Goal: Task Accomplishment & Management: Manage account settings

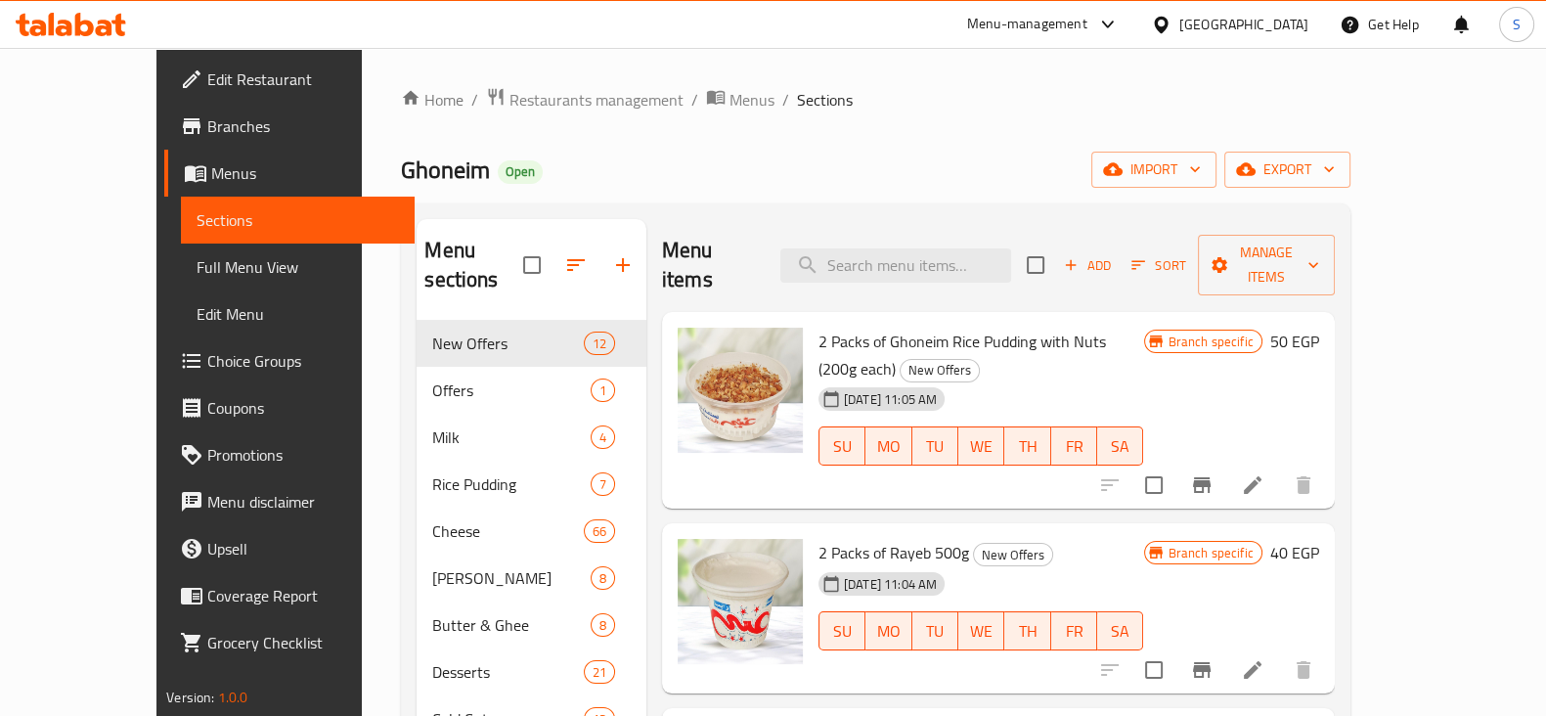
scroll to position [1545, 0]
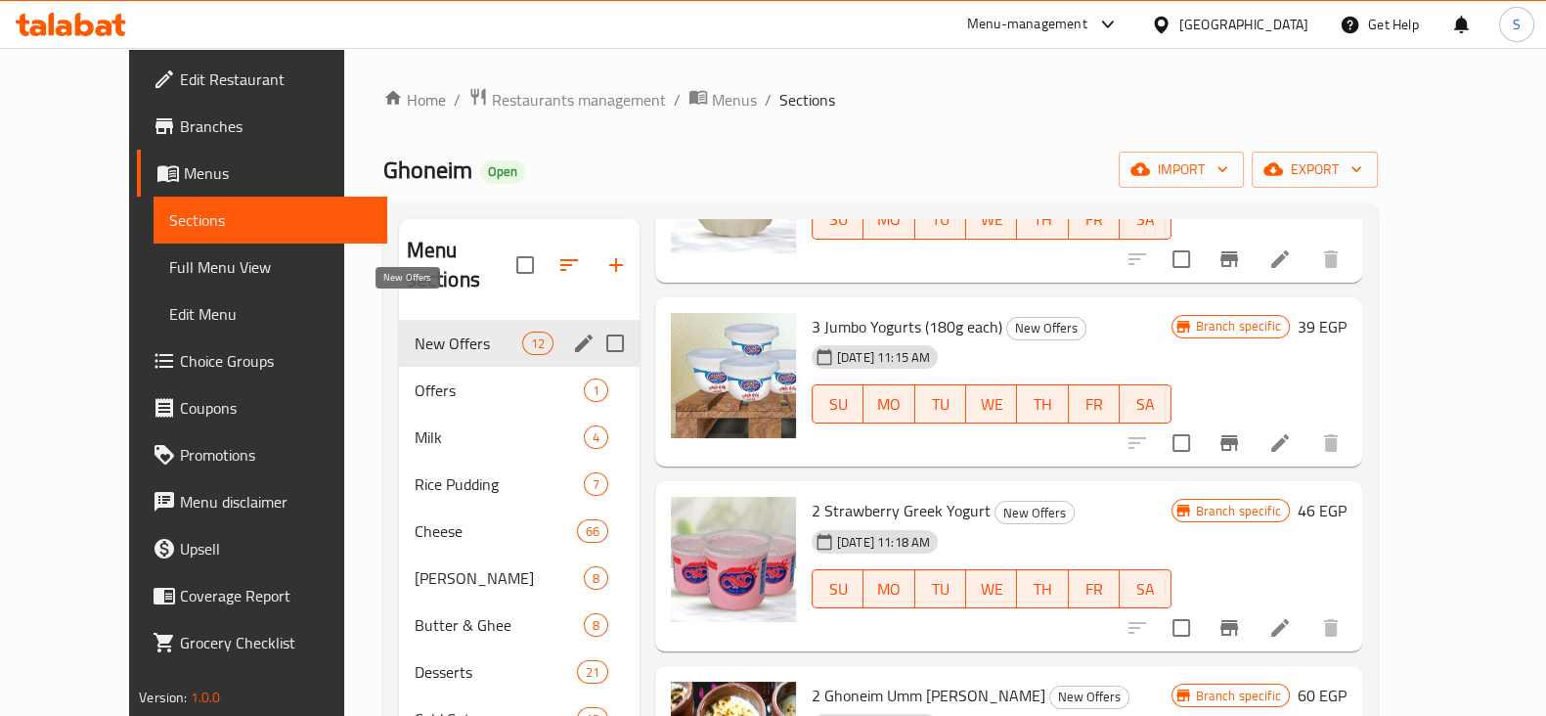
click at [415, 331] on span "New Offers" at bounding box center [469, 342] width 108 height 23
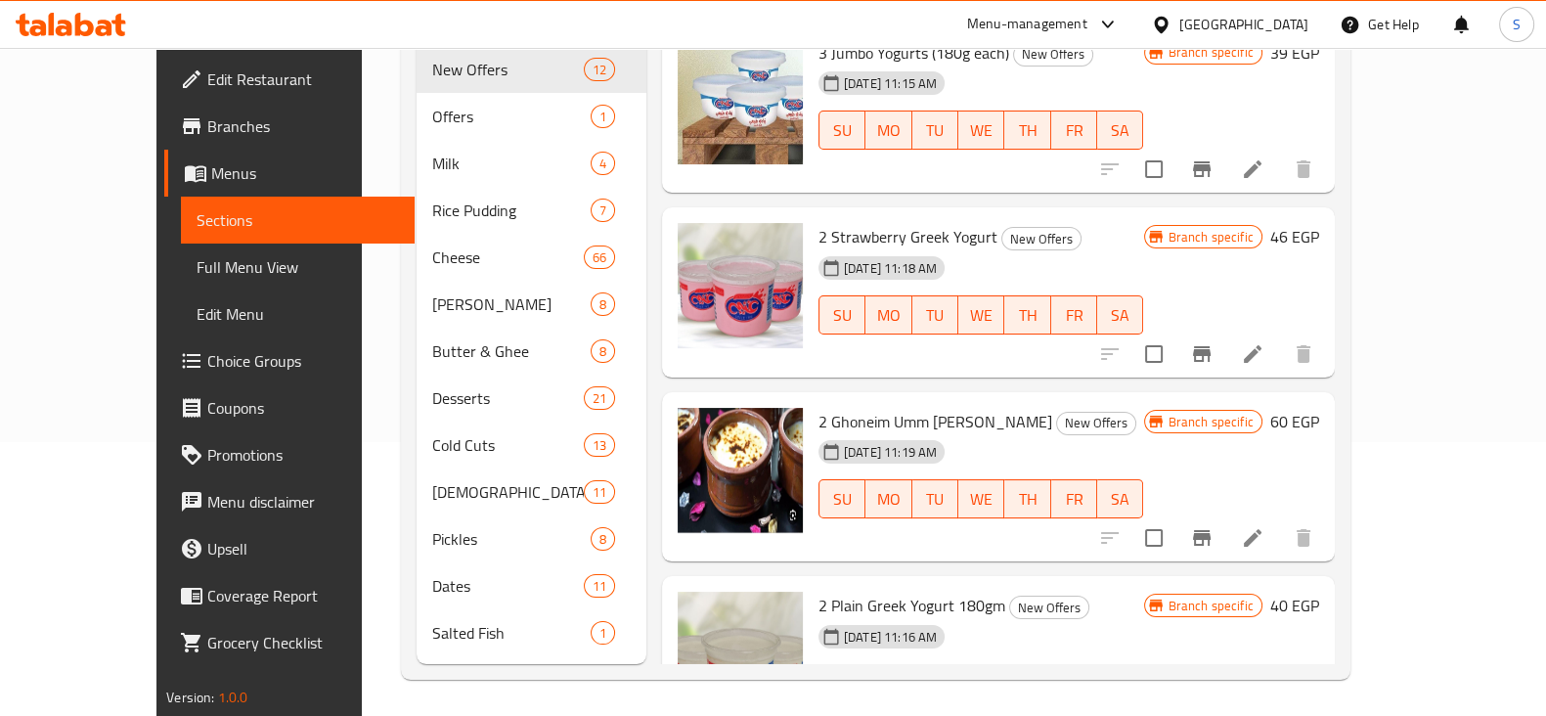
scroll to position [934, 0]
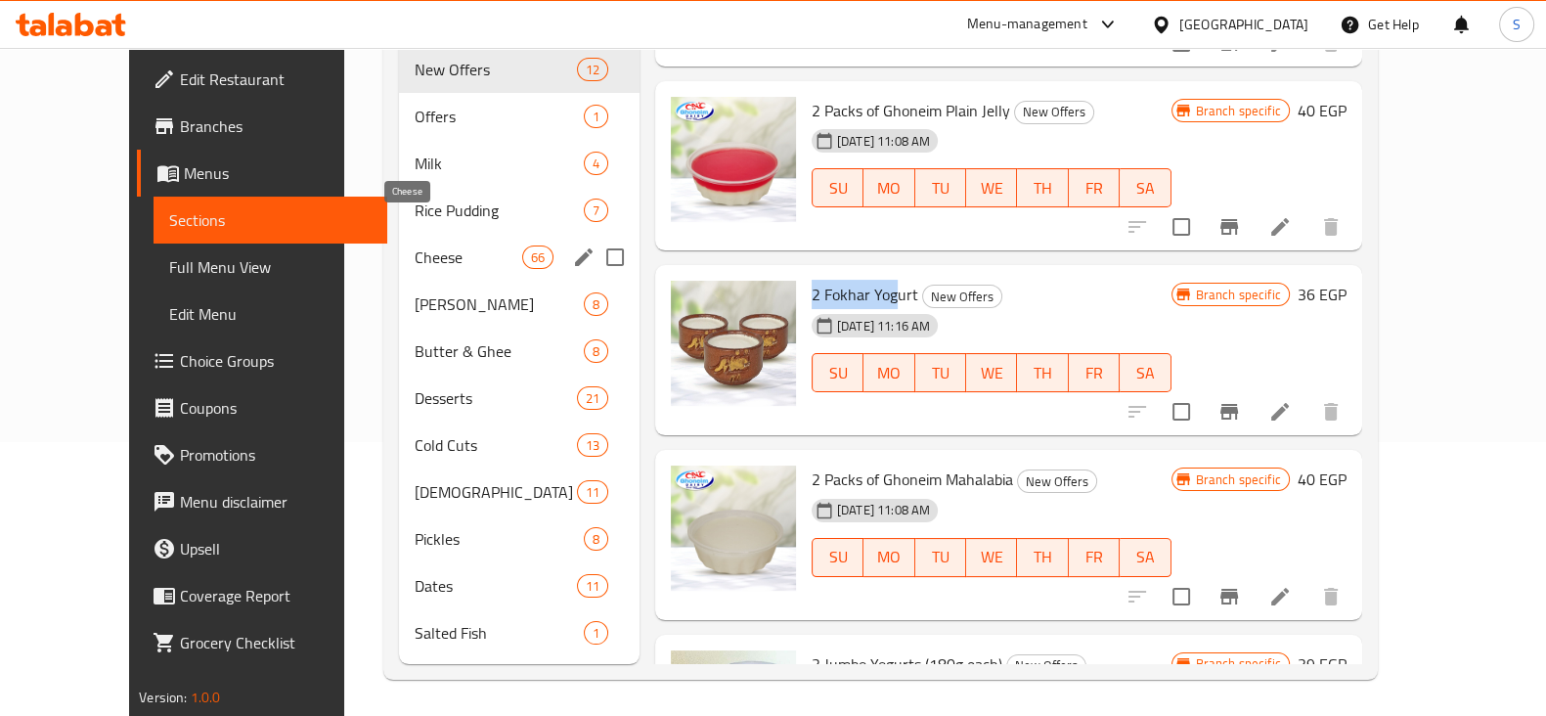
drag, startPoint x: 390, startPoint y: 228, endPoint x: 583, endPoint y: 242, distance: 193.2
click at [415, 245] on span "Cheese" at bounding box center [469, 256] width 108 height 23
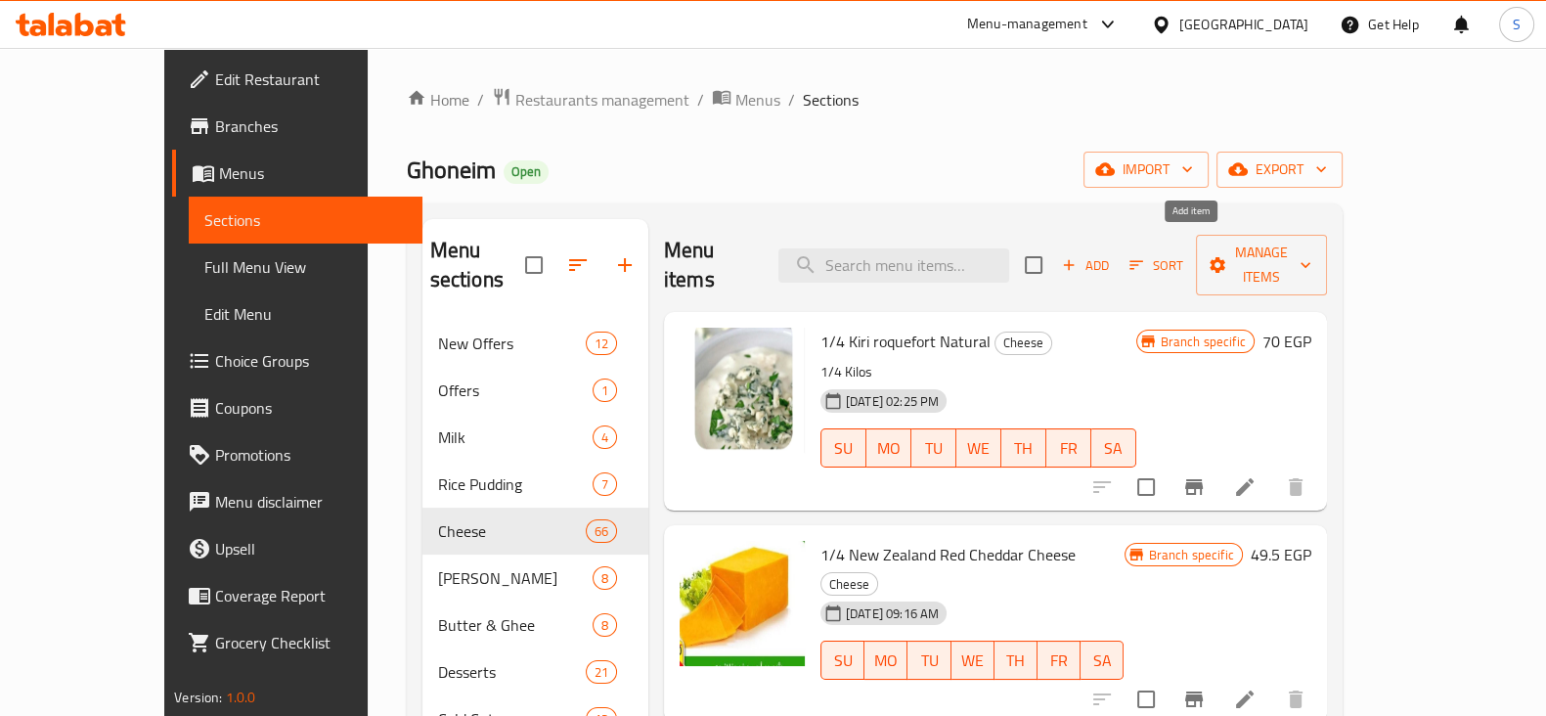
click at [1112, 261] on span "Add" at bounding box center [1085, 265] width 53 height 22
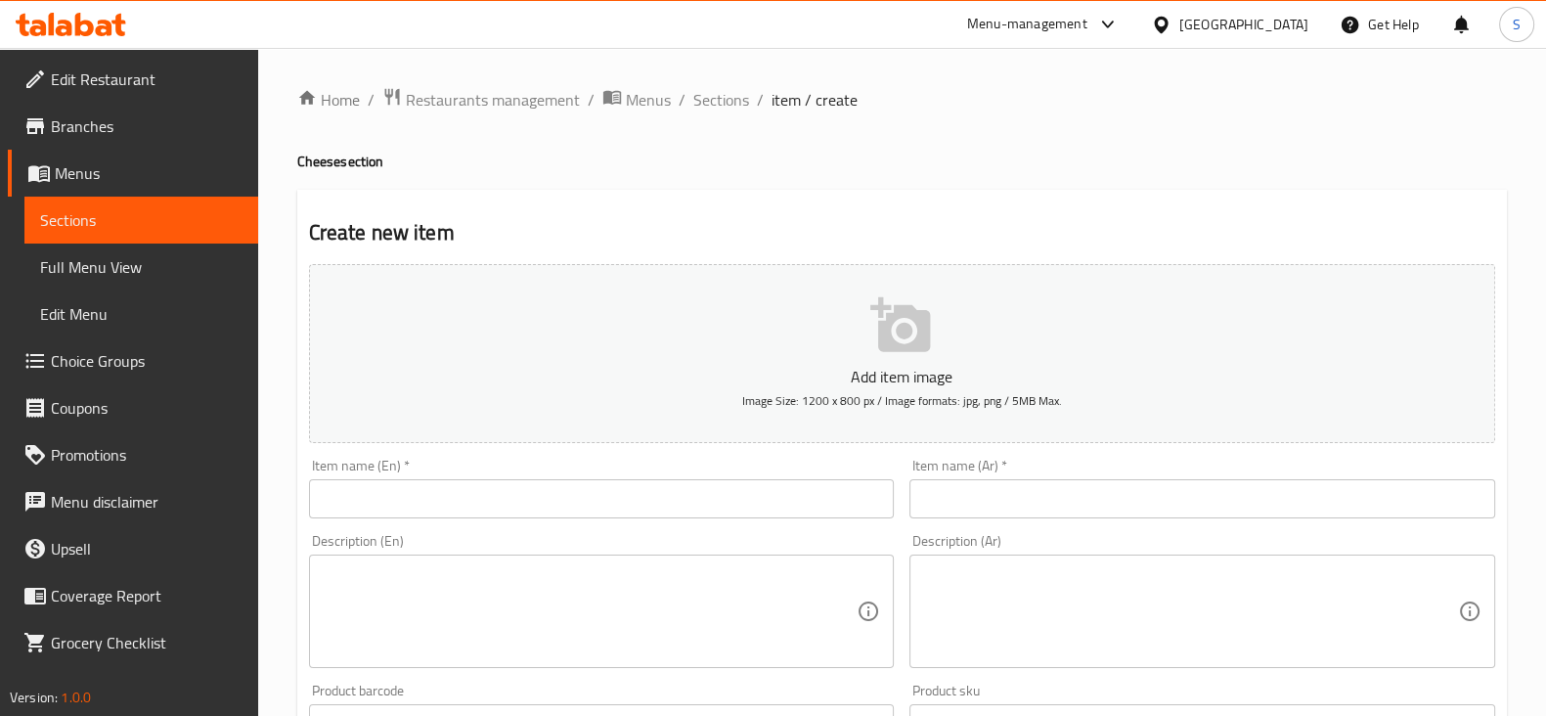
click at [1173, 503] on input "text" at bounding box center [1202, 498] width 586 height 39
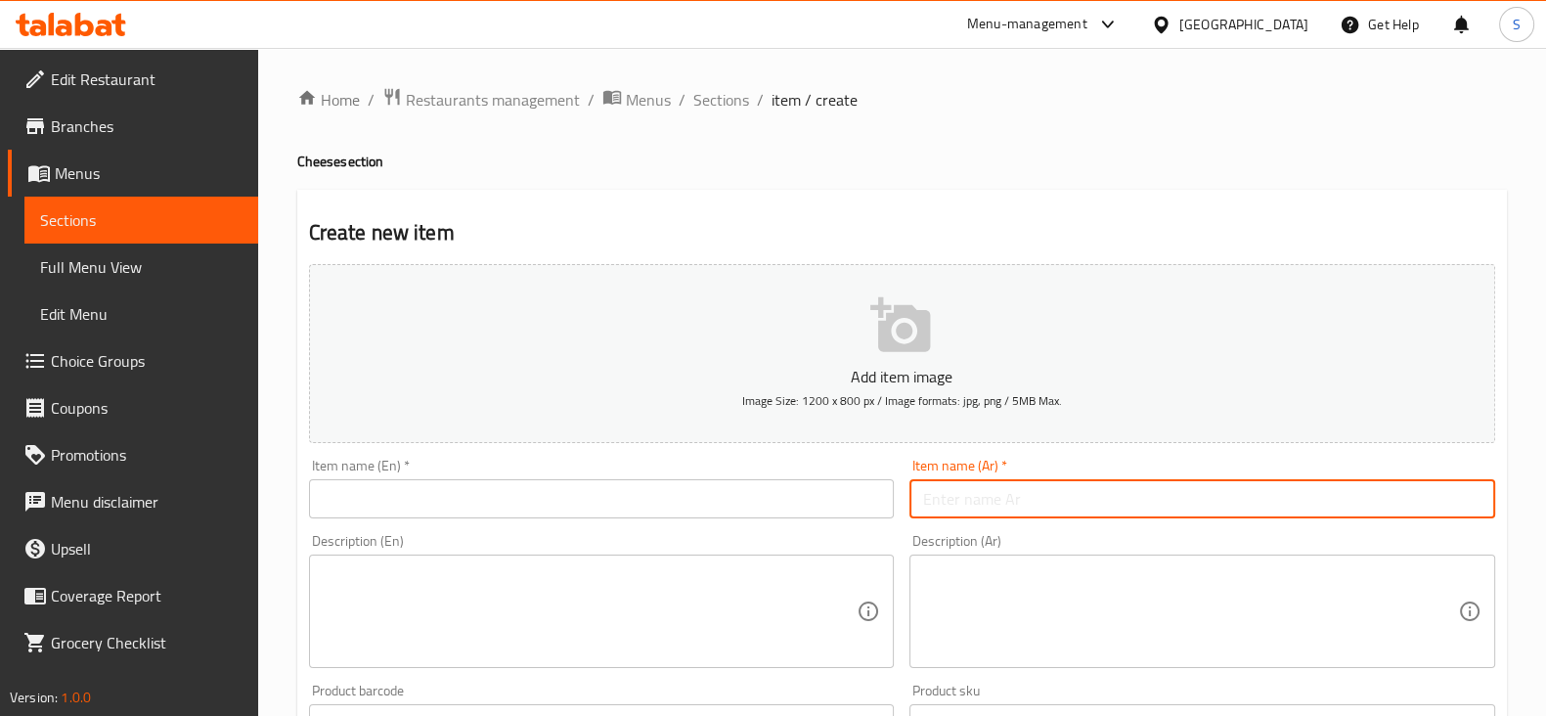
paste input "جبنة افانتى مطبوع مدخن"
type input "جبنة افانتى مطبوع مدخن"
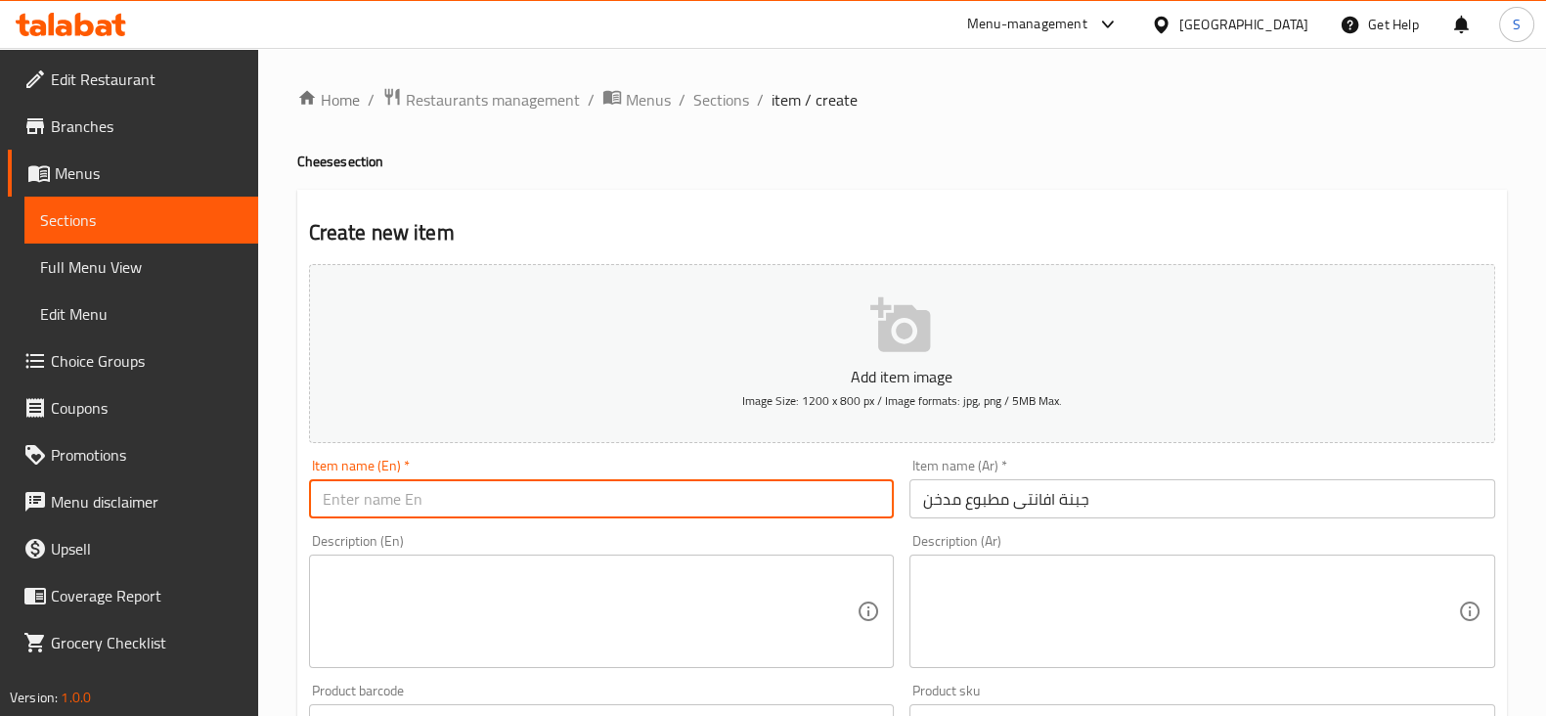
click at [719, 489] on input "text" at bounding box center [602, 498] width 586 height 39
type input "ِ"
type input "A"
type input "Smocked Avanti Cheese Cooked"
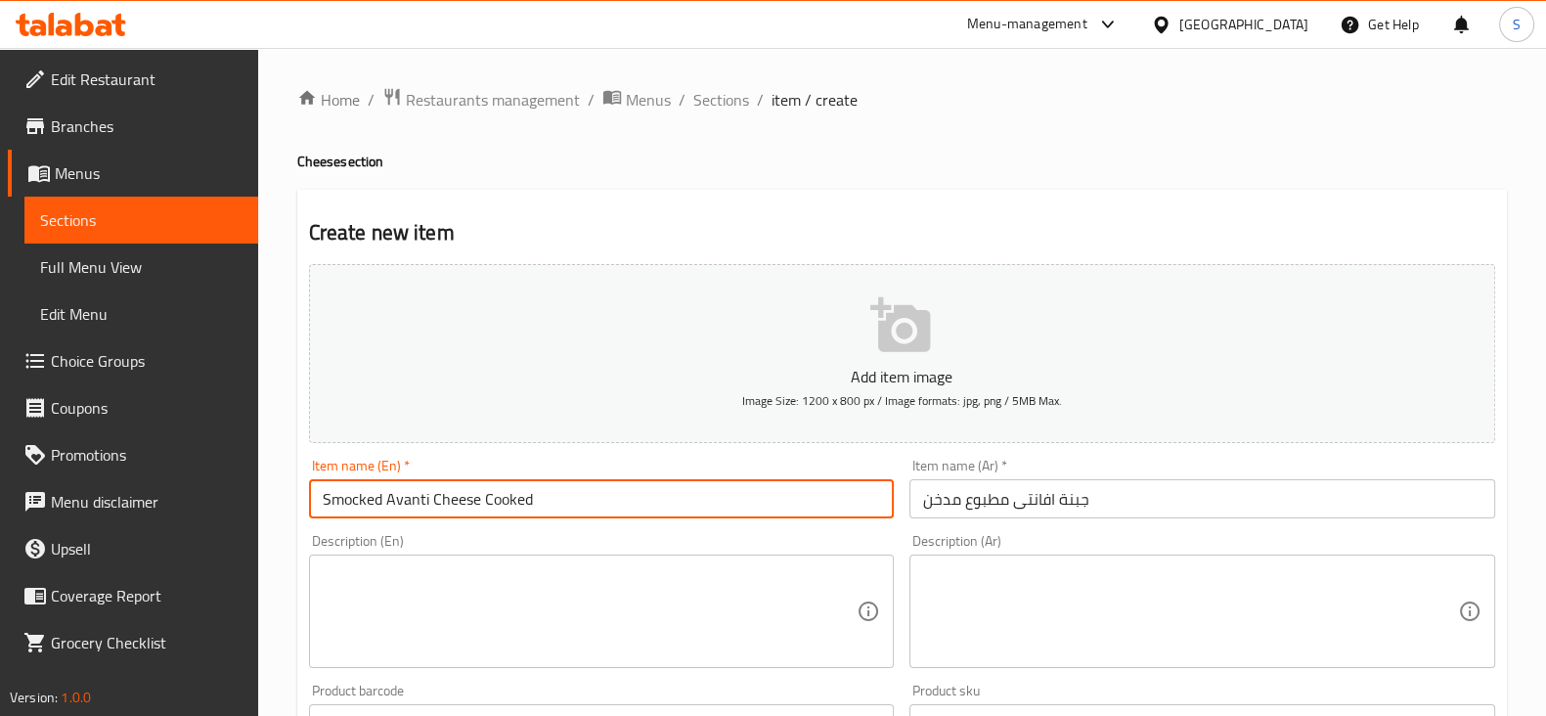
click at [520, 577] on textarea at bounding box center [590, 611] width 535 height 93
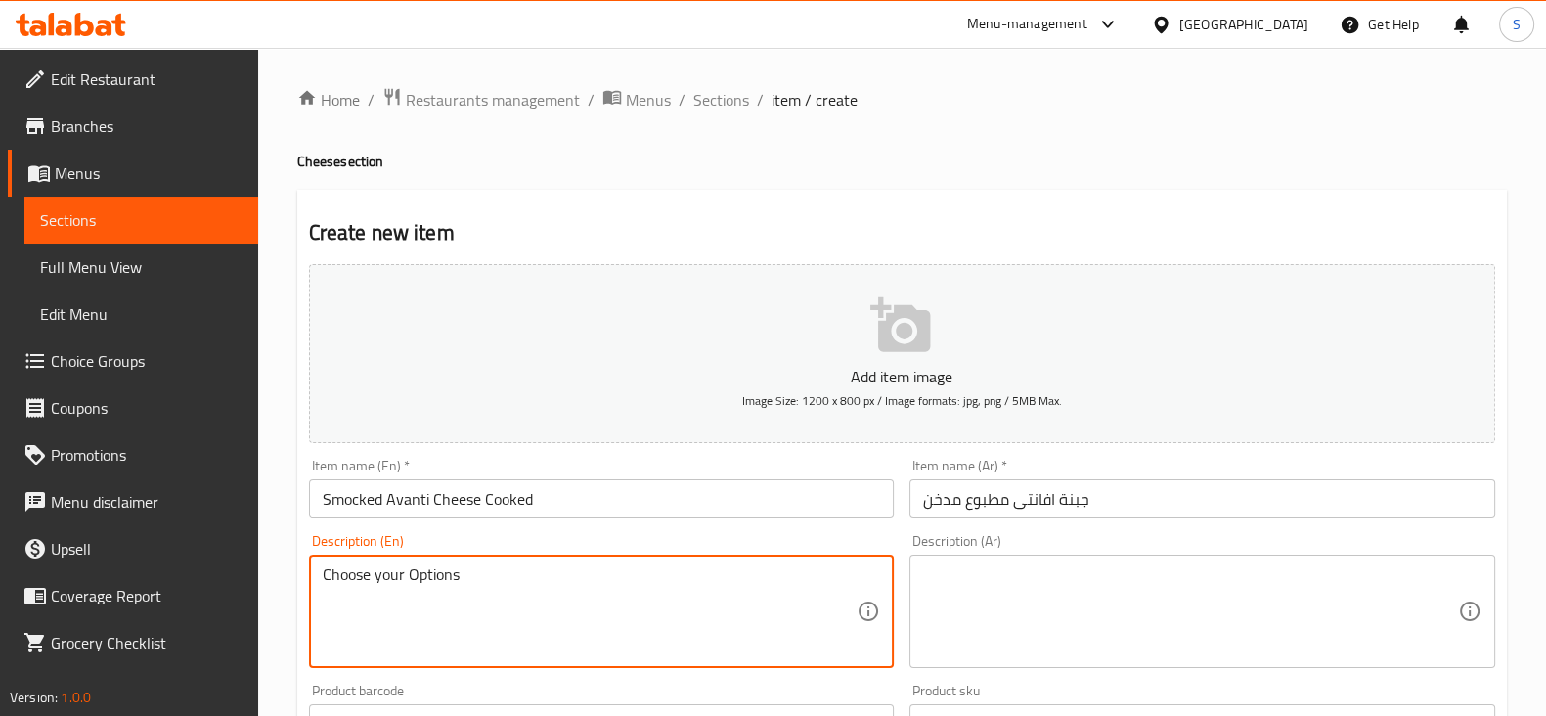
type textarea "Choose your Options"
click at [919, 576] on div "Description (Ar)" at bounding box center [1202, 610] width 586 height 113
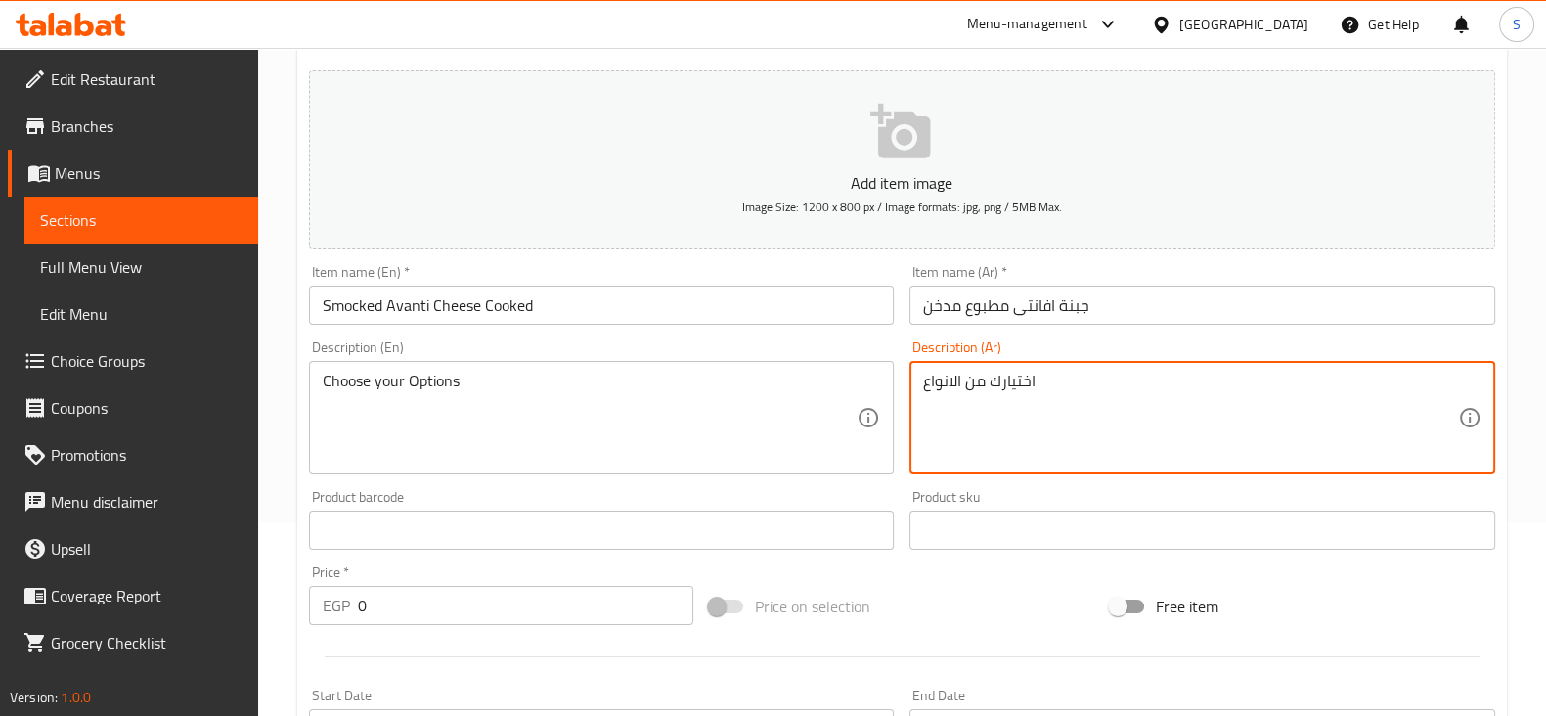
scroll to position [367, 0]
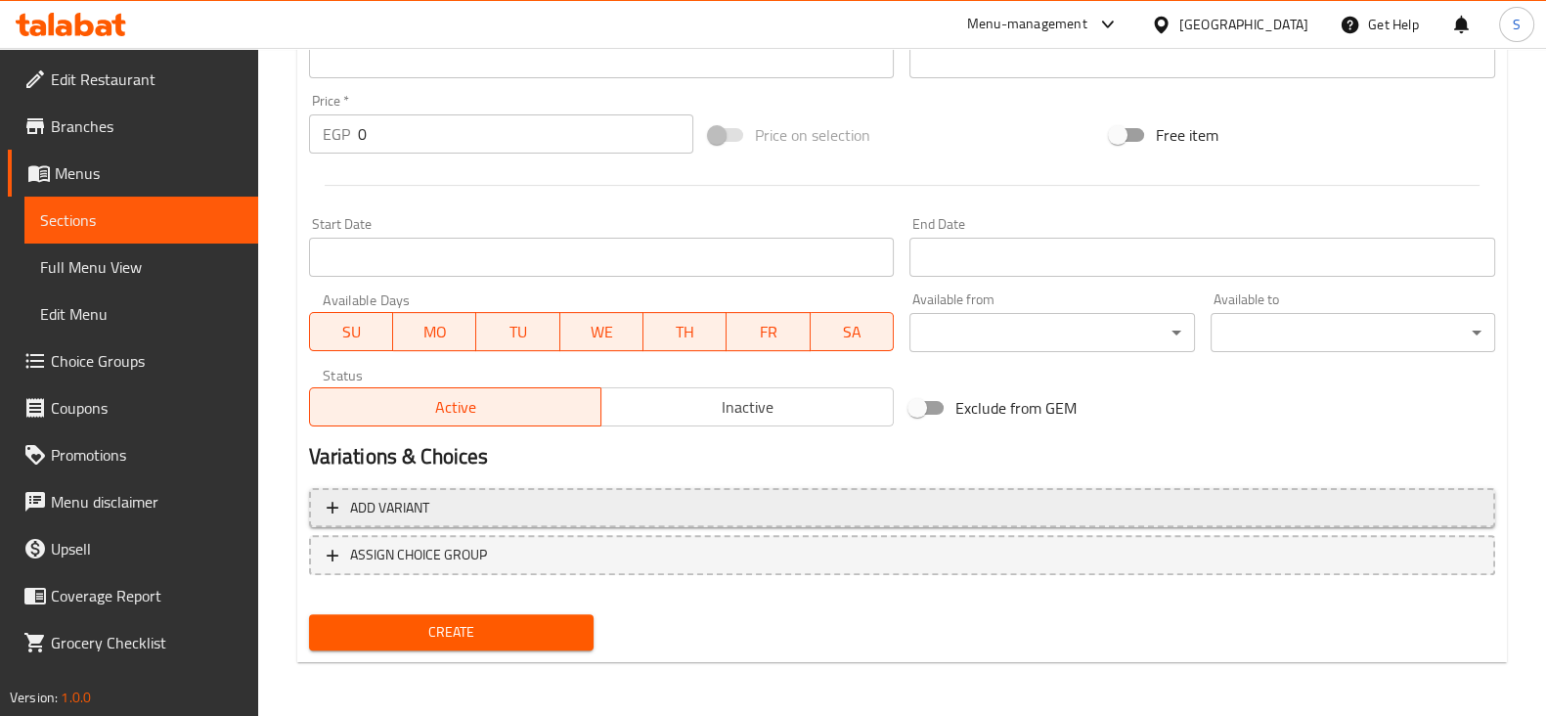
type textarea "اختيارك من الانواع"
click at [430, 505] on span "Add variant" at bounding box center [902, 508] width 1151 height 24
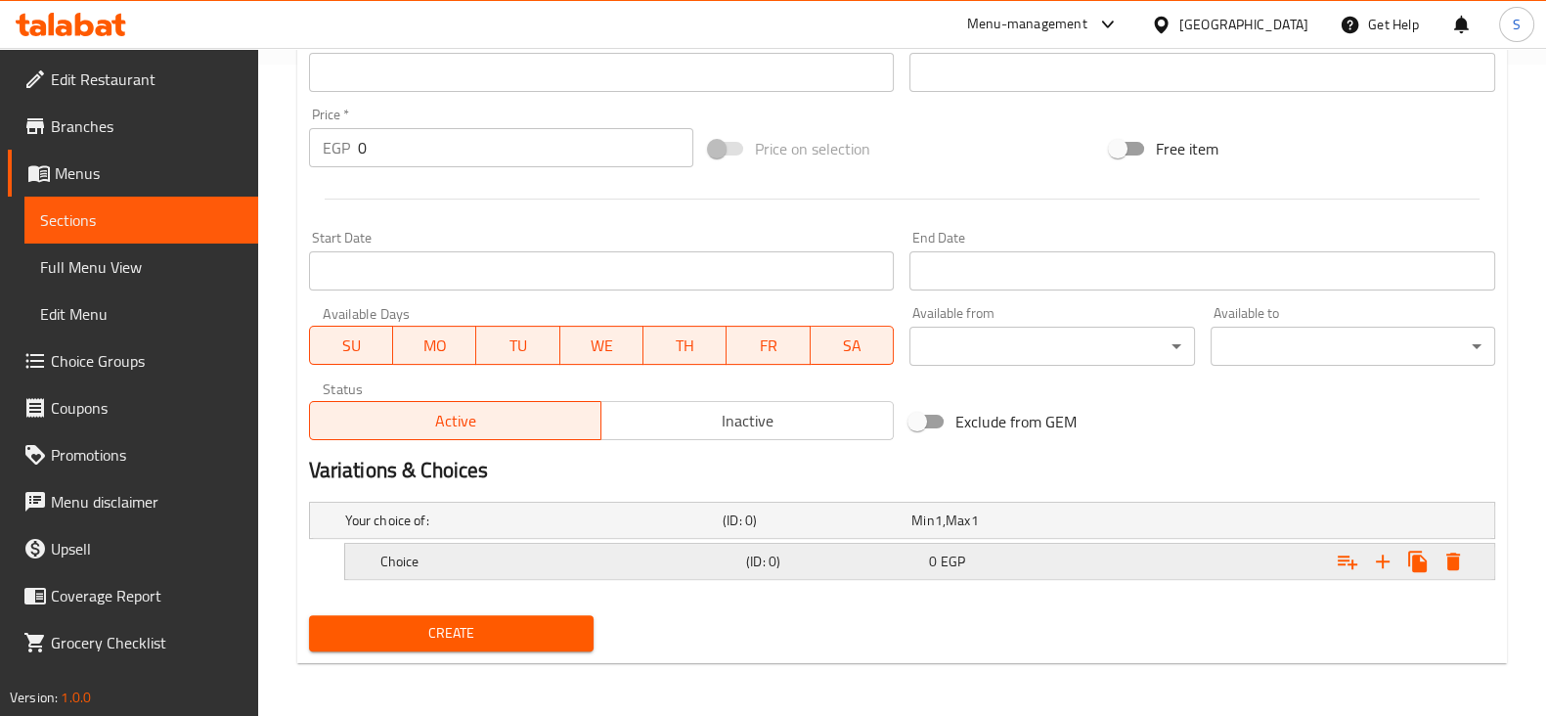
click at [450, 572] on div "Choice" at bounding box center [559, 560] width 366 height 27
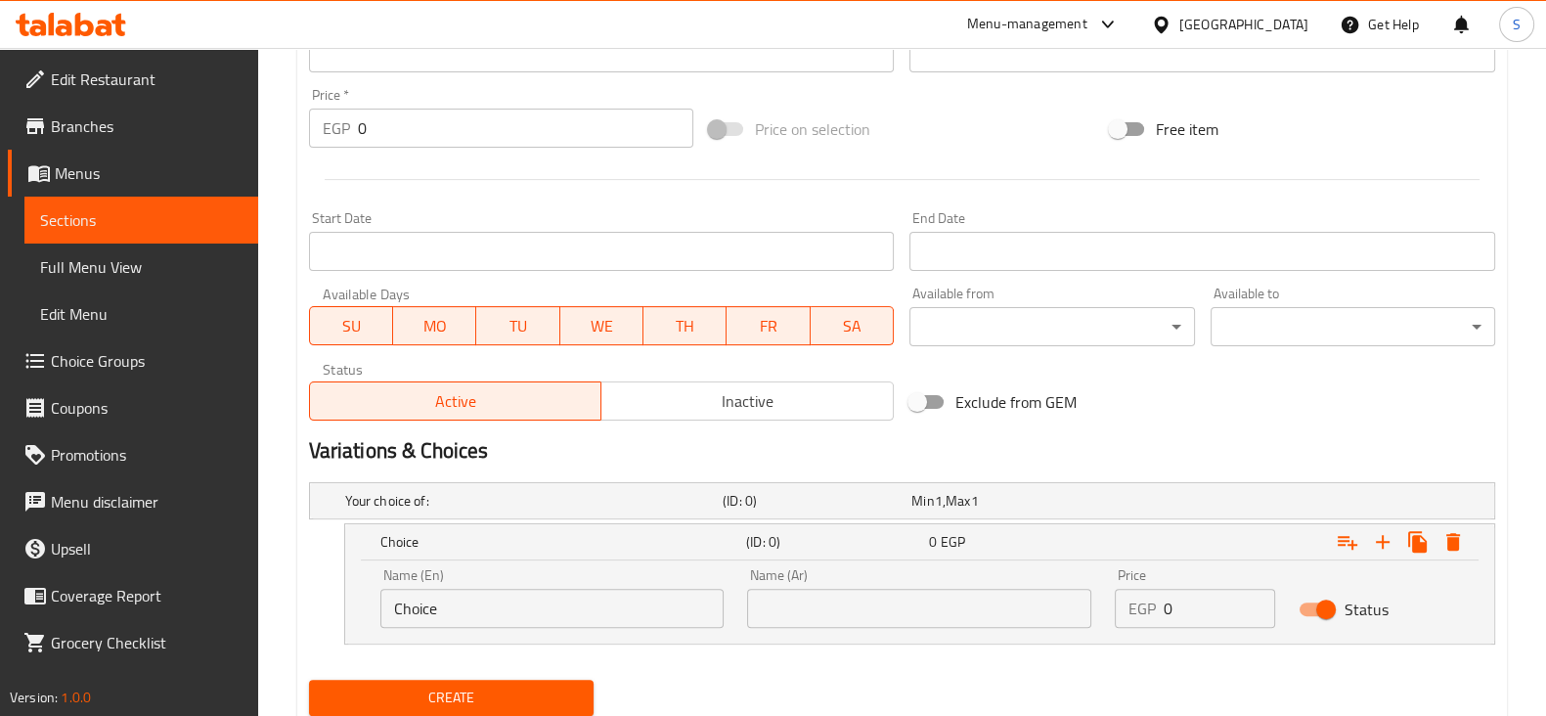
scroll to position [735, 0]
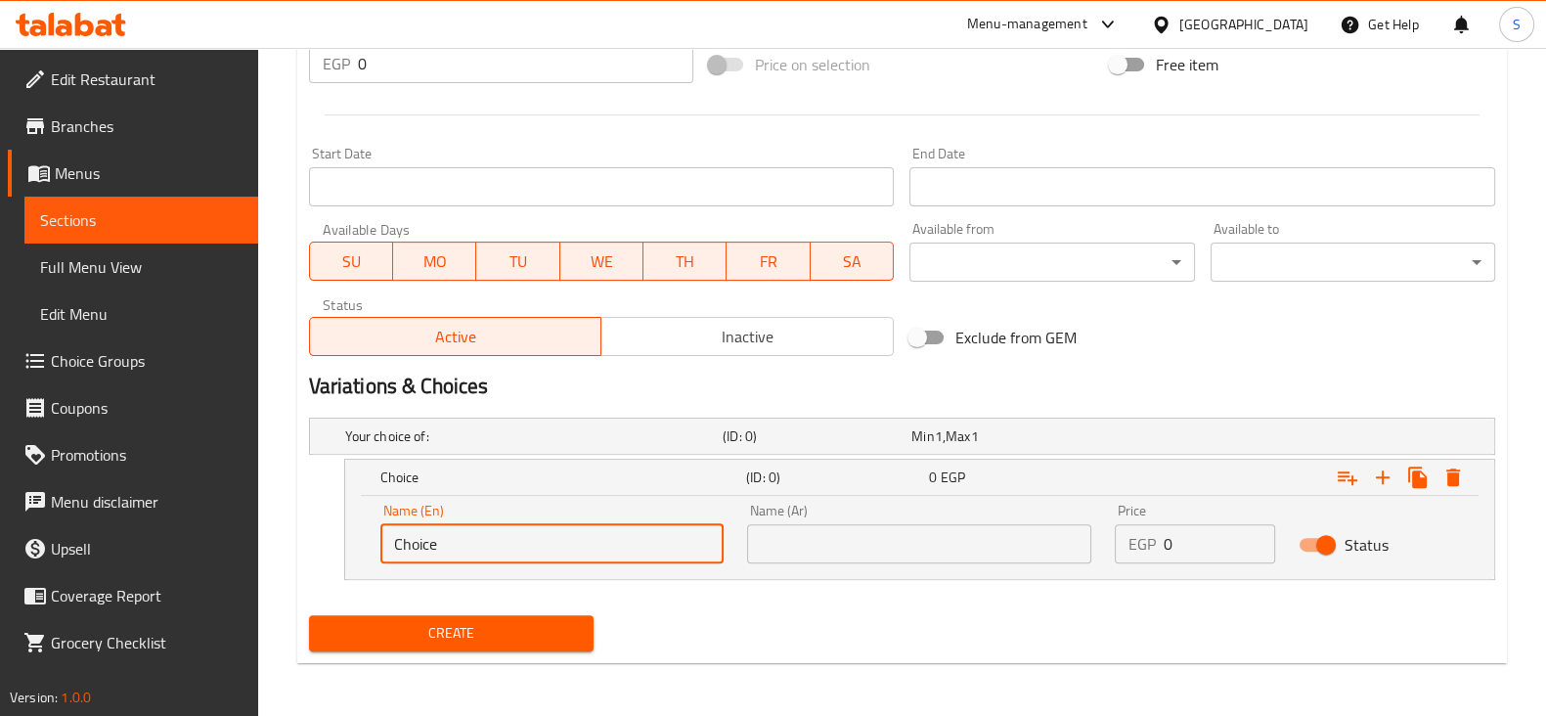
click at [450, 526] on input "Choice" at bounding box center [552, 543] width 344 height 39
drag, startPoint x: 452, startPoint y: 539, endPoint x: 232, endPoint y: 541, distance: 220.0
click at [232, 544] on div "Edit Restaurant Branches Menus Sections Full Menu View Edit Menu Choice Groups …" at bounding box center [773, 15] width 1546 height 1405
type input "}"
drag, startPoint x: 506, startPoint y: 550, endPoint x: 105, endPoint y: 558, distance: 401.9
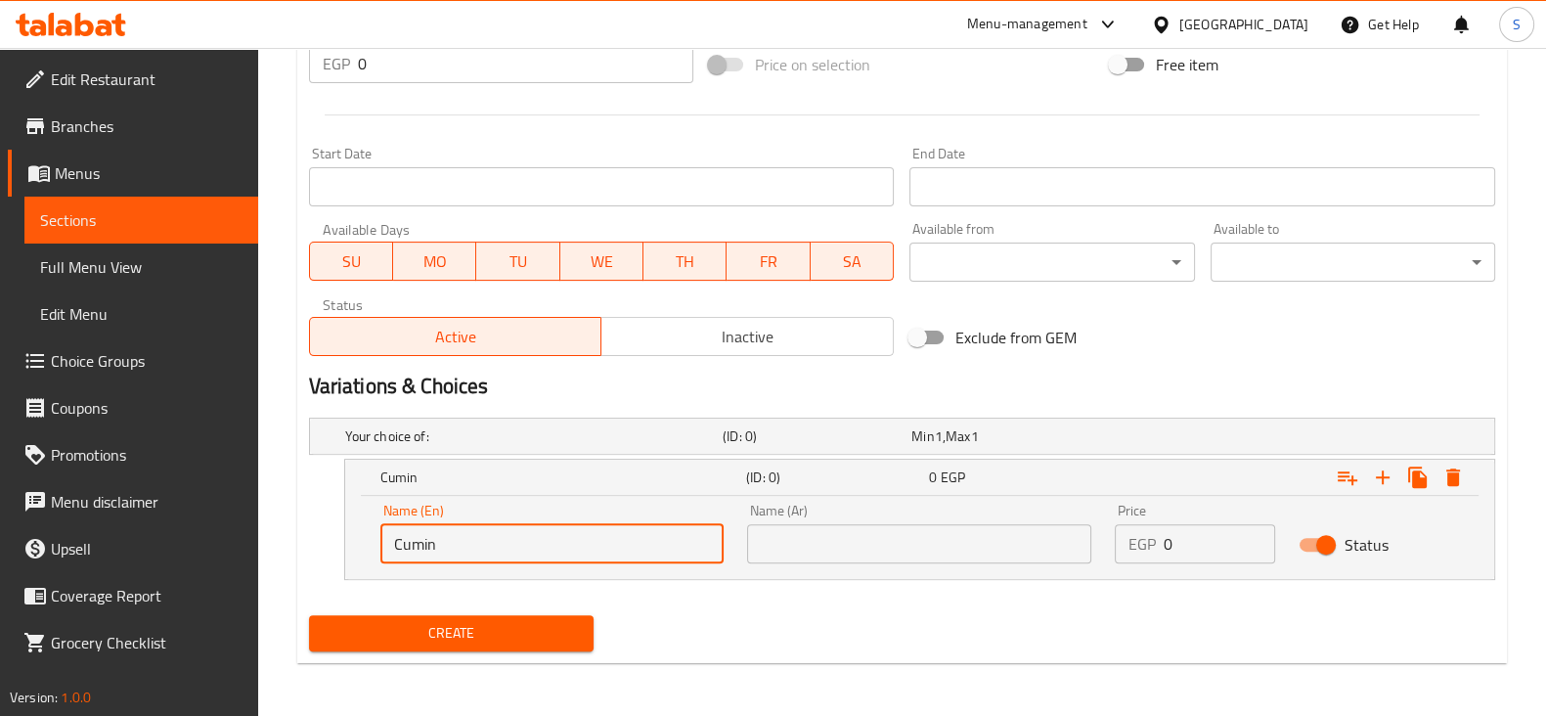
click at [105, 558] on div "Edit Restaurant Branches Menus Sections Full Menu View Edit Menu Choice Groups …" at bounding box center [773, 15] width 1546 height 1405
type input "1"
type input "1/2 Kilo"
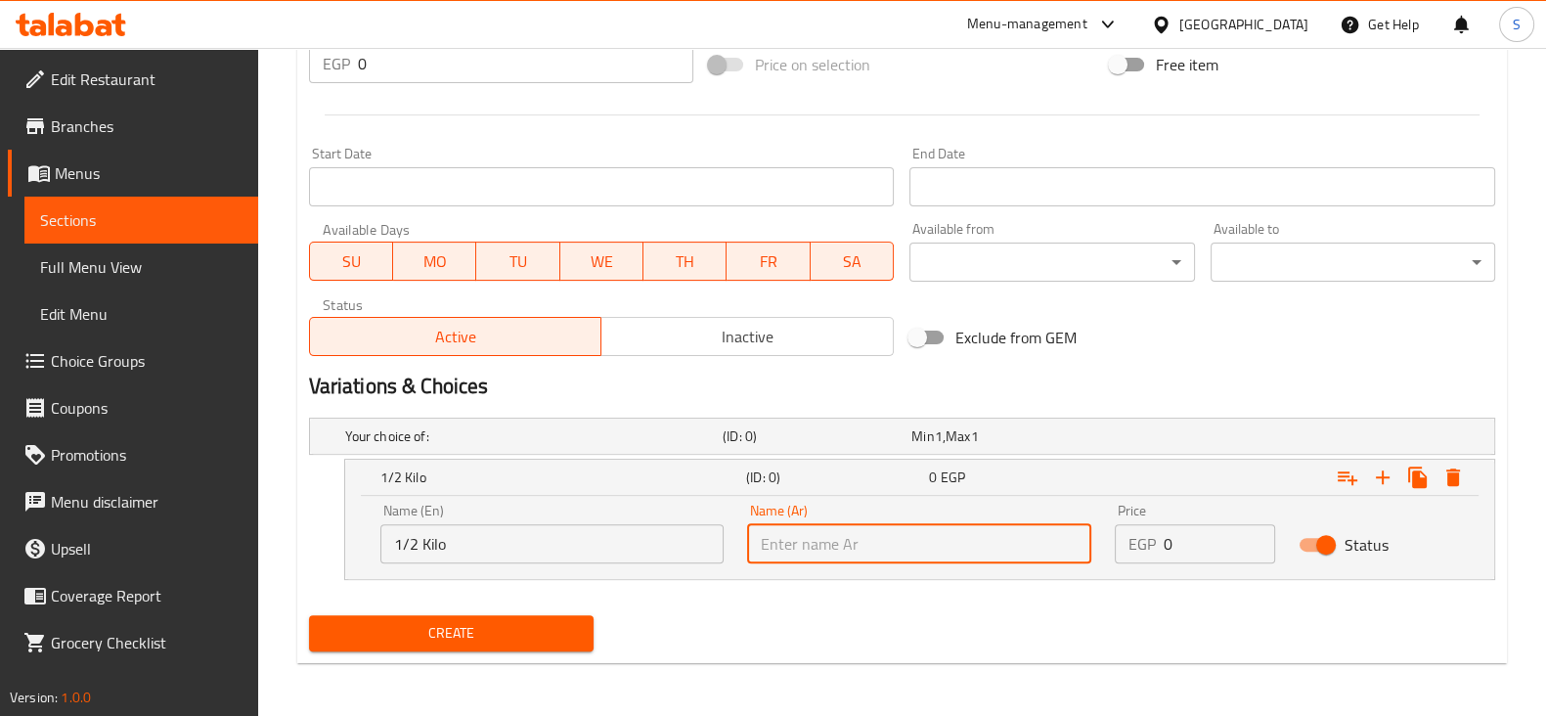
click at [841, 540] on input "text" at bounding box center [919, 543] width 344 height 39
type input "1/2 كيلو"
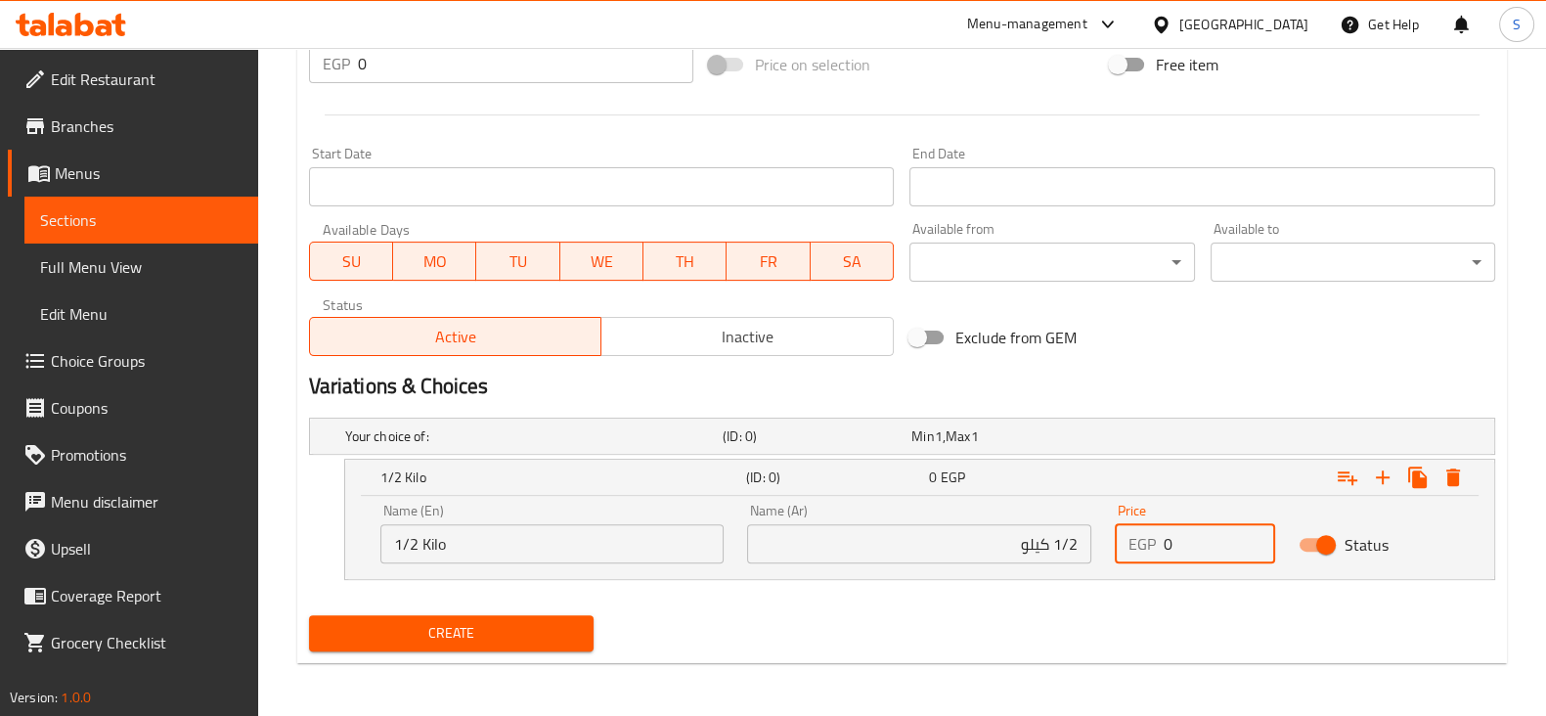
drag, startPoint x: 1192, startPoint y: 535, endPoint x: 1124, endPoint y: 540, distance: 67.6
click at [1124, 540] on div "EGP 0 Price" at bounding box center [1195, 543] width 160 height 39
click at [1198, 538] on input "0" at bounding box center [1218, 543] width 111 height 39
drag, startPoint x: 1198, startPoint y: 546, endPoint x: 1116, endPoint y: 540, distance: 81.4
click at [1117, 540] on div "EGP 0 Price" at bounding box center [1195, 543] width 160 height 39
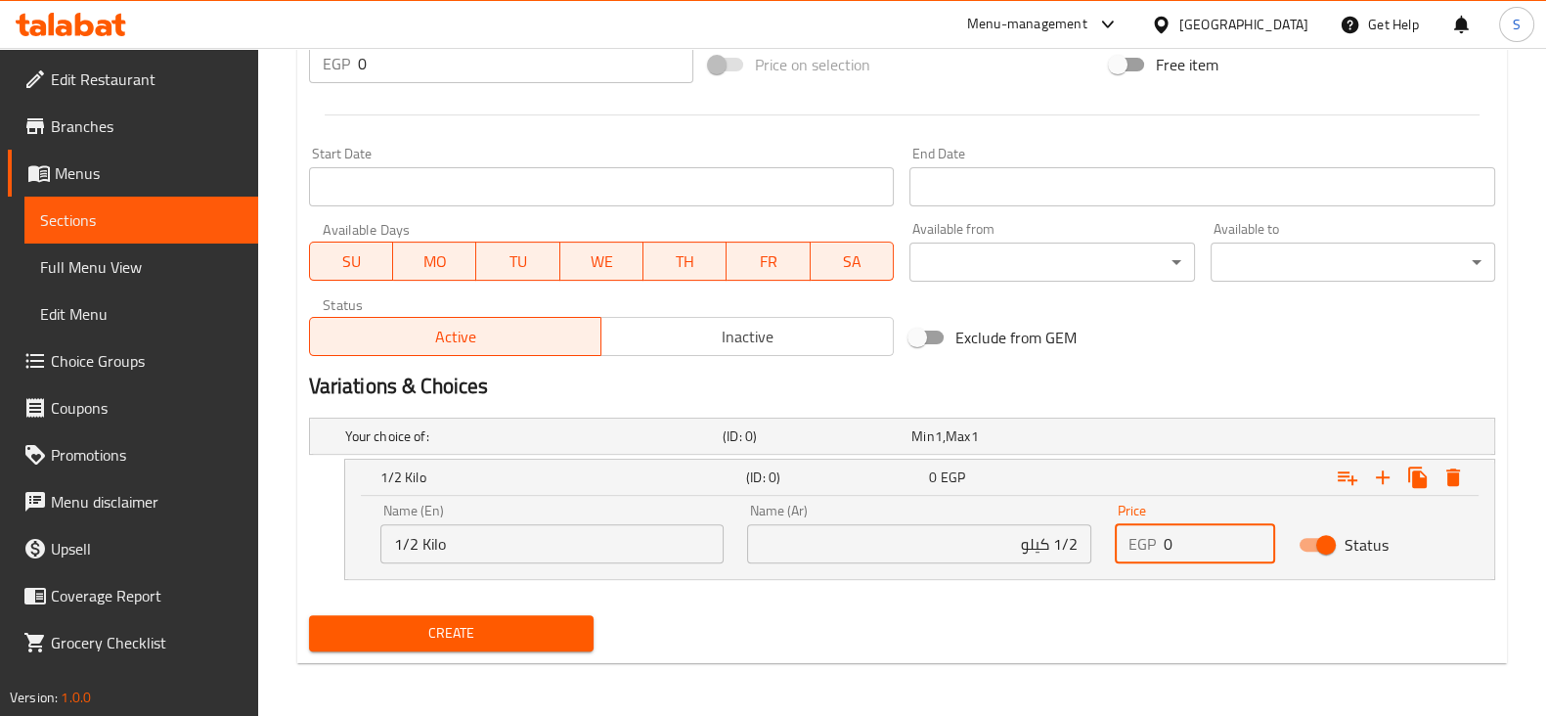
click at [1185, 545] on input "0" at bounding box center [1218, 543] width 111 height 39
drag, startPoint x: 1184, startPoint y: 545, endPoint x: 1144, endPoint y: 549, distance: 40.4
click at [1144, 549] on div "EGP 0 Price" at bounding box center [1195, 543] width 160 height 39
type input "163"
click at [1393, 477] on icon "Expand" at bounding box center [1382, 476] width 23 height 23
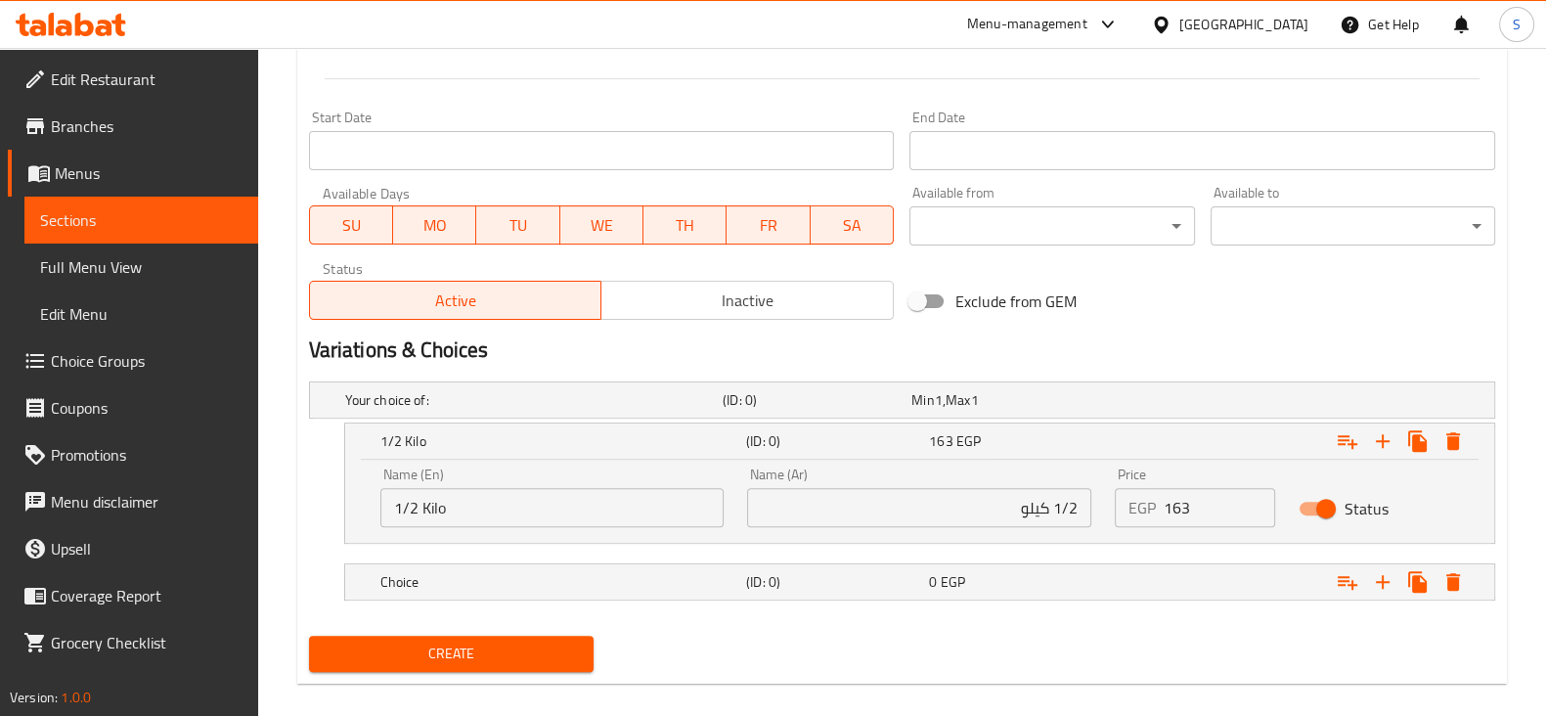
scroll to position [791, 0]
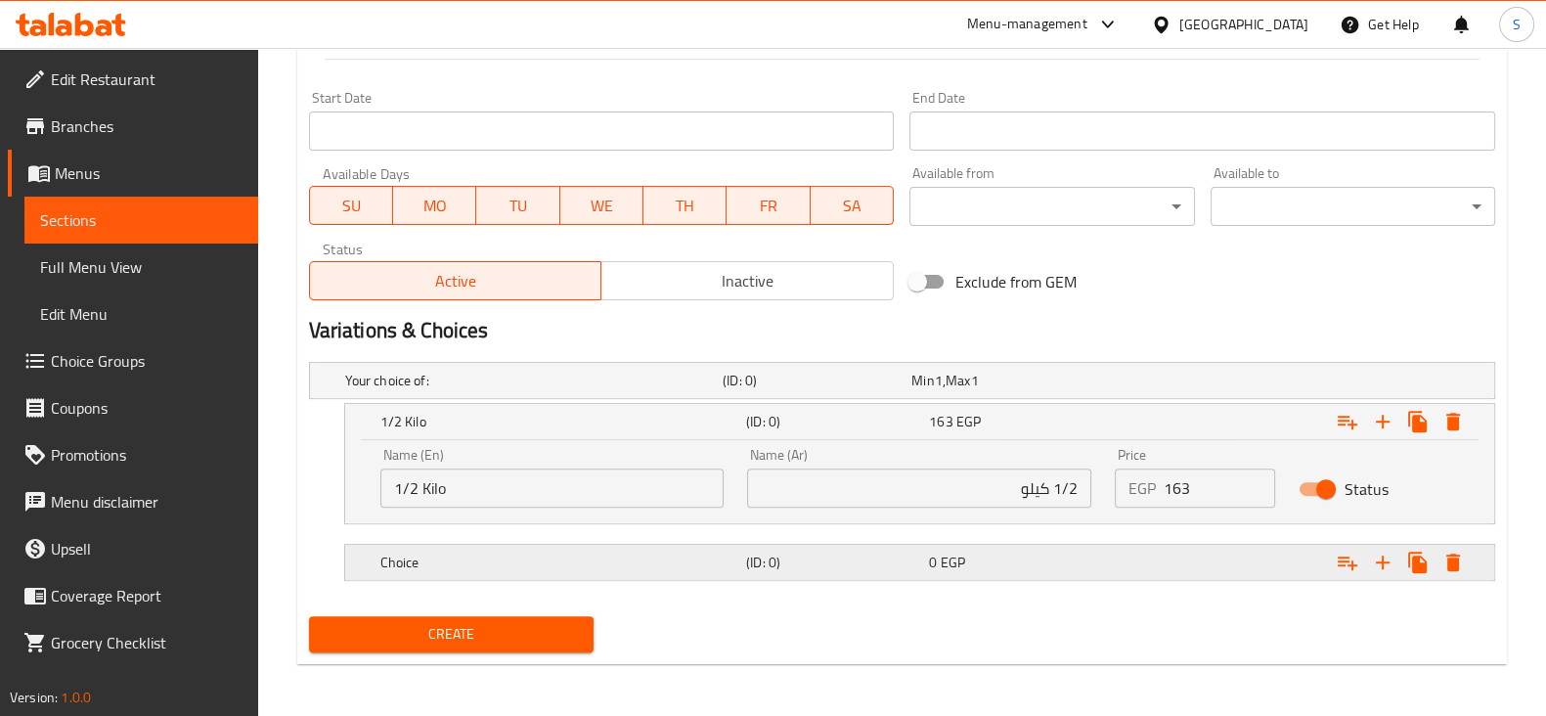
click at [450, 552] on h5 "Choice" at bounding box center [559, 562] width 358 height 20
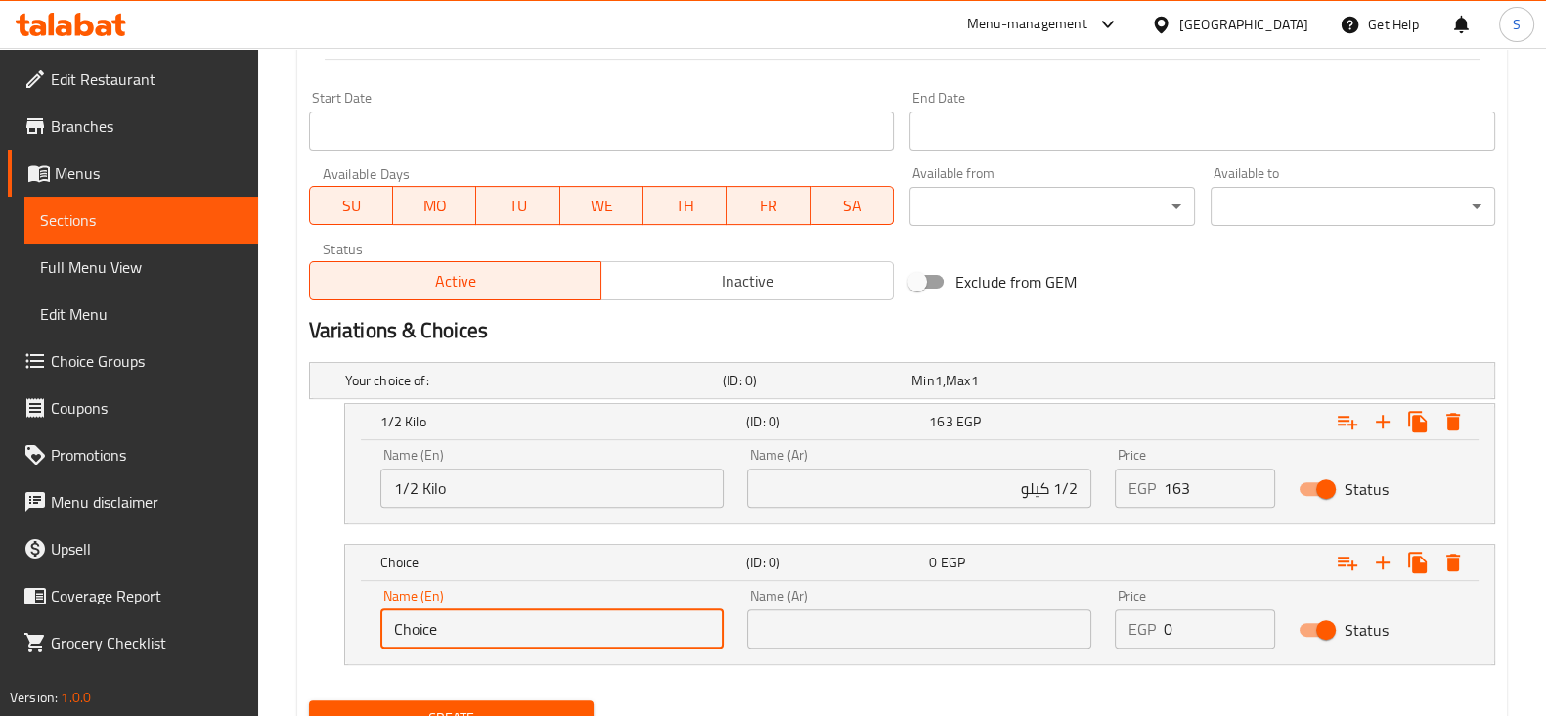
drag, startPoint x: 460, startPoint y: 625, endPoint x: 234, endPoint y: 629, distance: 225.9
click at [234, 629] on div "Edit Restaurant Branches Menus Sections Full Menu View Edit Menu Choice Groups …" at bounding box center [773, 30] width 1546 height 1546
type input "1/4 Kilo"
click at [845, 618] on input "text" at bounding box center [919, 628] width 344 height 39
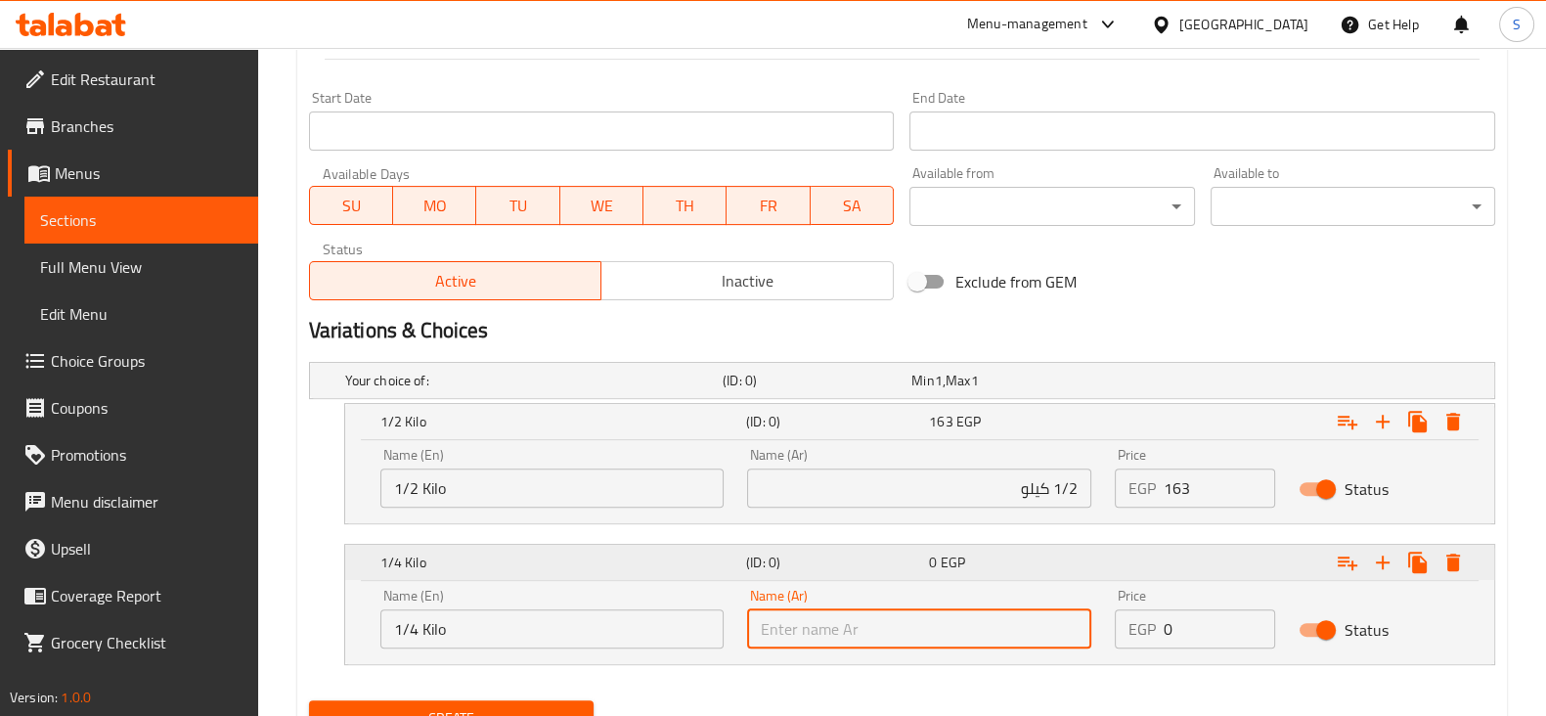
type input "1/4 كيلو"
drag, startPoint x: 1199, startPoint y: 635, endPoint x: 1048, endPoint y: 621, distance: 151.3
click at [1060, 621] on div "Name (En) 1/4 Kilo Name (En) Name (Ar) 1/4 كيلو Name (Ar) Price EGP 0 Price Sta…" at bounding box center [920, 618] width 1102 height 83
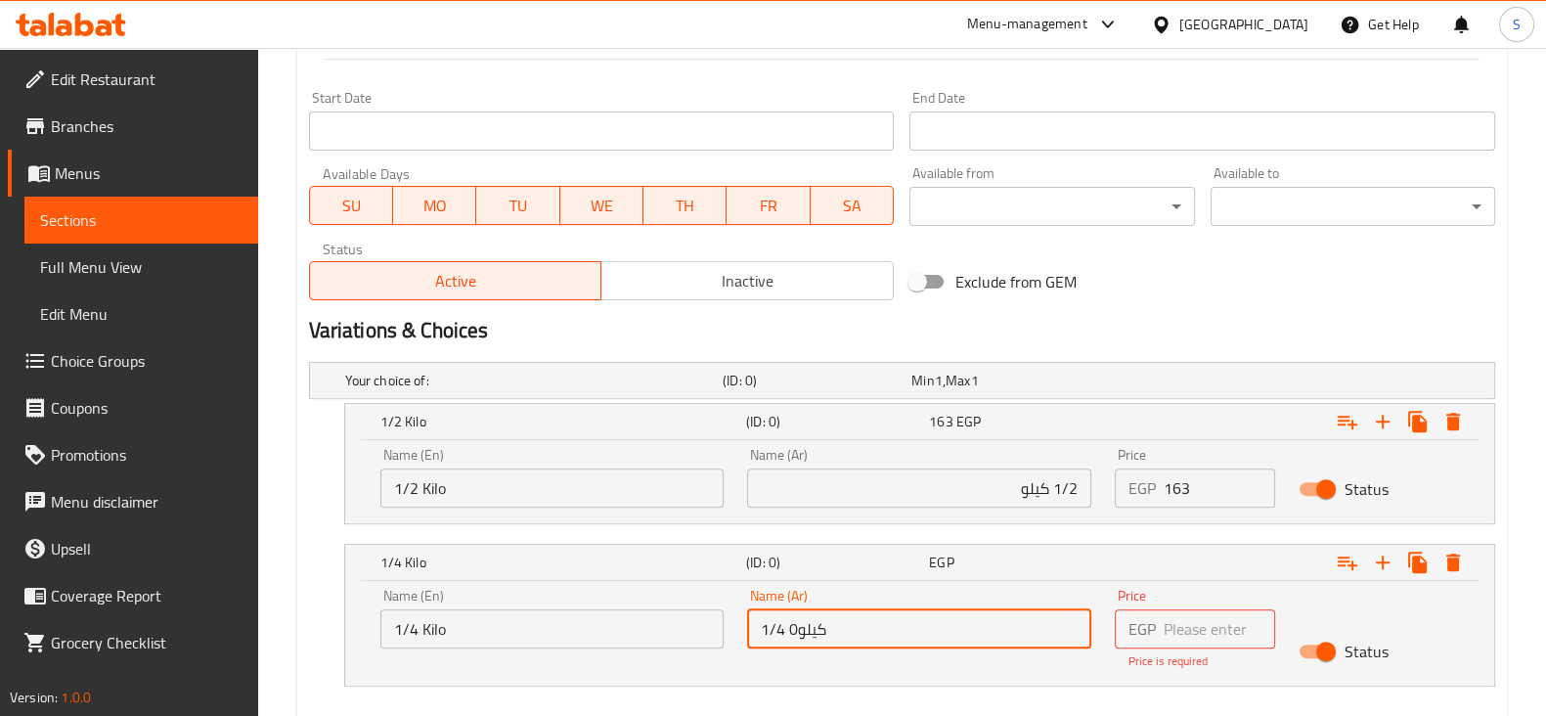
type input "1/4 كيلو"
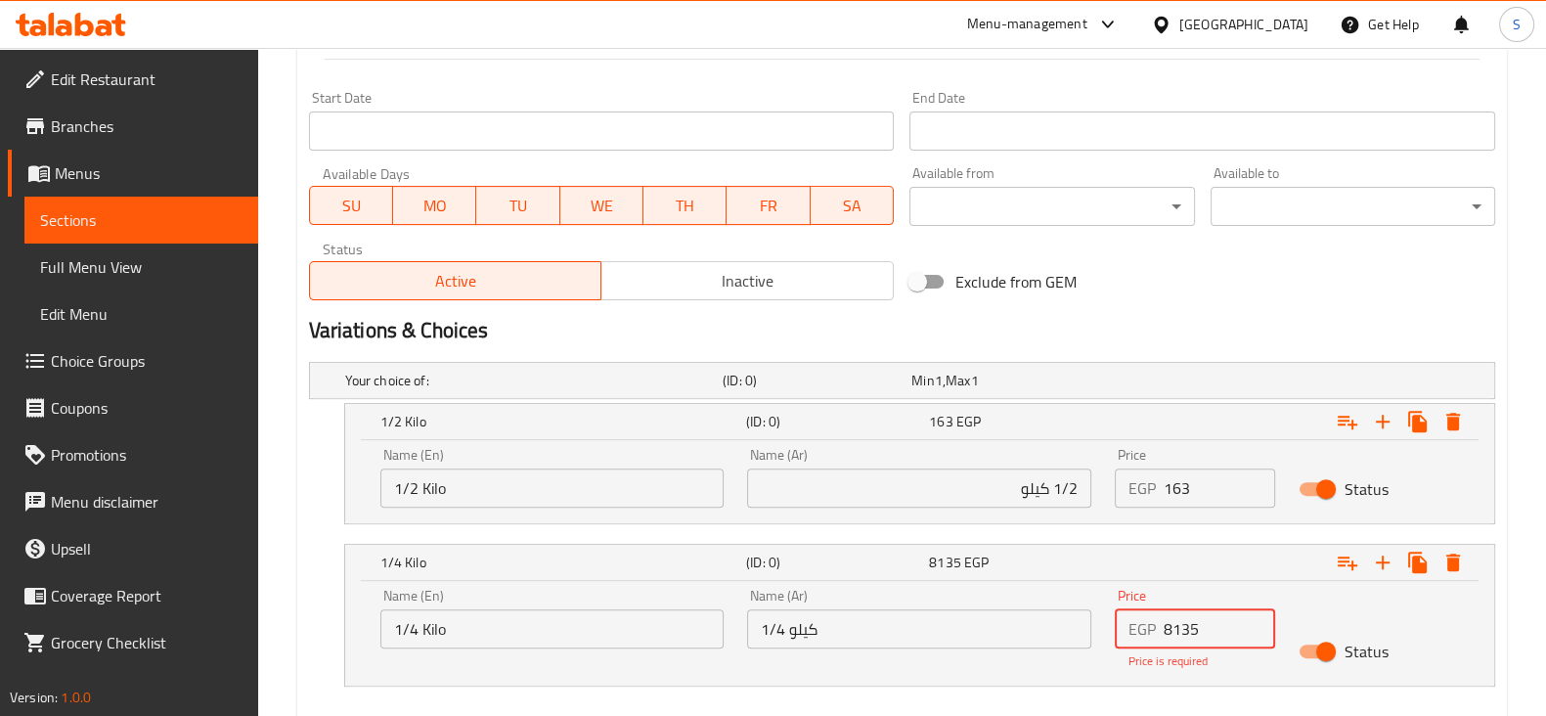
drag, startPoint x: 1203, startPoint y: 628, endPoint x: 1127, endPoint y: 635, distance: 75.6
click at [1132, 633] on div "EGP 8135 Price" at bounding box center [1195, 628] width 160 height 39
type input "81.5"
click at [1471, 623] on div "Name (En) 1/4 Kilo Name (En) Name (Ar) 1/4 كيلو Name (Ar) Price EGP 81.5 Price …" at bounding box center [919, 633] width 1149 height 105
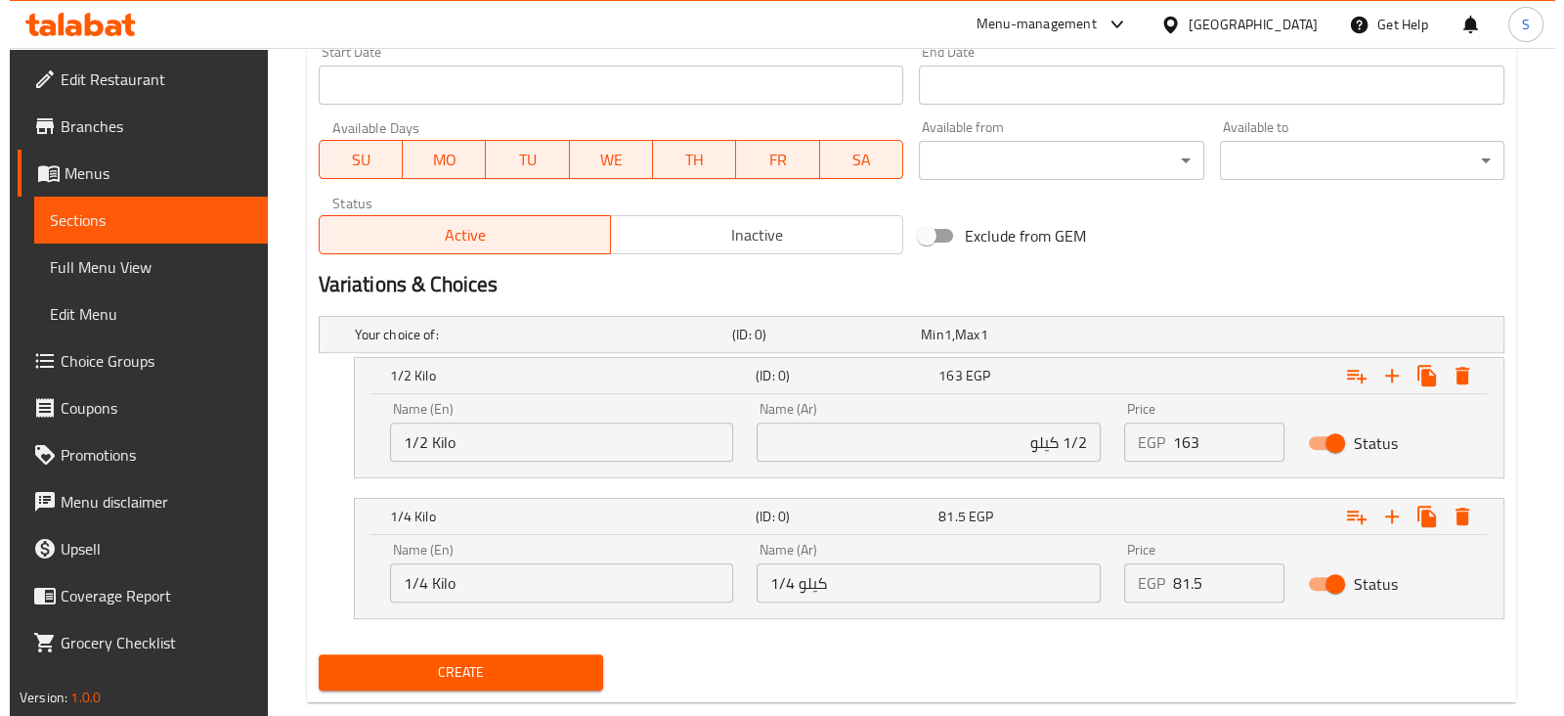
scroll to position [875, 0]
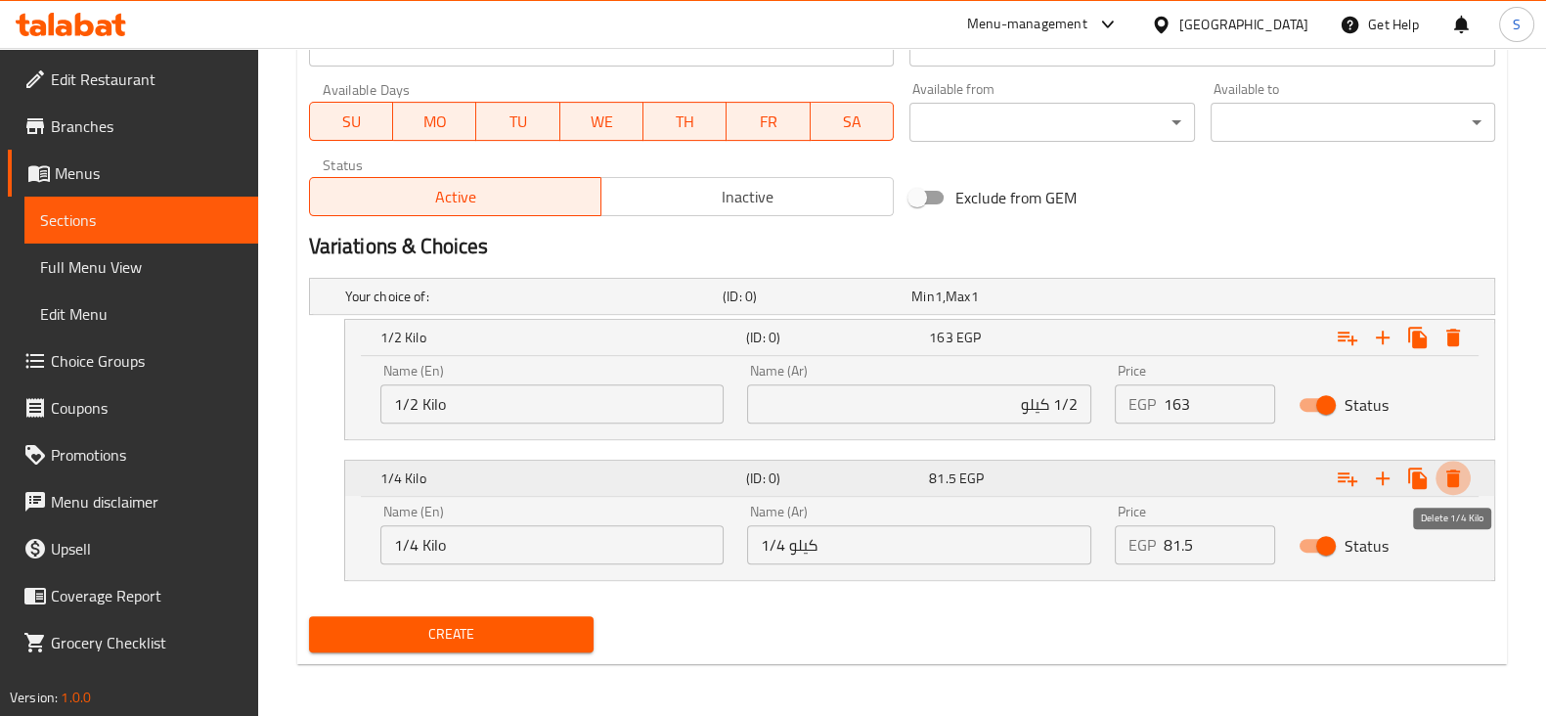
click at [1456, 477] on icon "Expand" at bounding box center [1453, 478] width 14 height 18
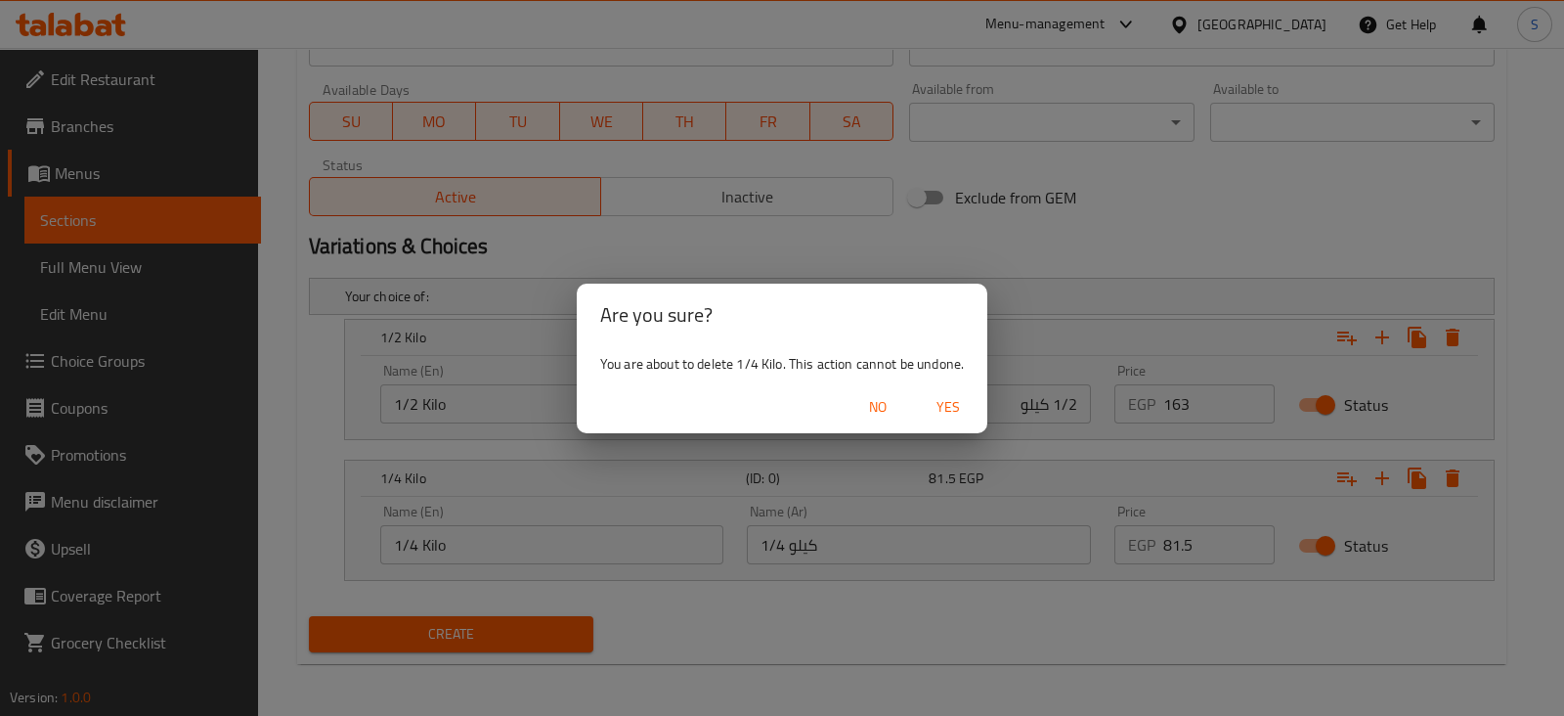
click at [959, 402] on span "Yes" at bounding box center [948, 407] width 47 height 24
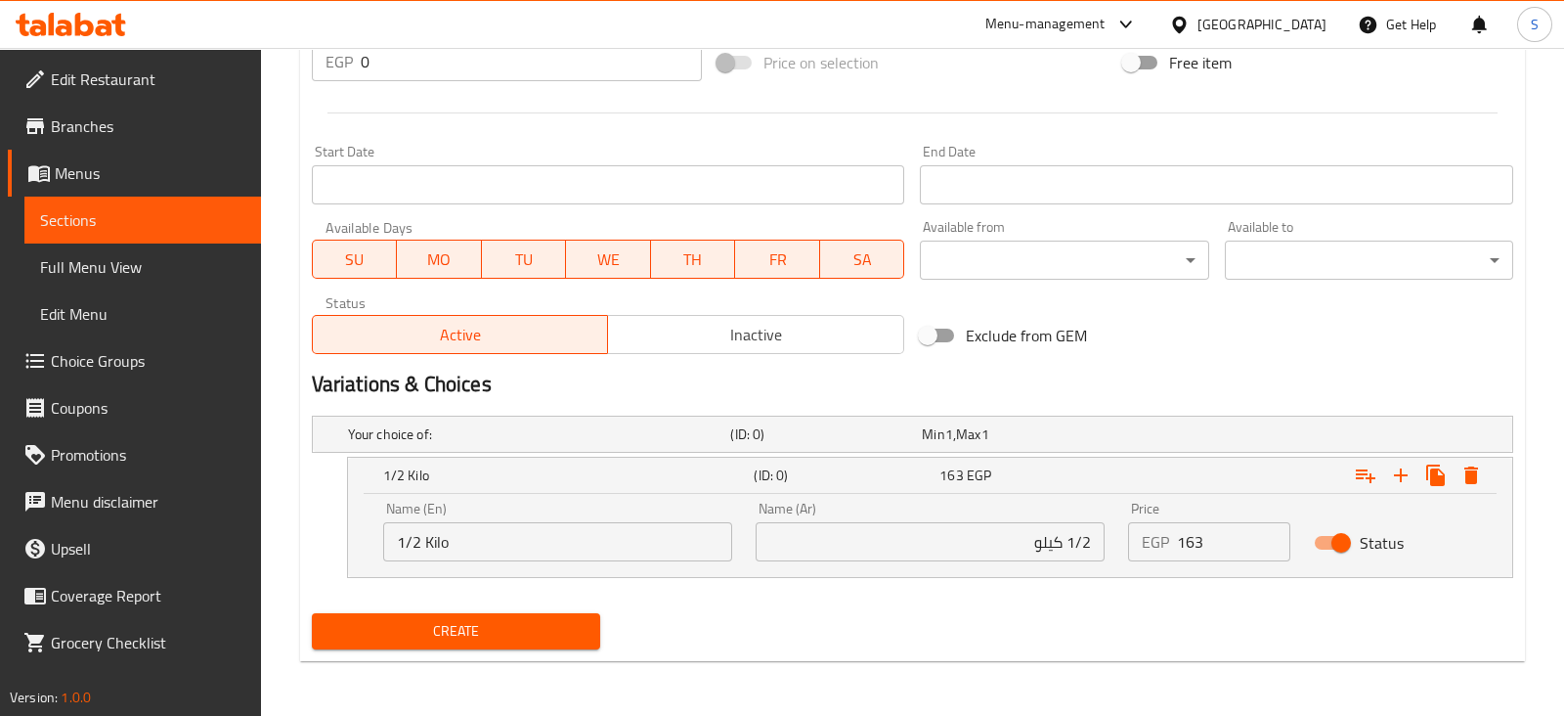
scroll to position [735, 0]
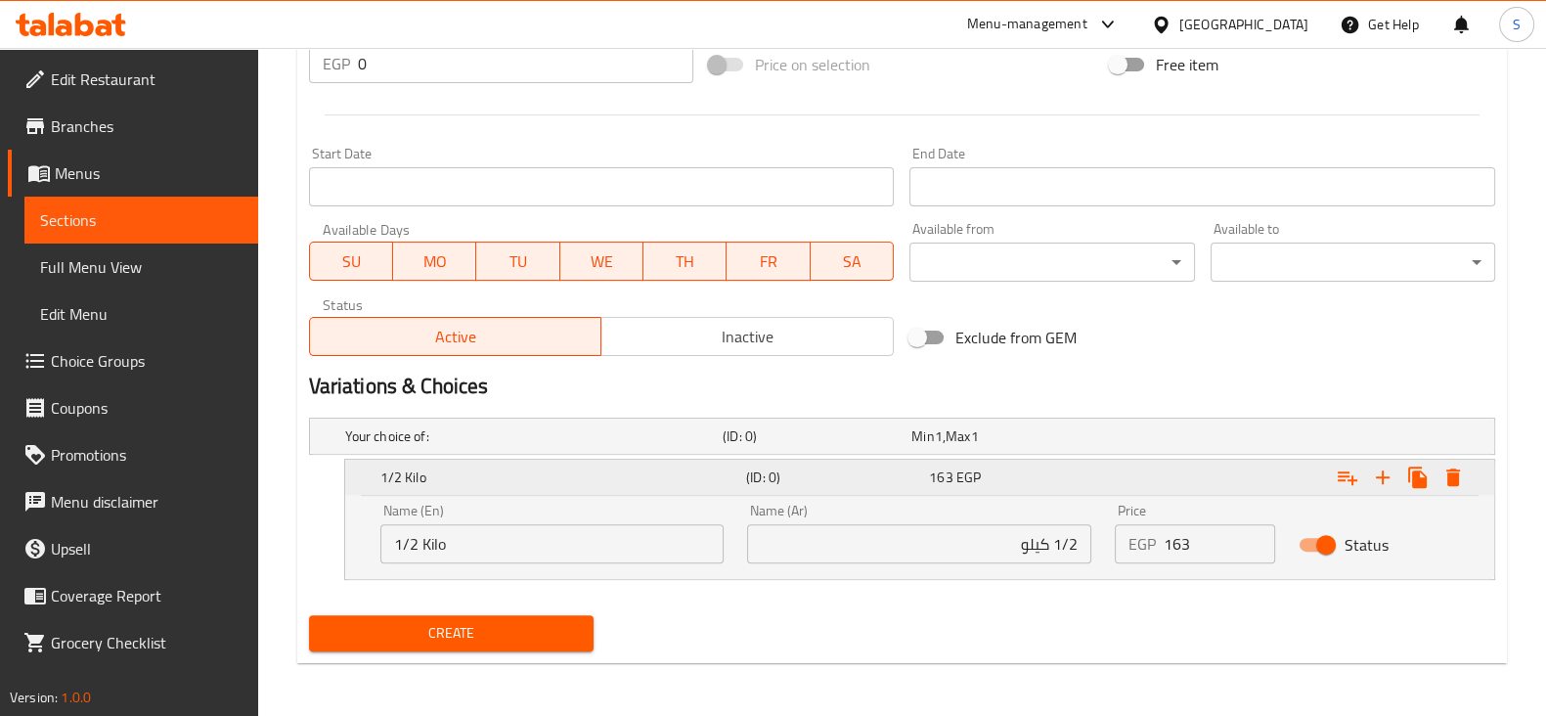
click at [1454, 468] on icon "Expand" at bounding box center [1453, 477] width 14 height 18
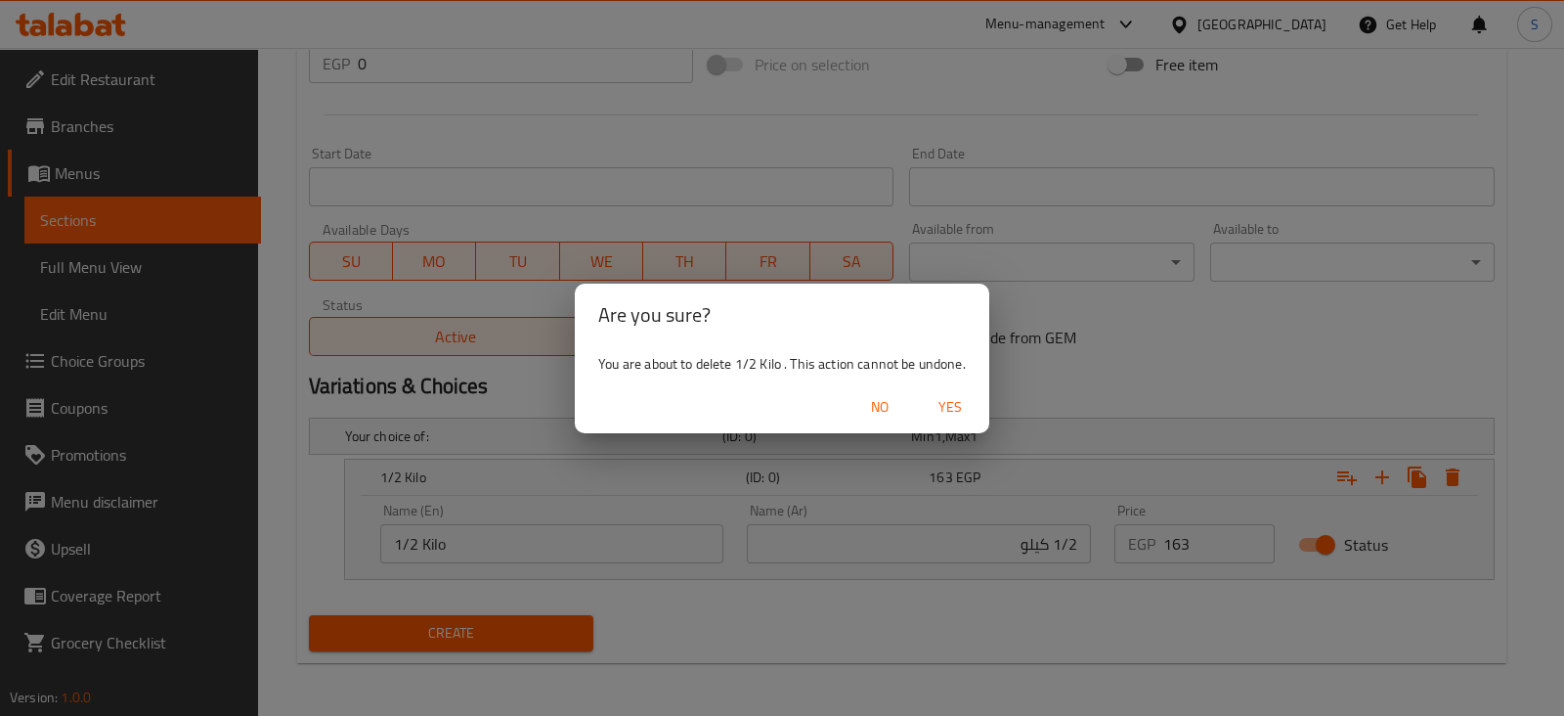
click at [945, 408] on span "Yes" at bounding box center [950, 407] width 47 height 24
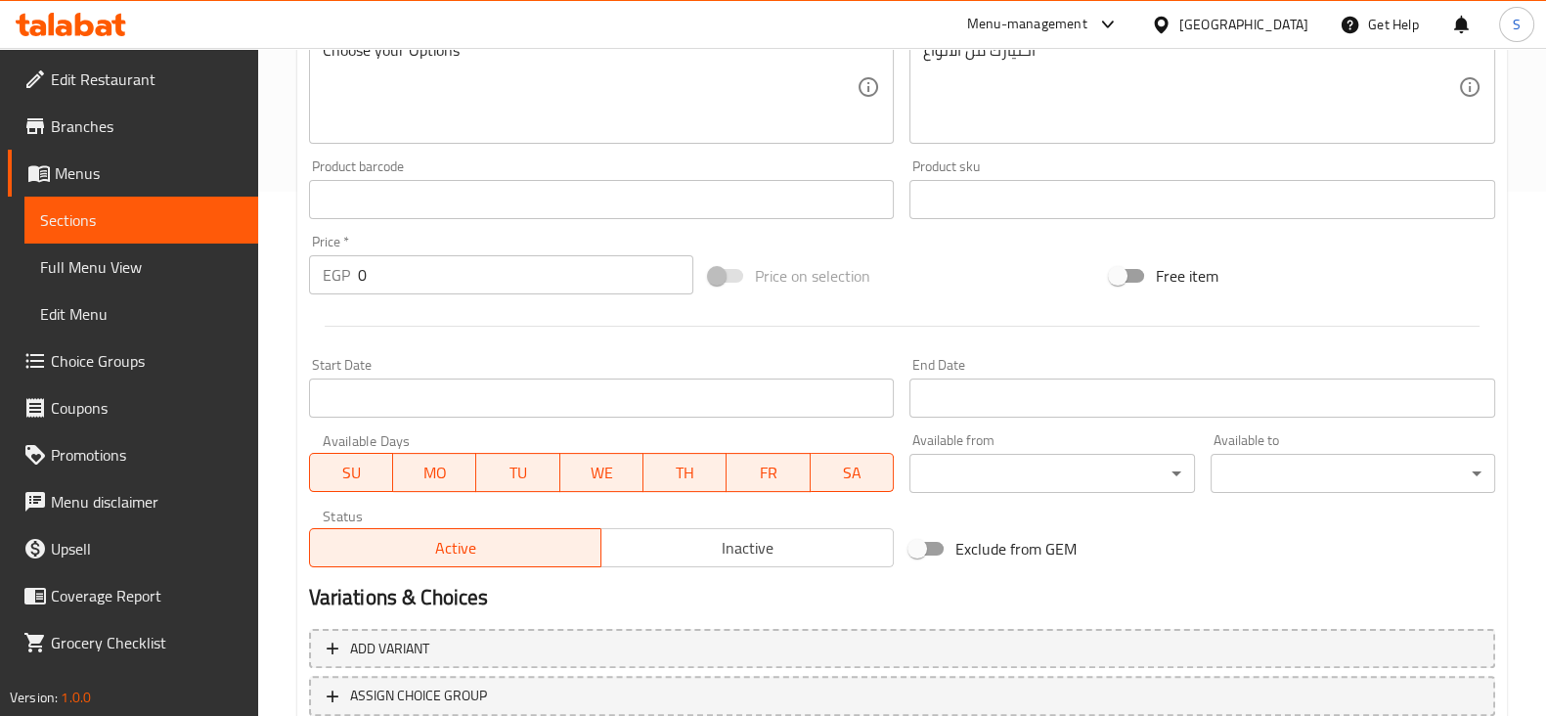
scroll to position [176, 0]
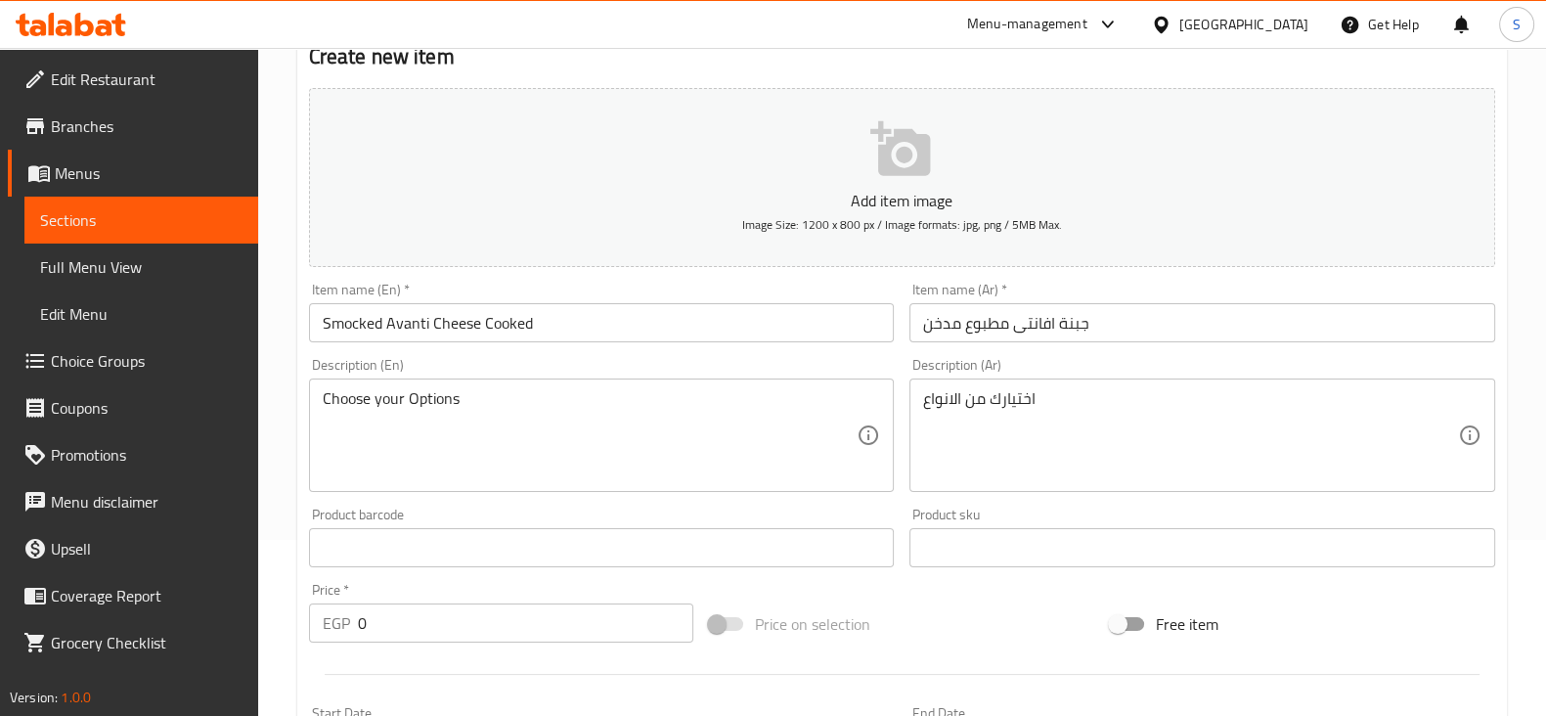
drag, startPoint x: 396, startPoint y: 631, endPoint x: 289, endPoint y: 631, distance: 106.6
click at [291, 631] on div "Home / Restaurants management / Menus / Sections / item / create Cheese section…" at bounding box center [902, 539] width 1288 height 1334
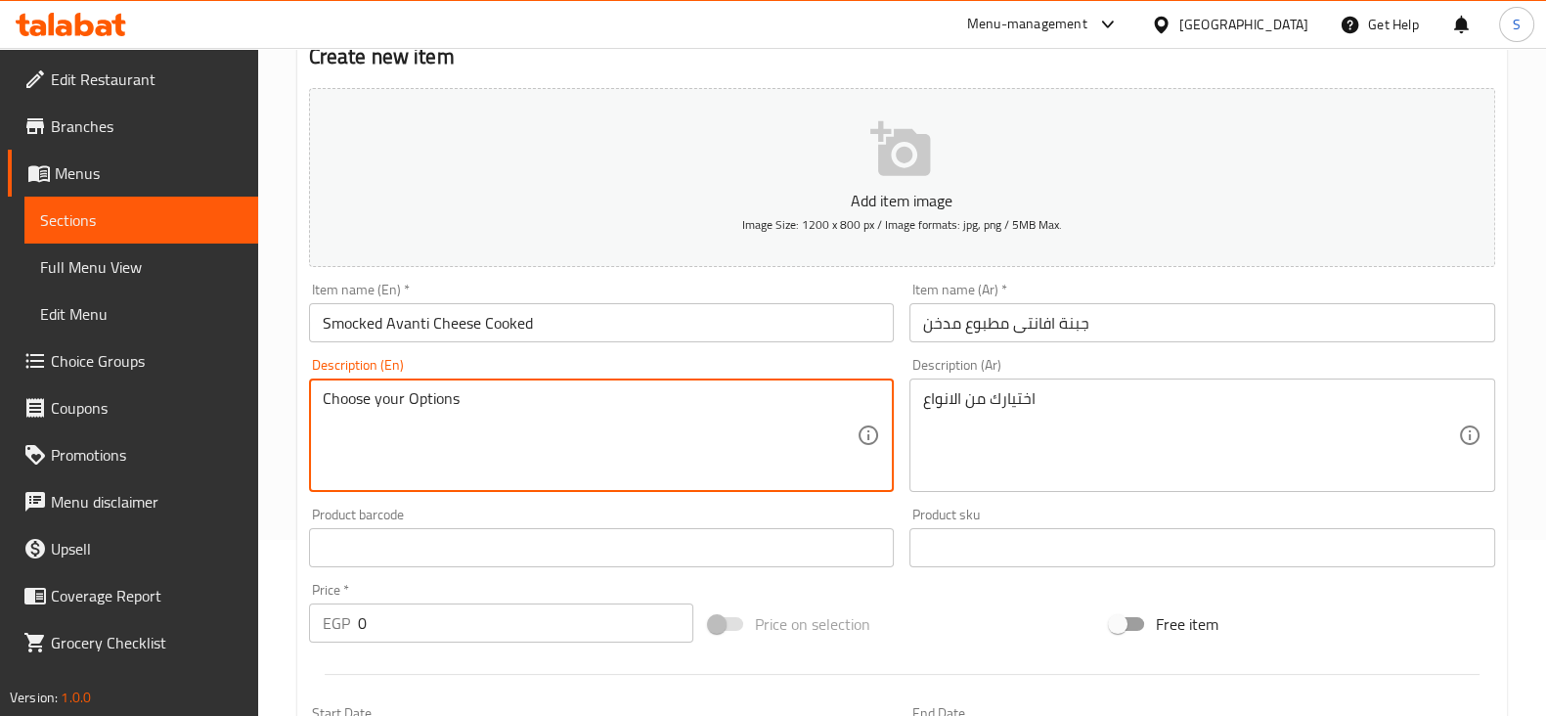
drag, startPoint x: 506, startPoint y: 397, endPoint x: 4, endPoint y: 423, distance: 503.2
type textarea "1/4 Kilo"
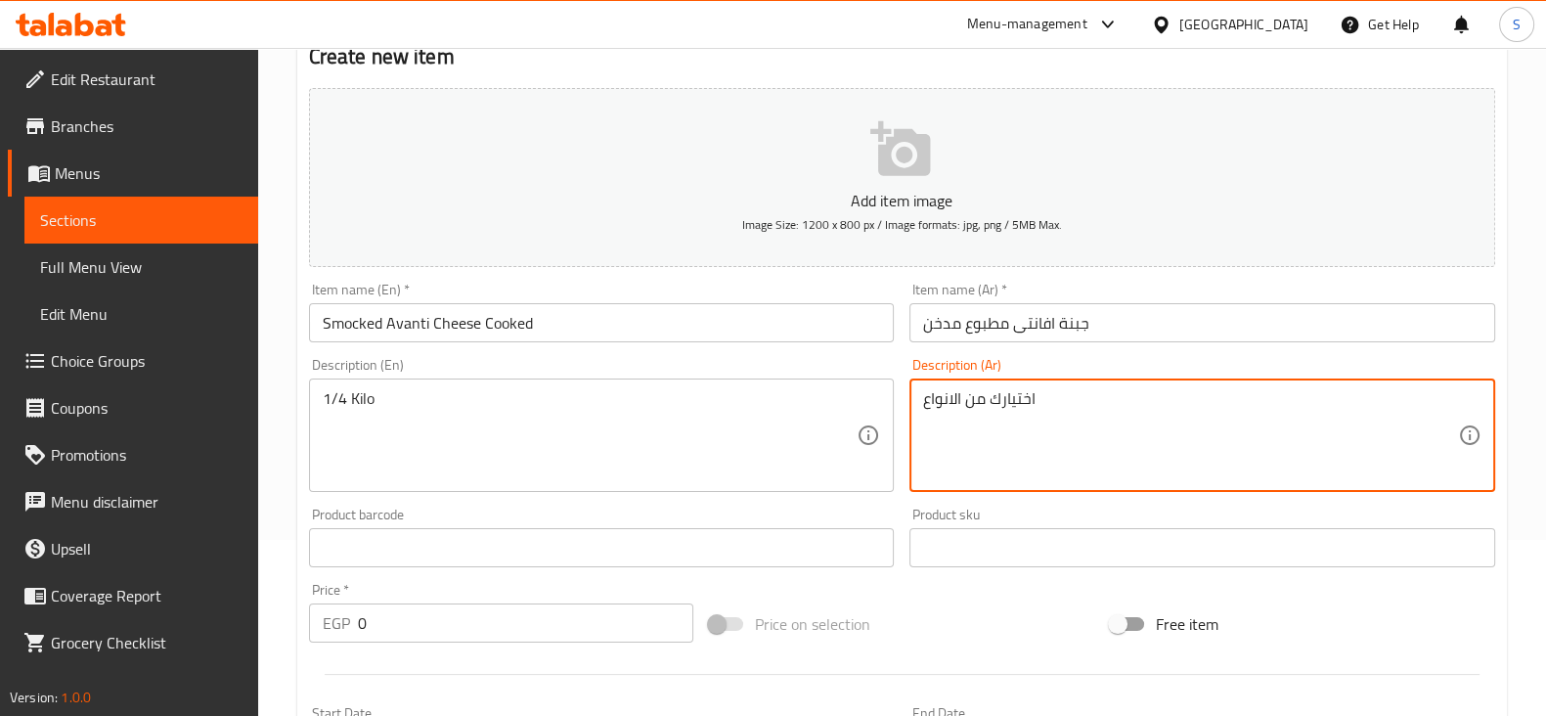
drag, startPoint x: 1081, startPoint y: 407, endPoint x: 543, endPoint y: 404, distance: 538.7
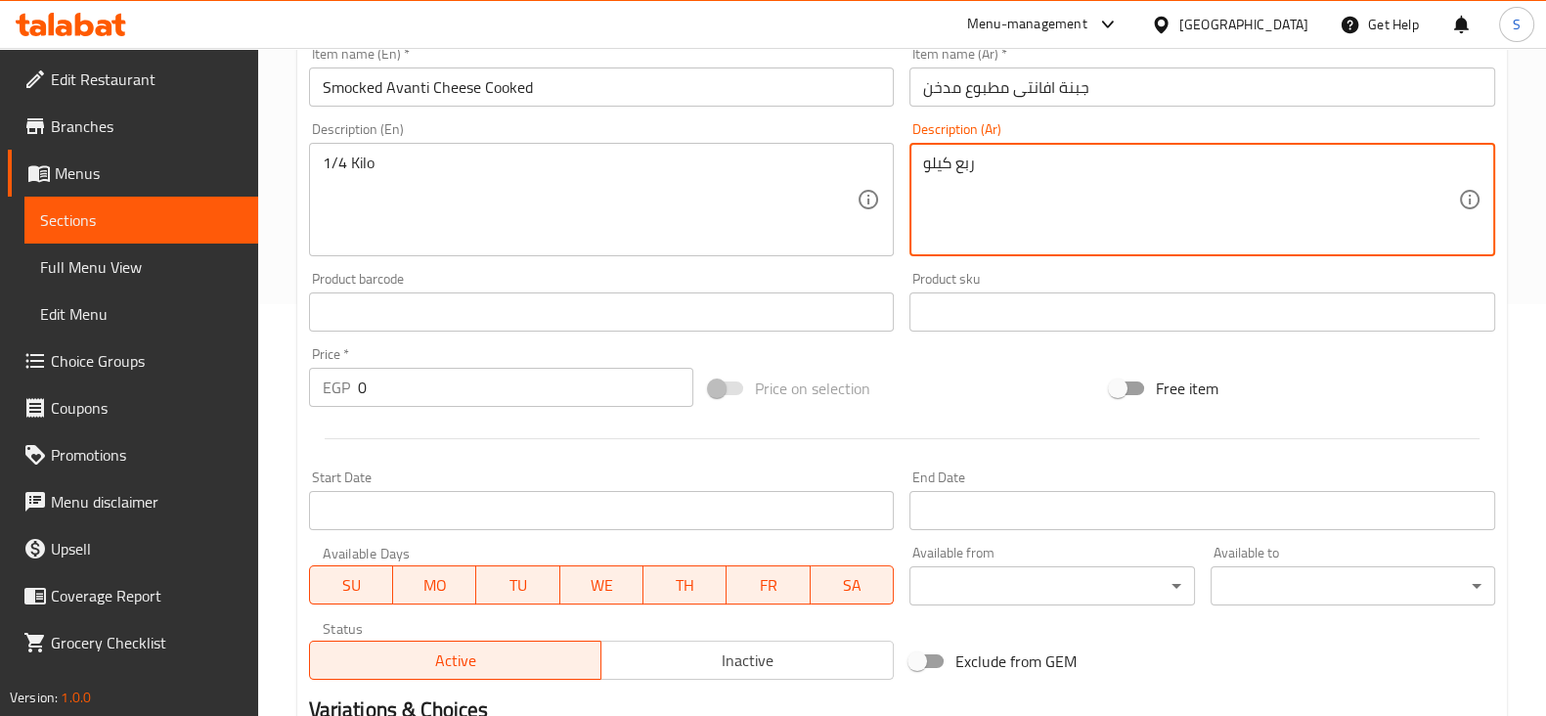
scroll to position [419, 0]
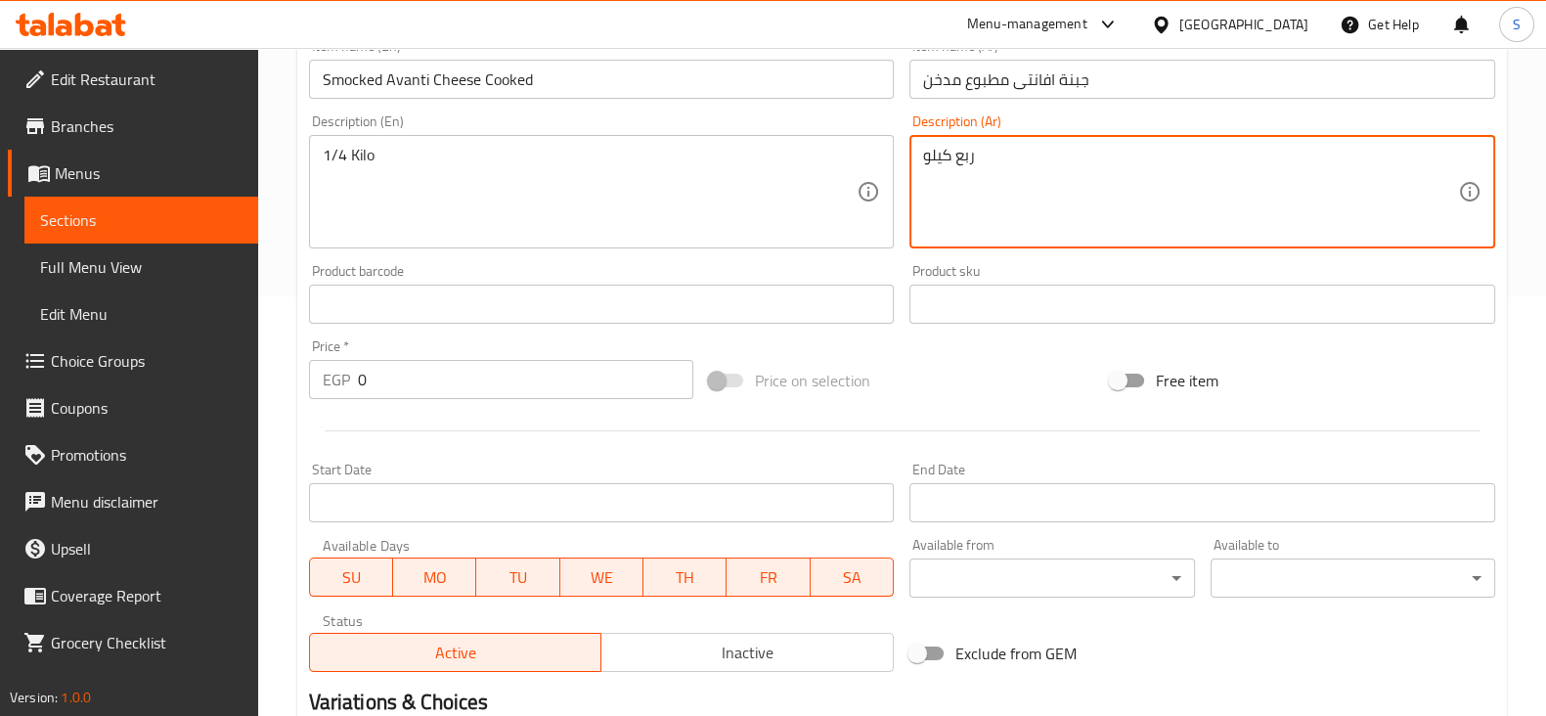
type textarea "ربع كيلو"
click at [332, 379] on div "EGP 0 Price *" at bounding box center [501, 379] width 385 height 39
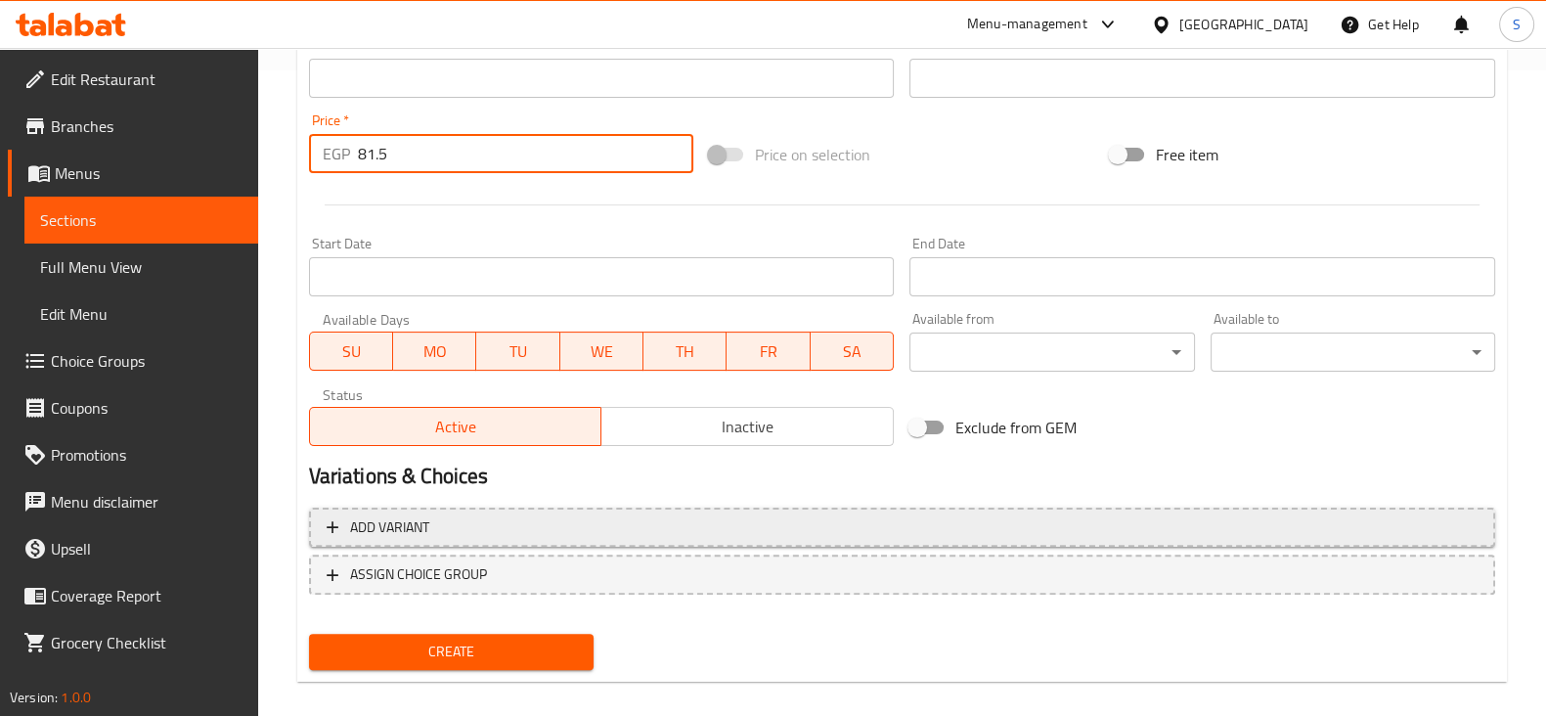
scroll to position [665, 0]
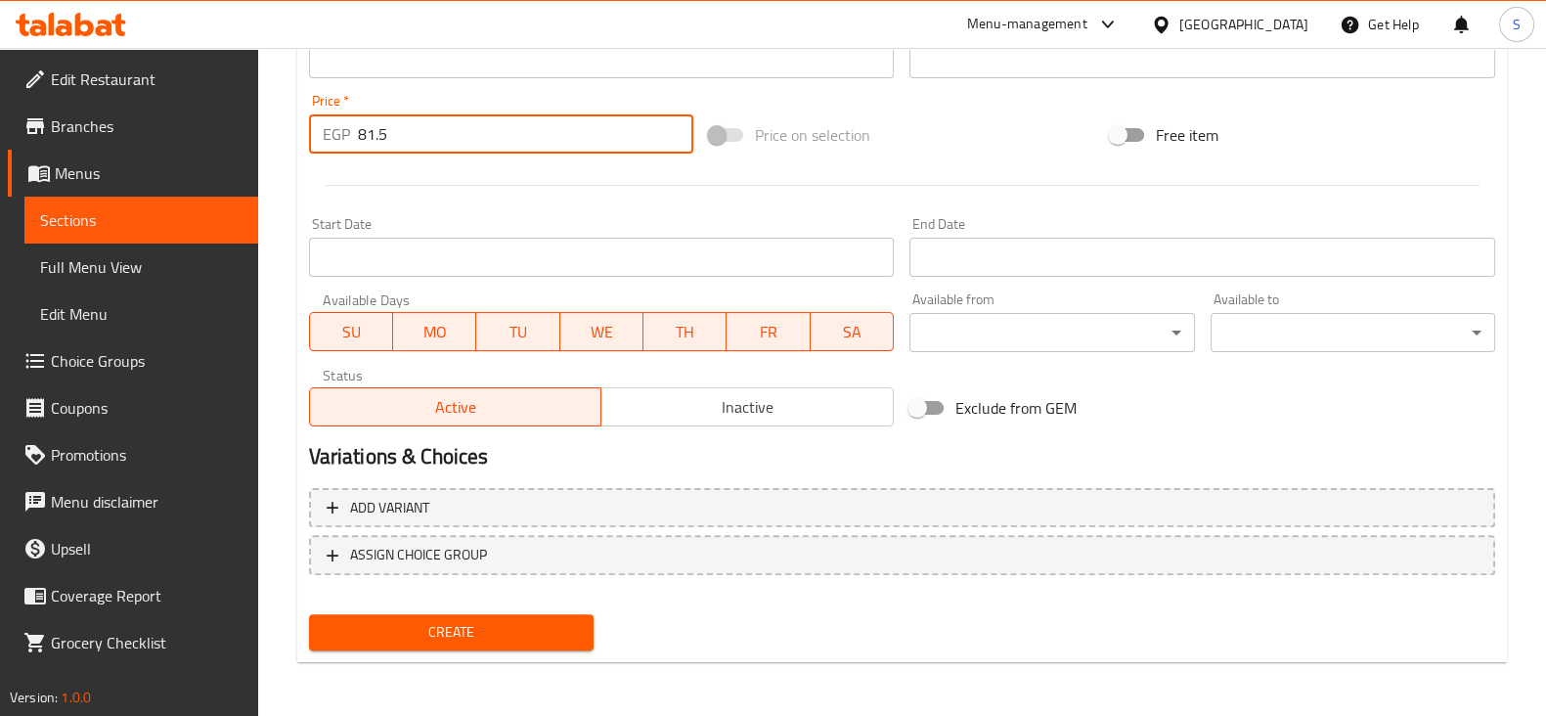
type input "81.5"
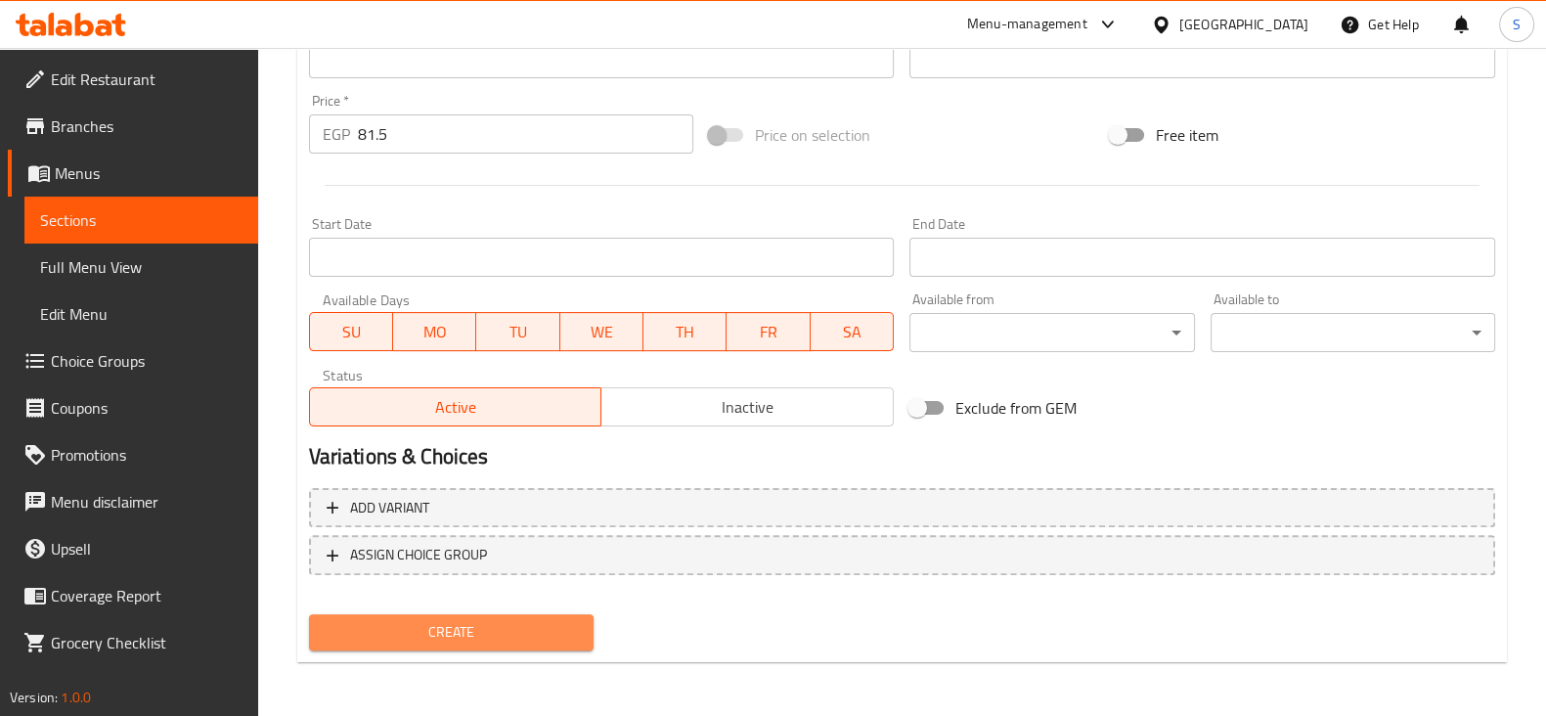
click at [460, 624] on span "Create" at bounding box center [451, 632] width 253 height 24
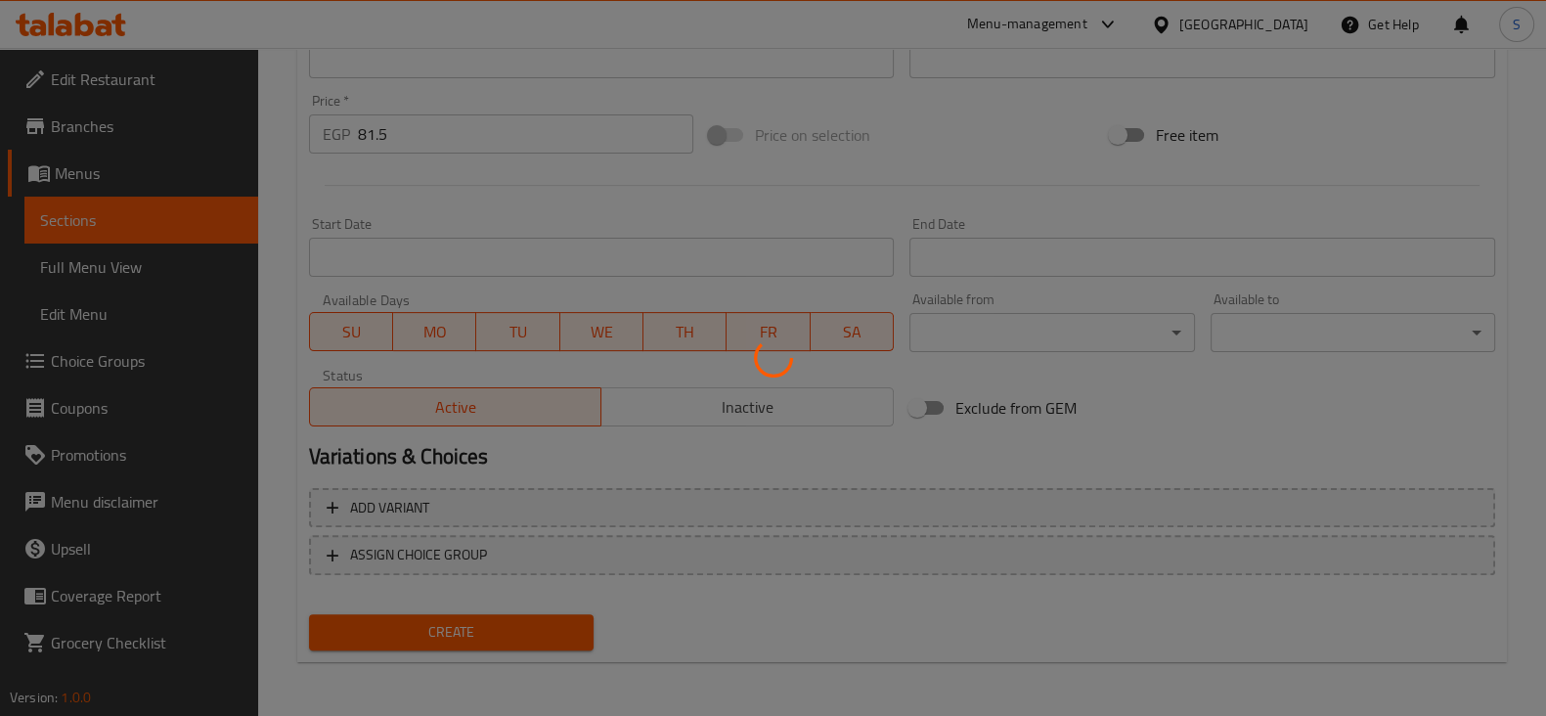
type input "0"
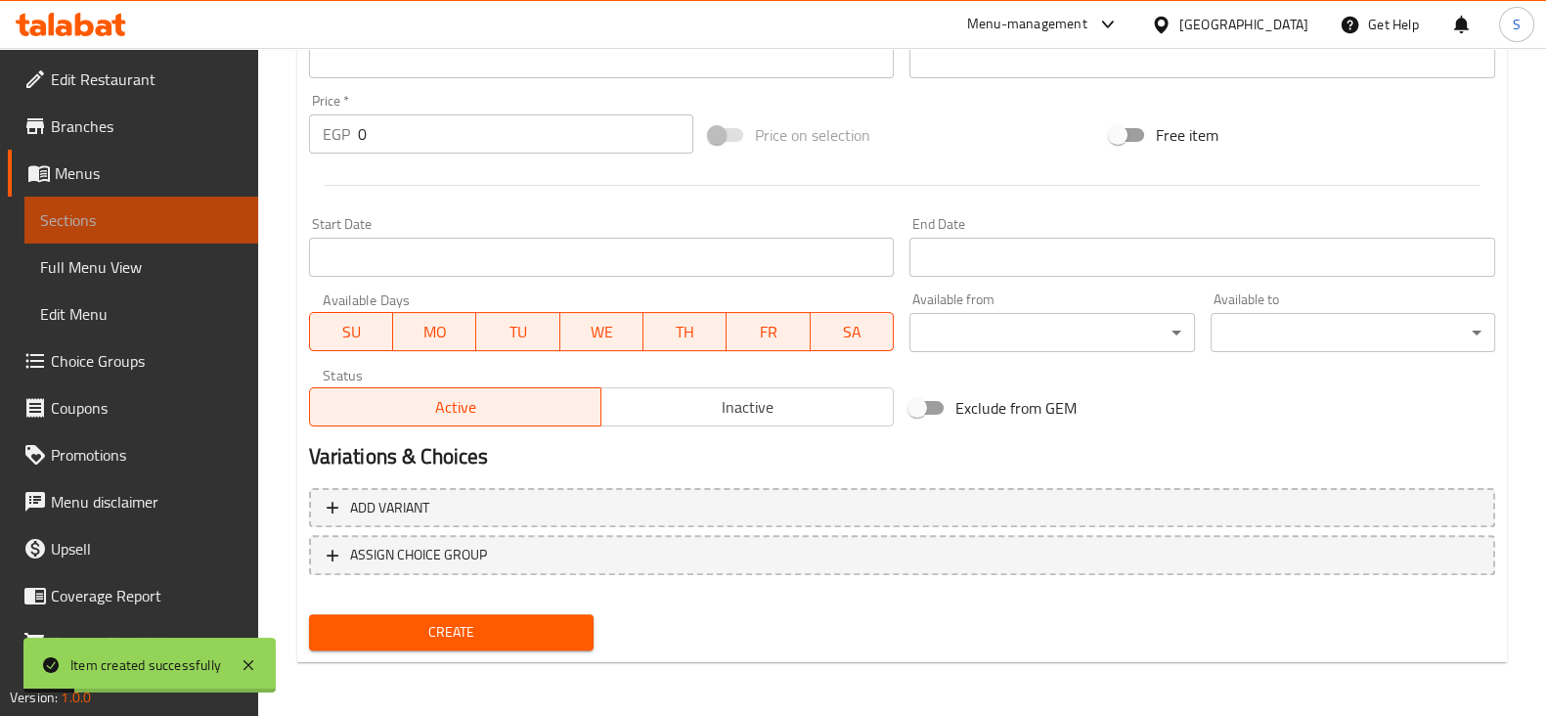
click at [153, 223] on span "Sections" at bounding box center [141, 219] width 202 height 23
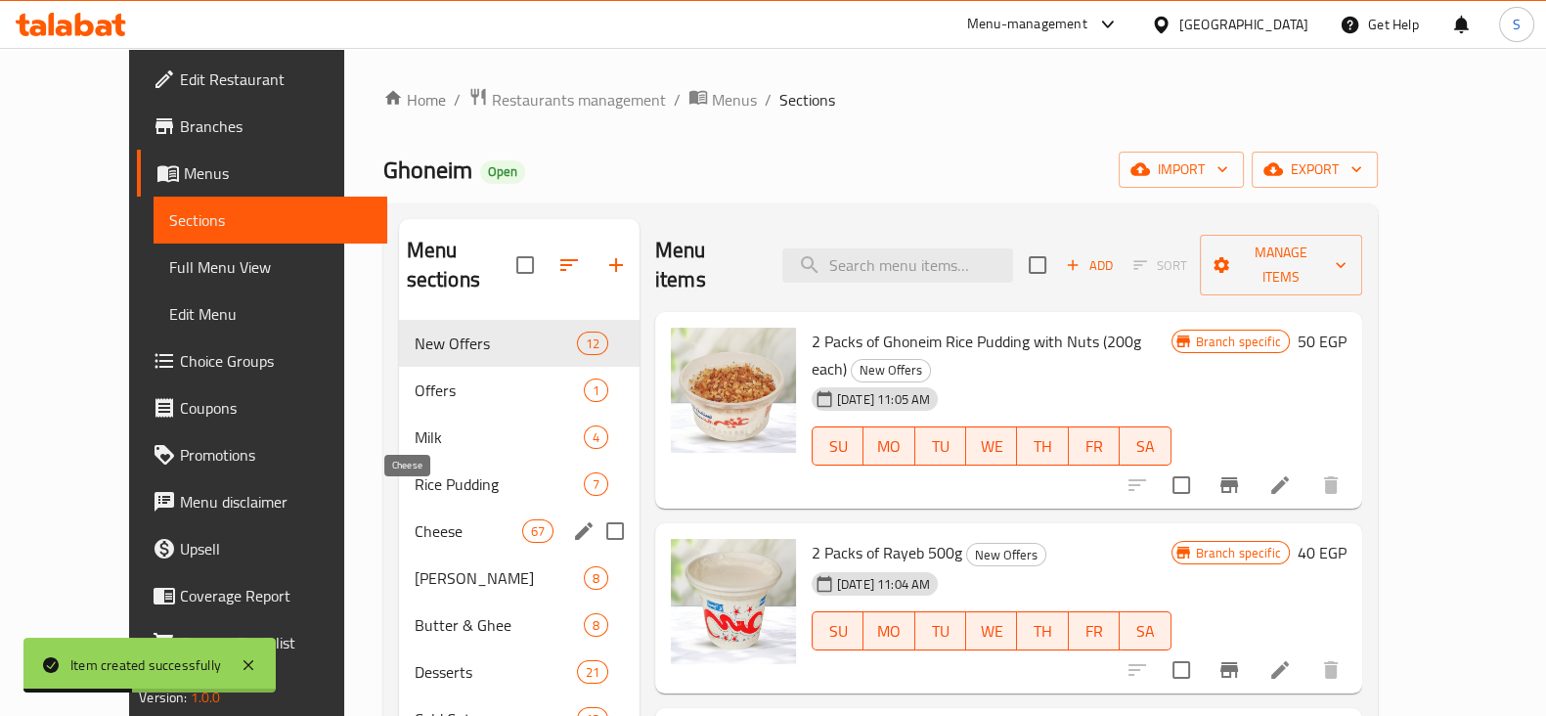
click at [415, 519] on span "Cheese" at bounding box center [469, 530] width 108 height 23
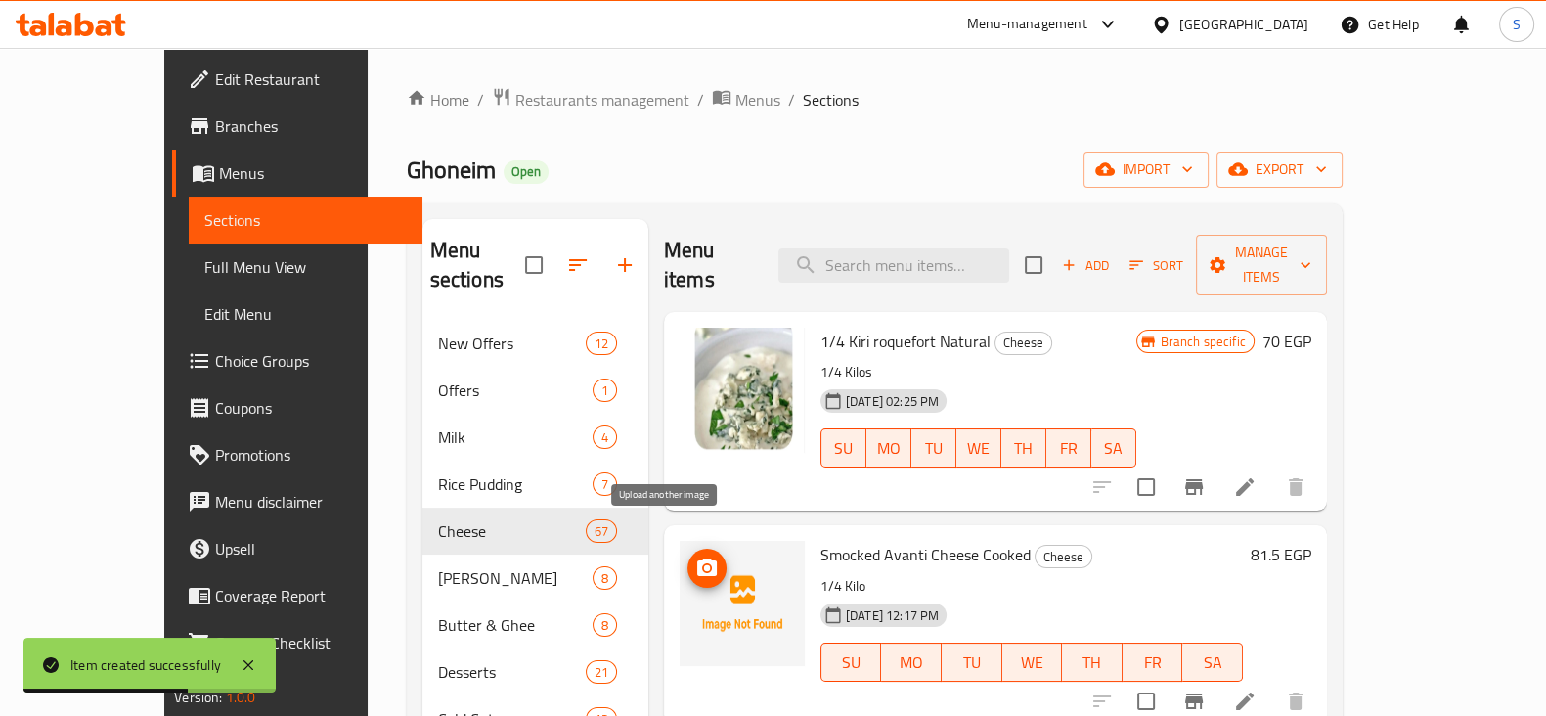
click at [697, 558] on icon "upload picture" at bounding box center [707, 567] width 20 height 18
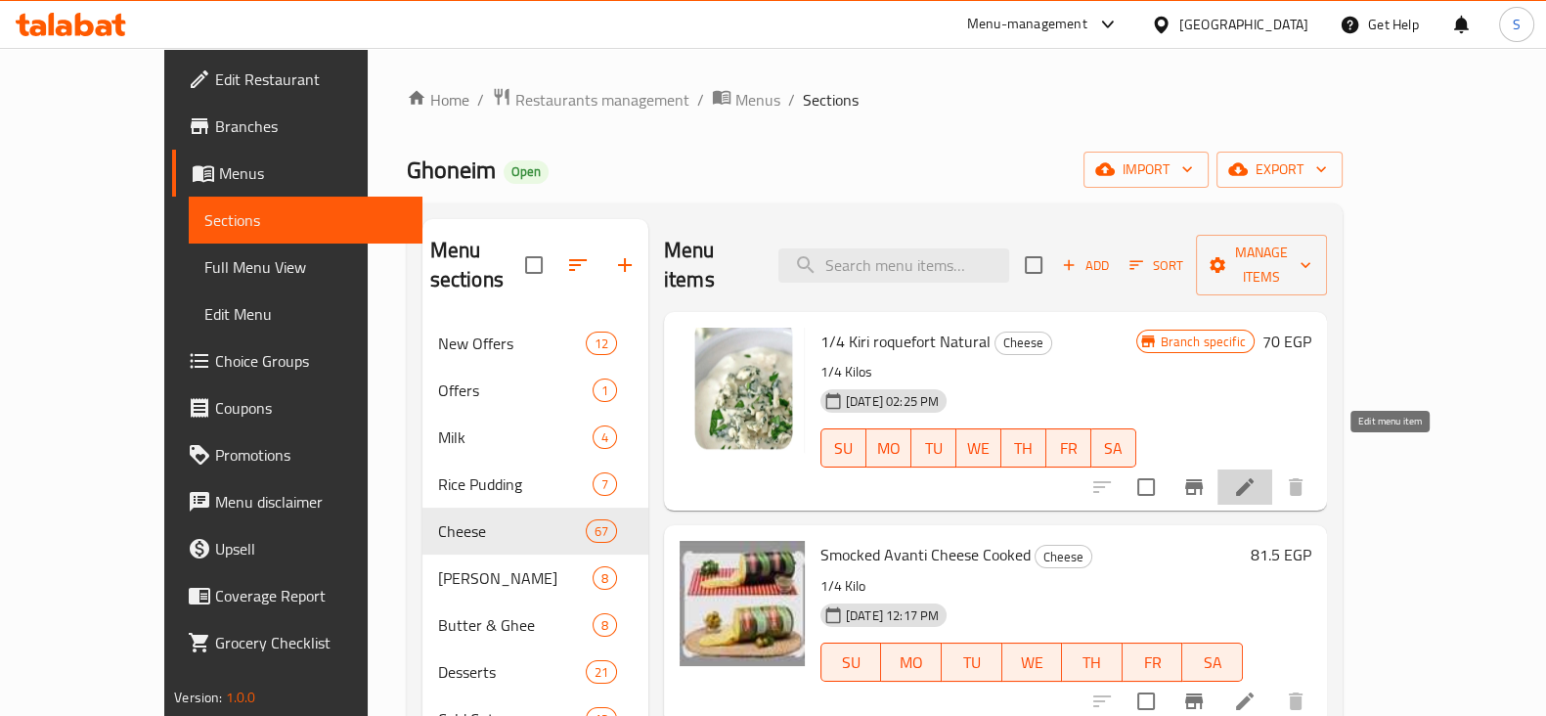
click at [1256, 475] on icon at bounding box center [1244, 486] width 23 height 23
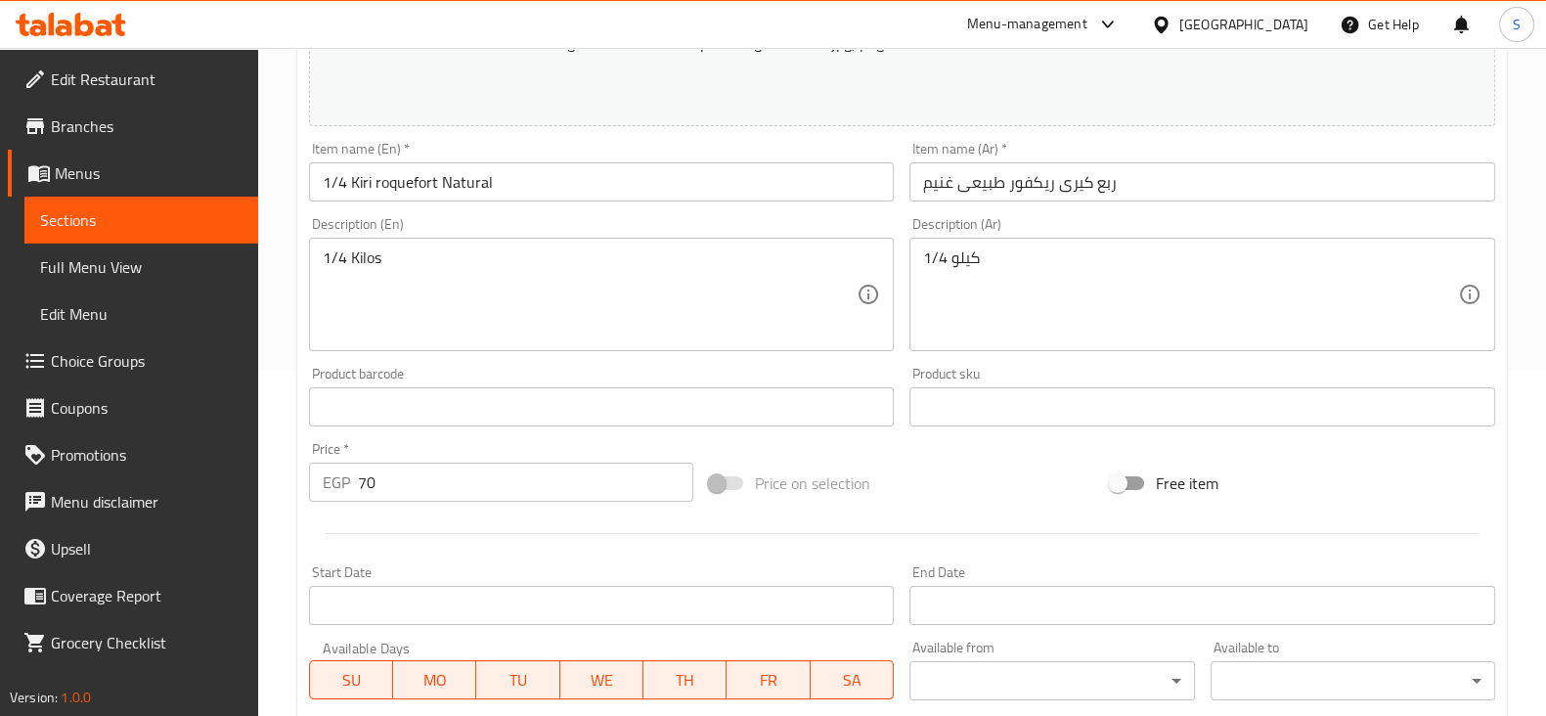
scroll to position [367, 0]
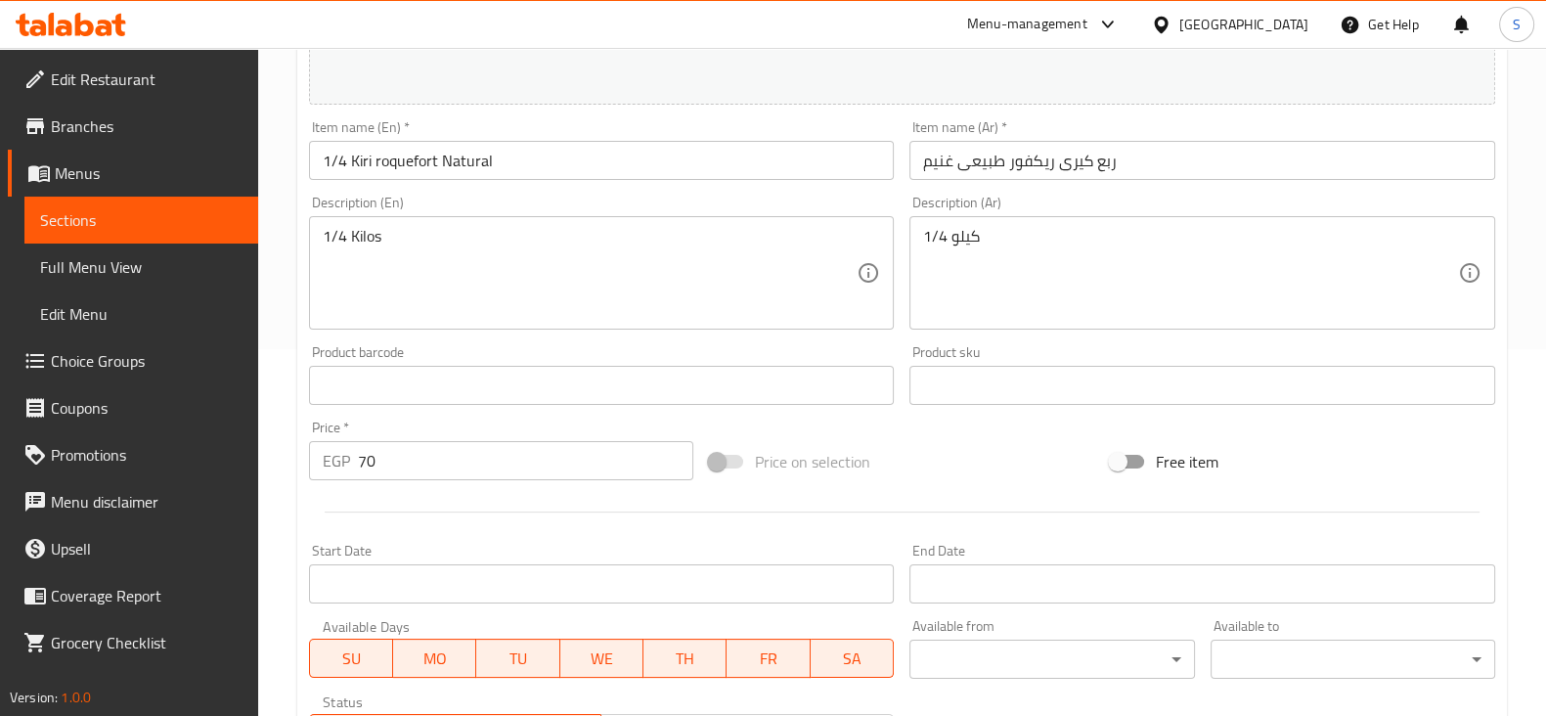
click at [69, 220] on span "Sections" at bounding box center [141, 219] width 202 height 23
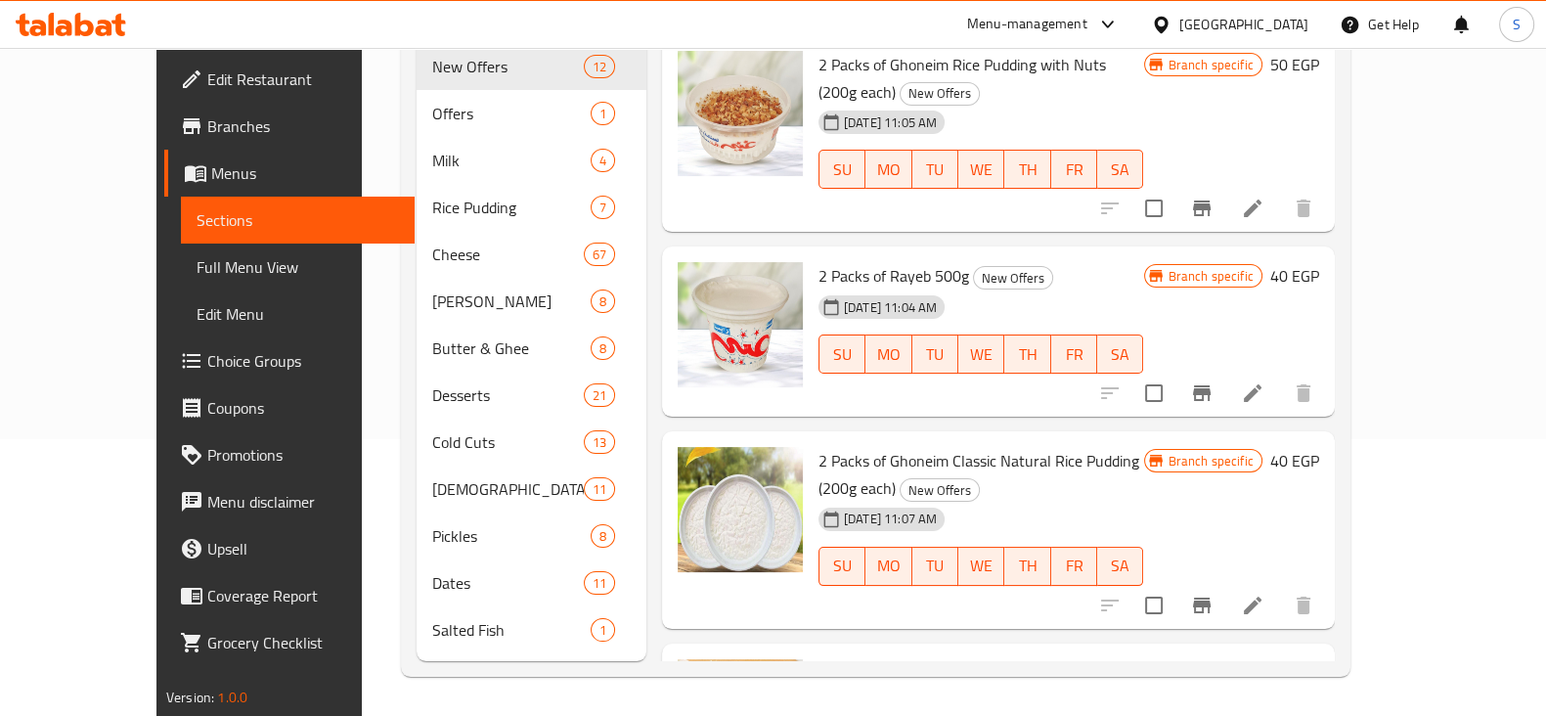
scroll to position [274, 0]
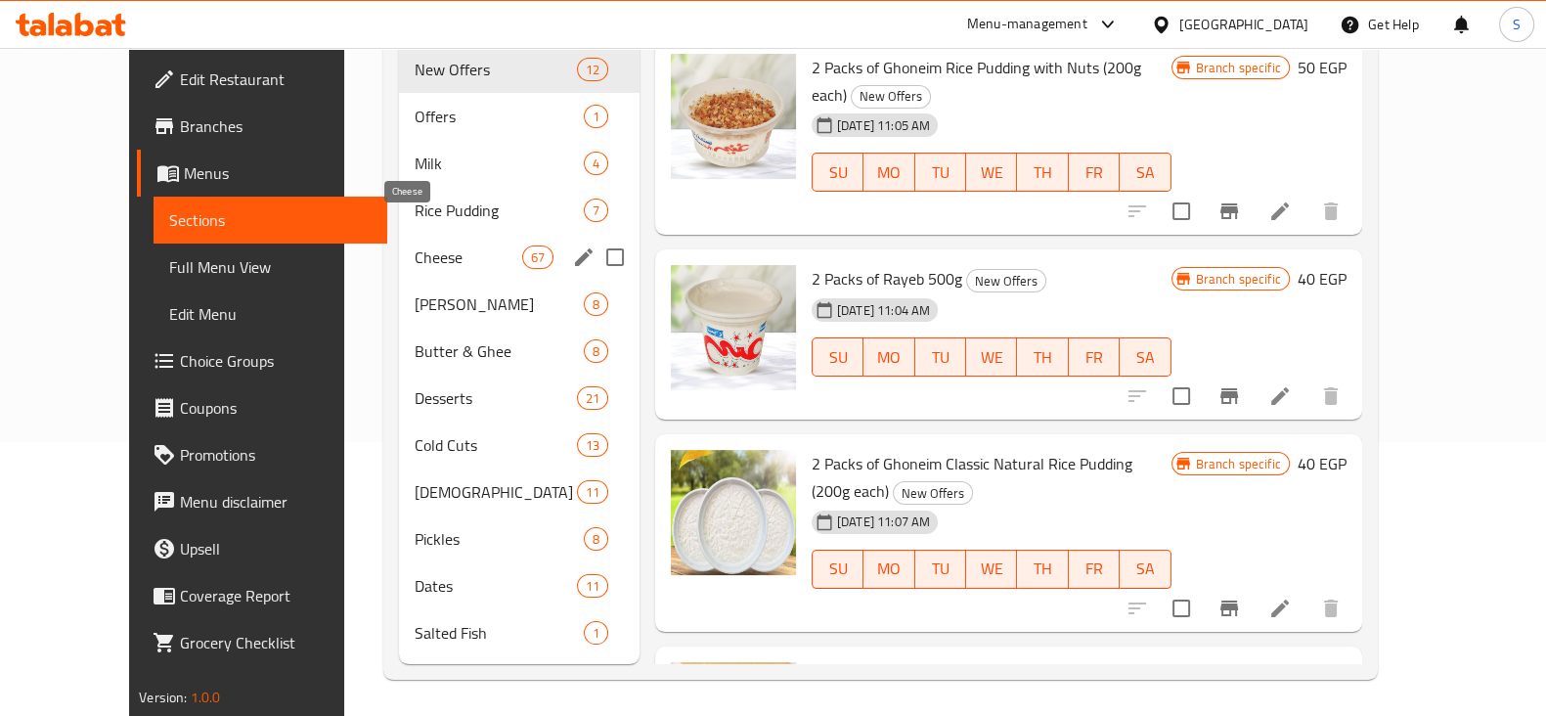
click at [415, 245] on span "Cheese" at bounding box center [469, 256] width 108 height 23
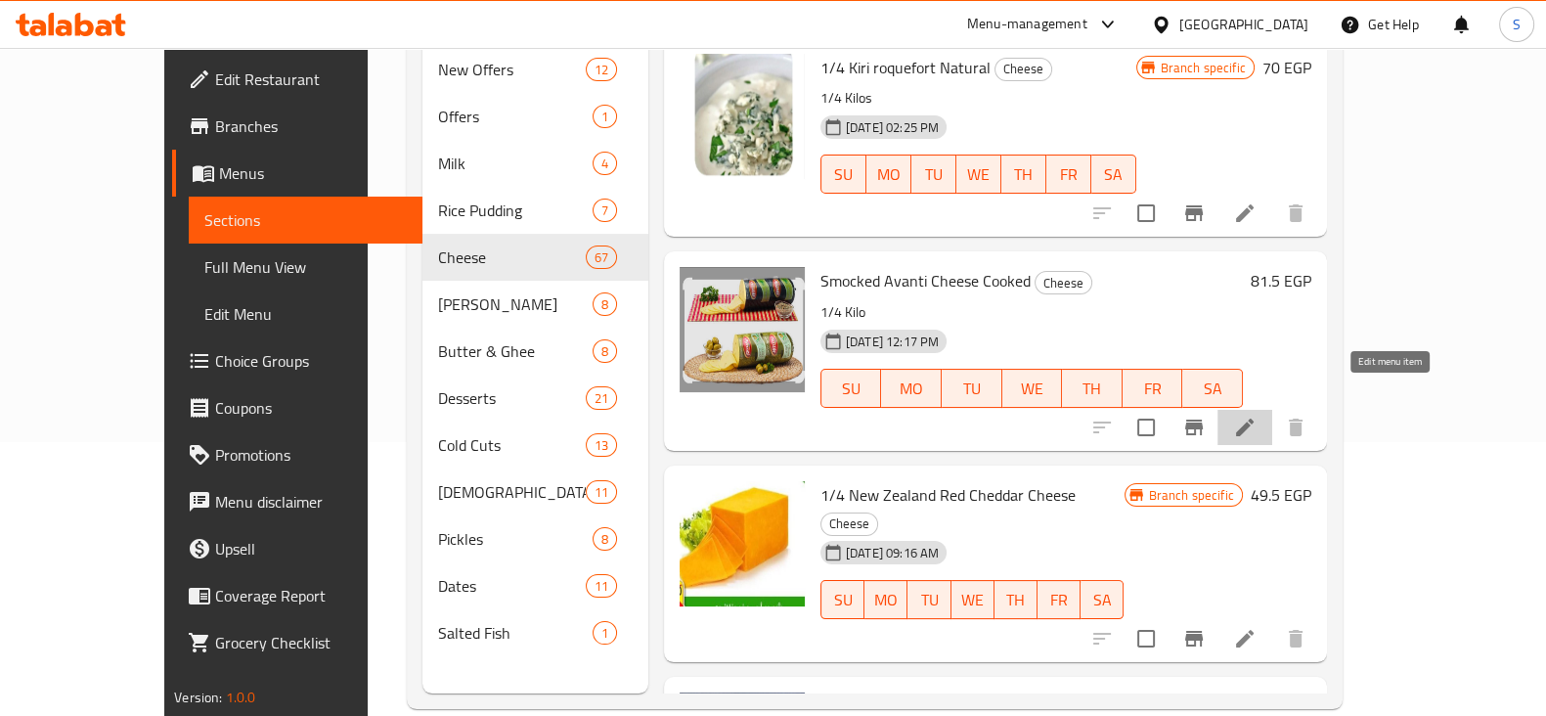
click at [1253, 418] on icon at bounding box center [1245, 427] width 18 height 18
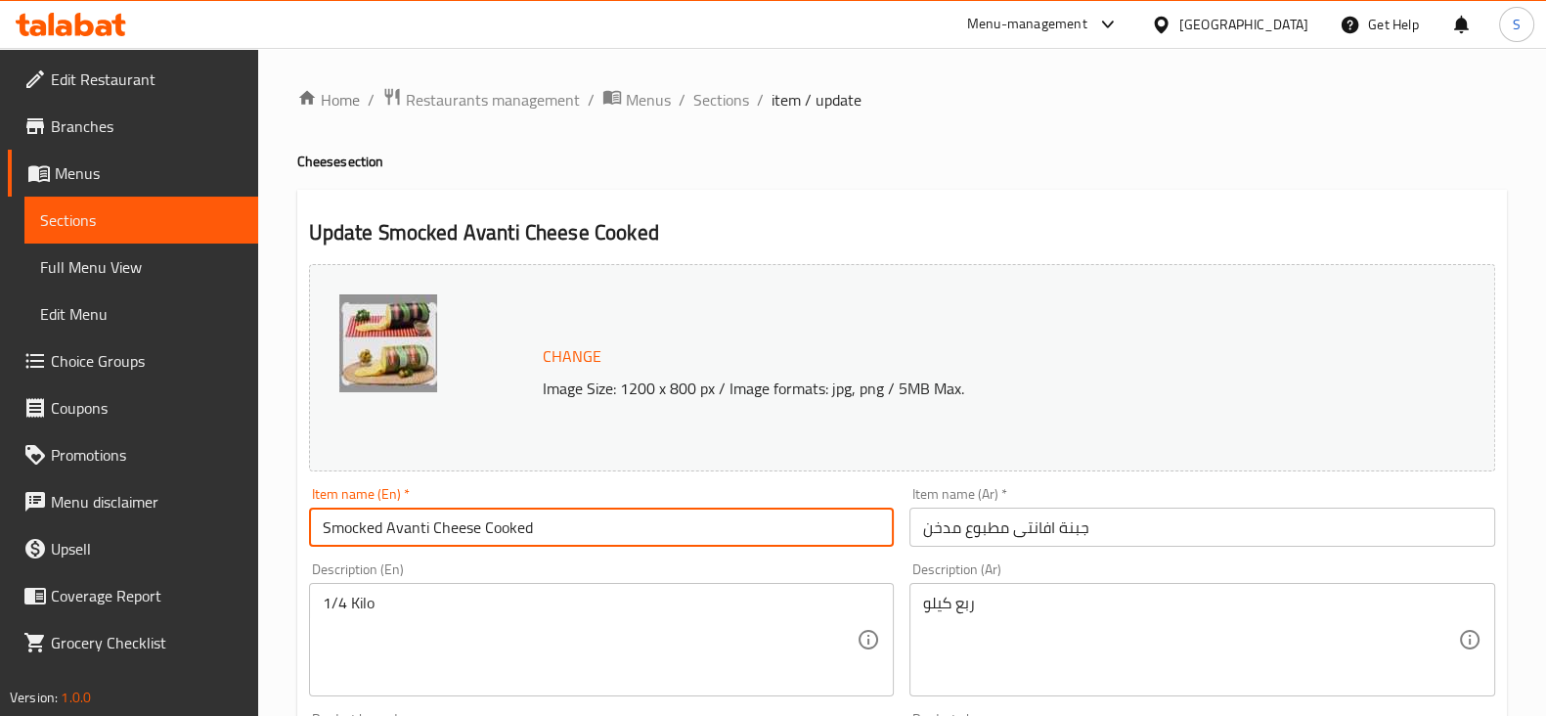
click at [338, 530] on input "Smocked Avanti Cheese Cooked" at bounding box center [602, 526] width 586 height 39
click at [362, 526] on input "Smocked Avanti Cheese Cooked" at bounding box center [602, 526] width 586 height 39
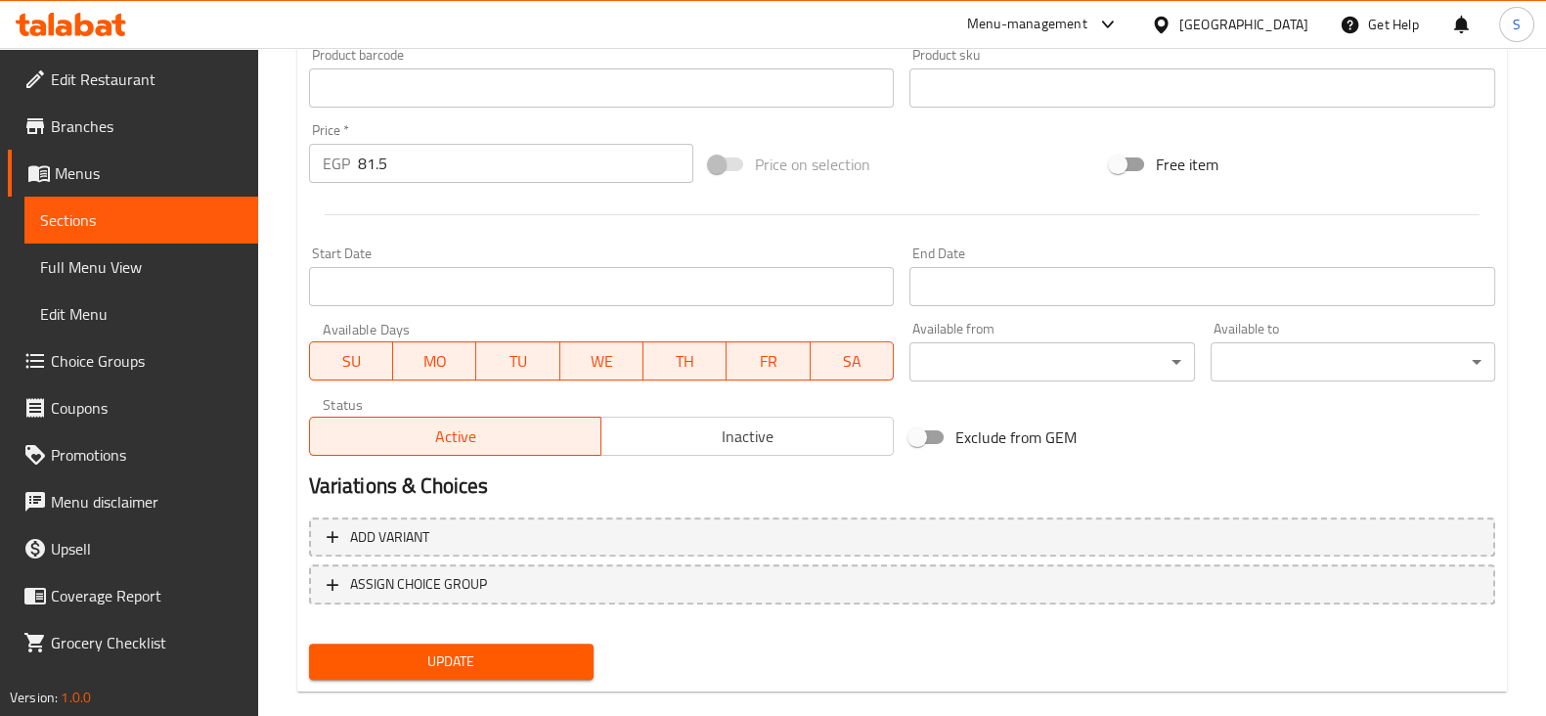
scroll to position [693, 0]
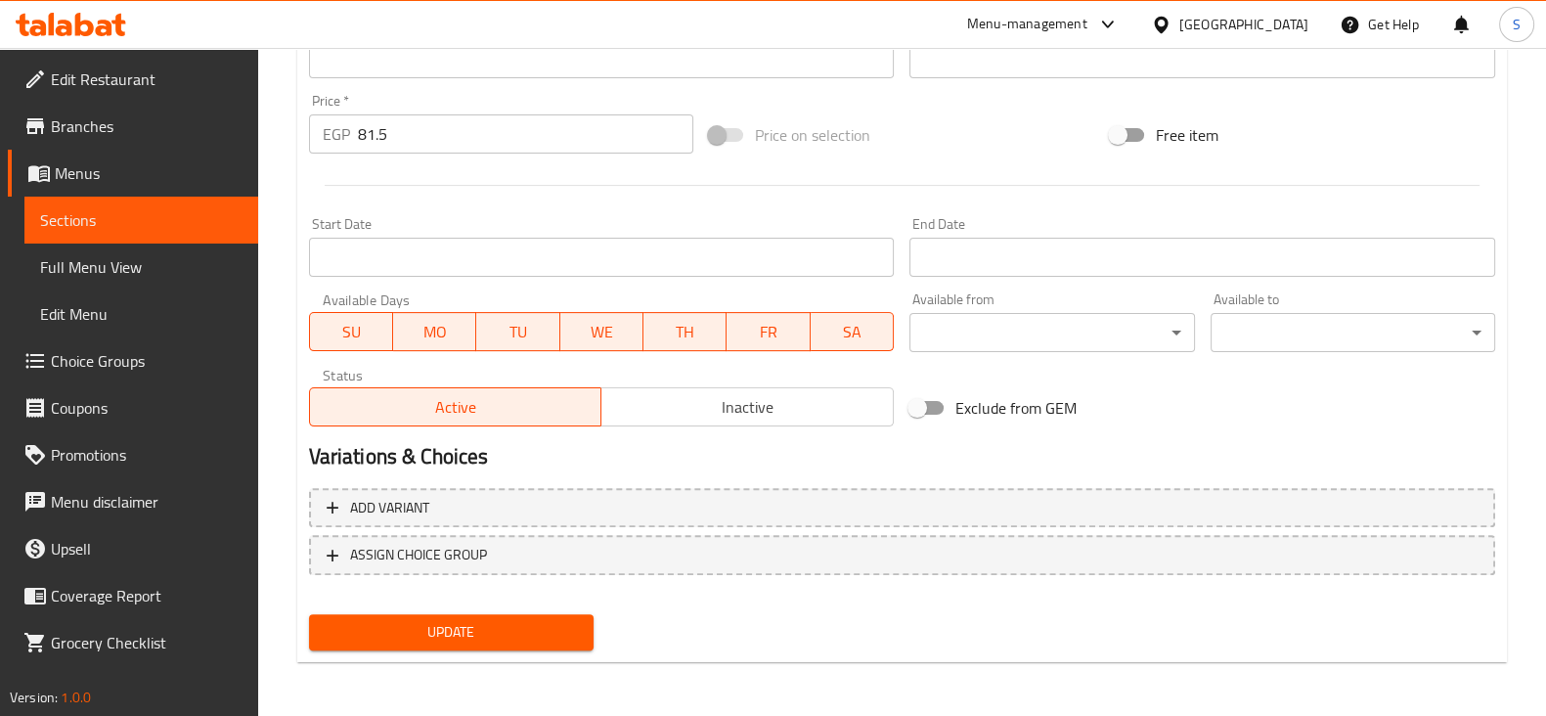
type input "Smoked Avanti Cheese Cooked"
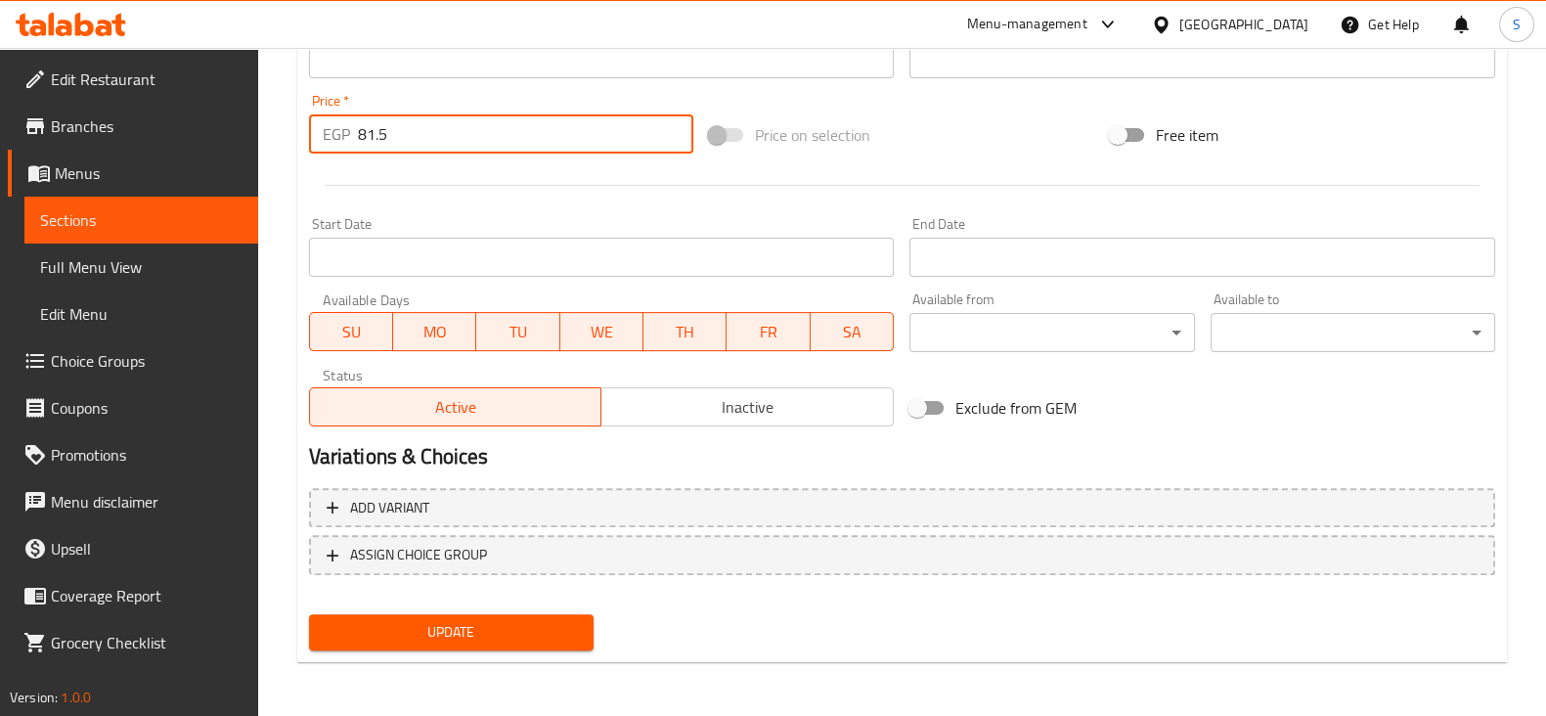
drag, startPoint x: 451, startPoint y: 124, endPoint x: 0, endPoint y: 120, distance: 450.7
click at [66, 119] on div "Edit Restaurant Branches Menus Sections Full Menu View Edit Menu Choice Groups …" at bounding box center [773, 36] width 1546 height 1362
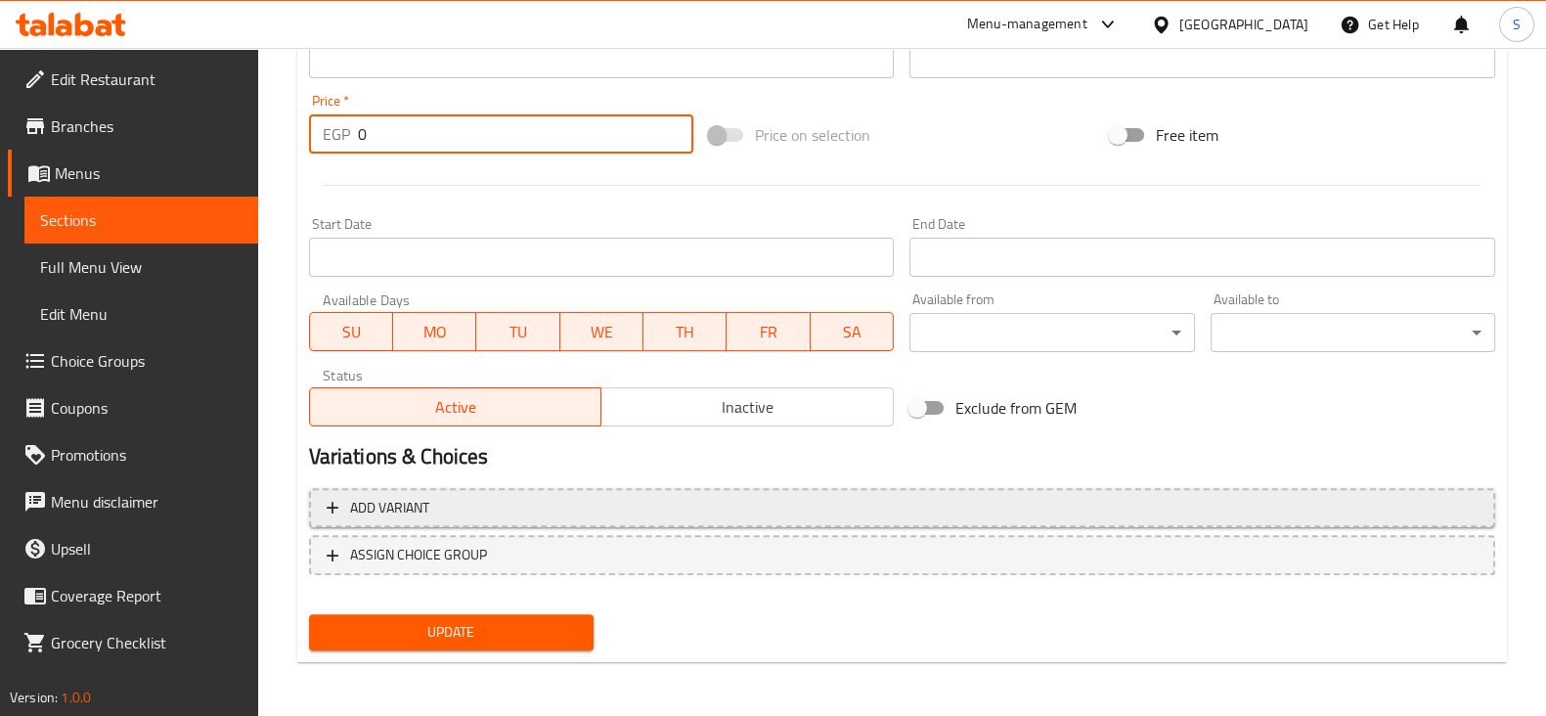
type input "0"
click at [457, 503] on span "Add variant" at bounding box center [902, 508] width 1151 height 24
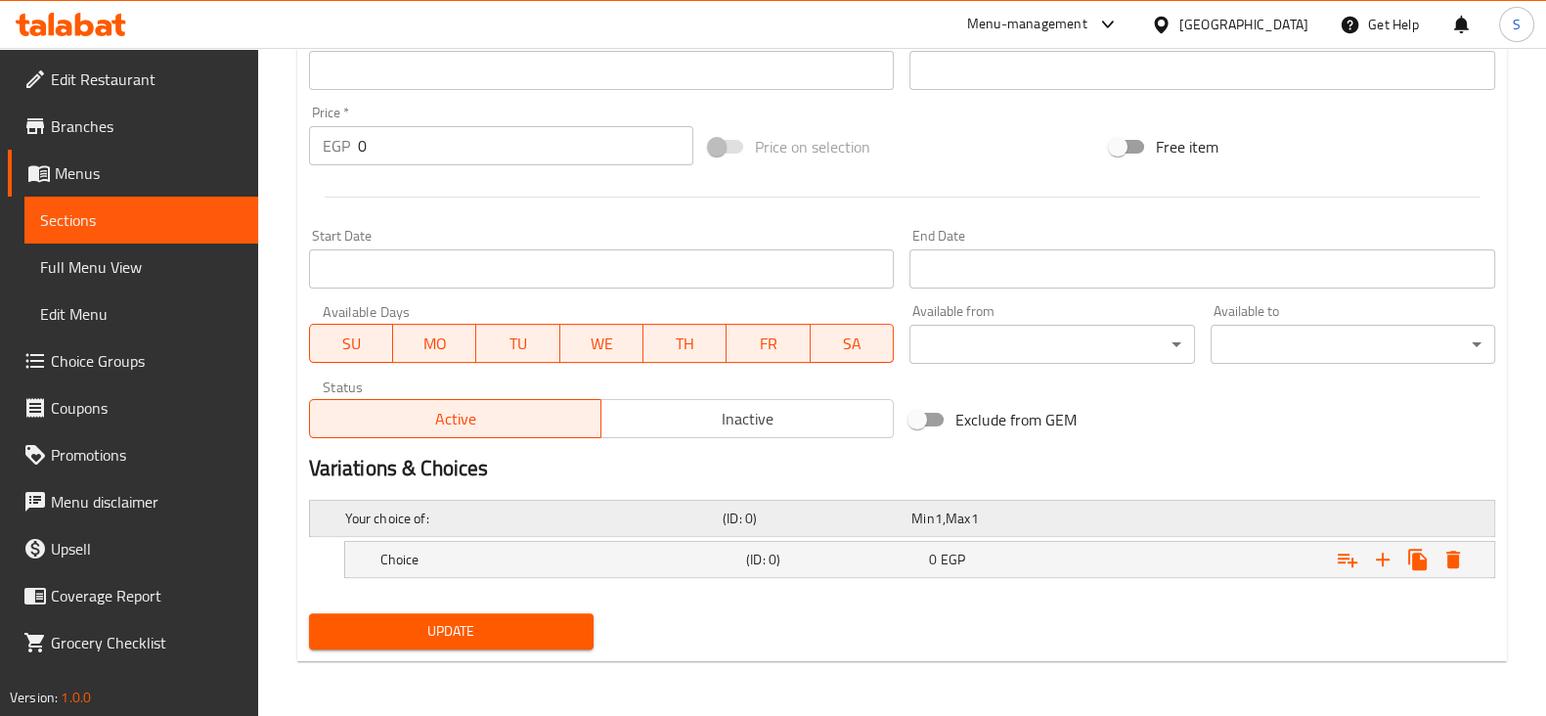
scroll to position [679, 0]
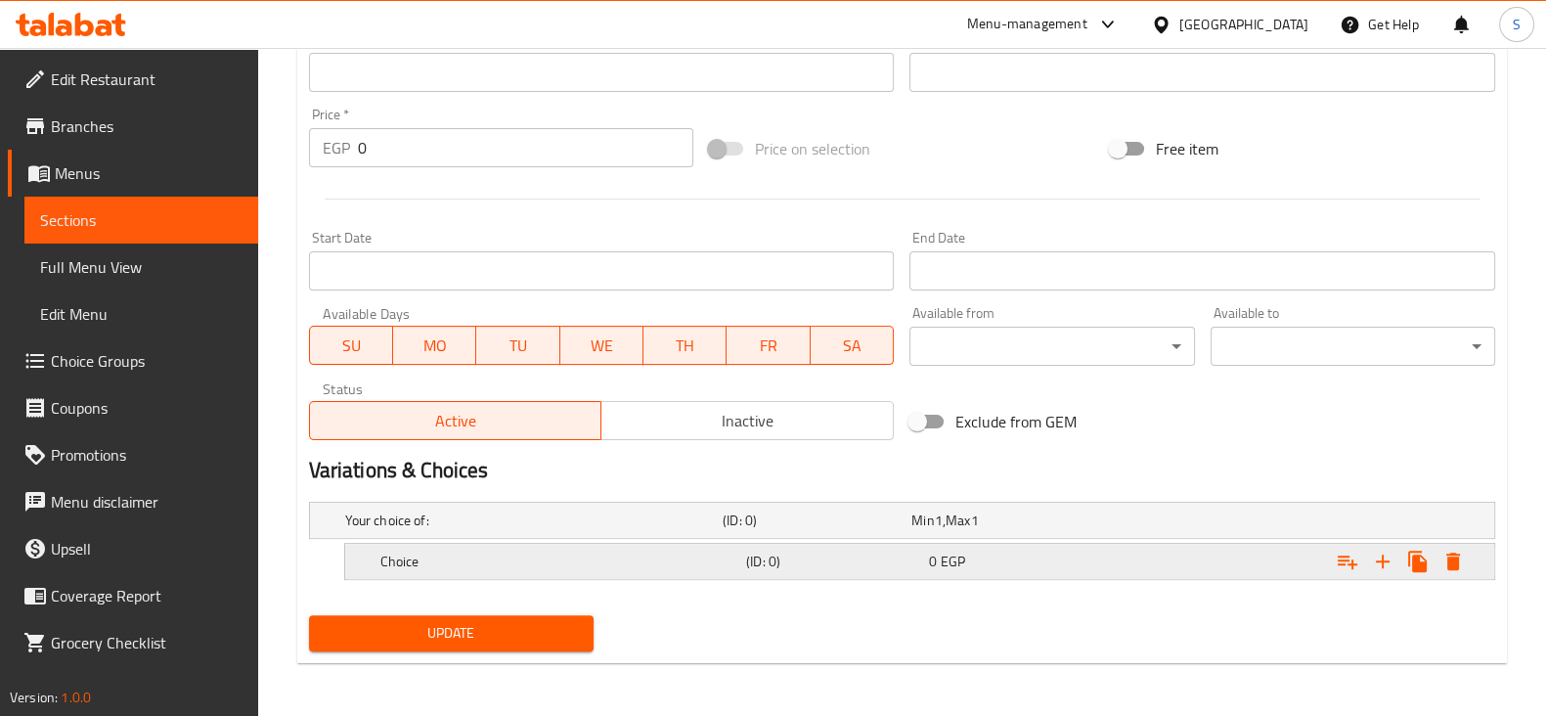
click at [436, 554] on h5 "Choice" at bounding box center [559, 561] width 358 height 20
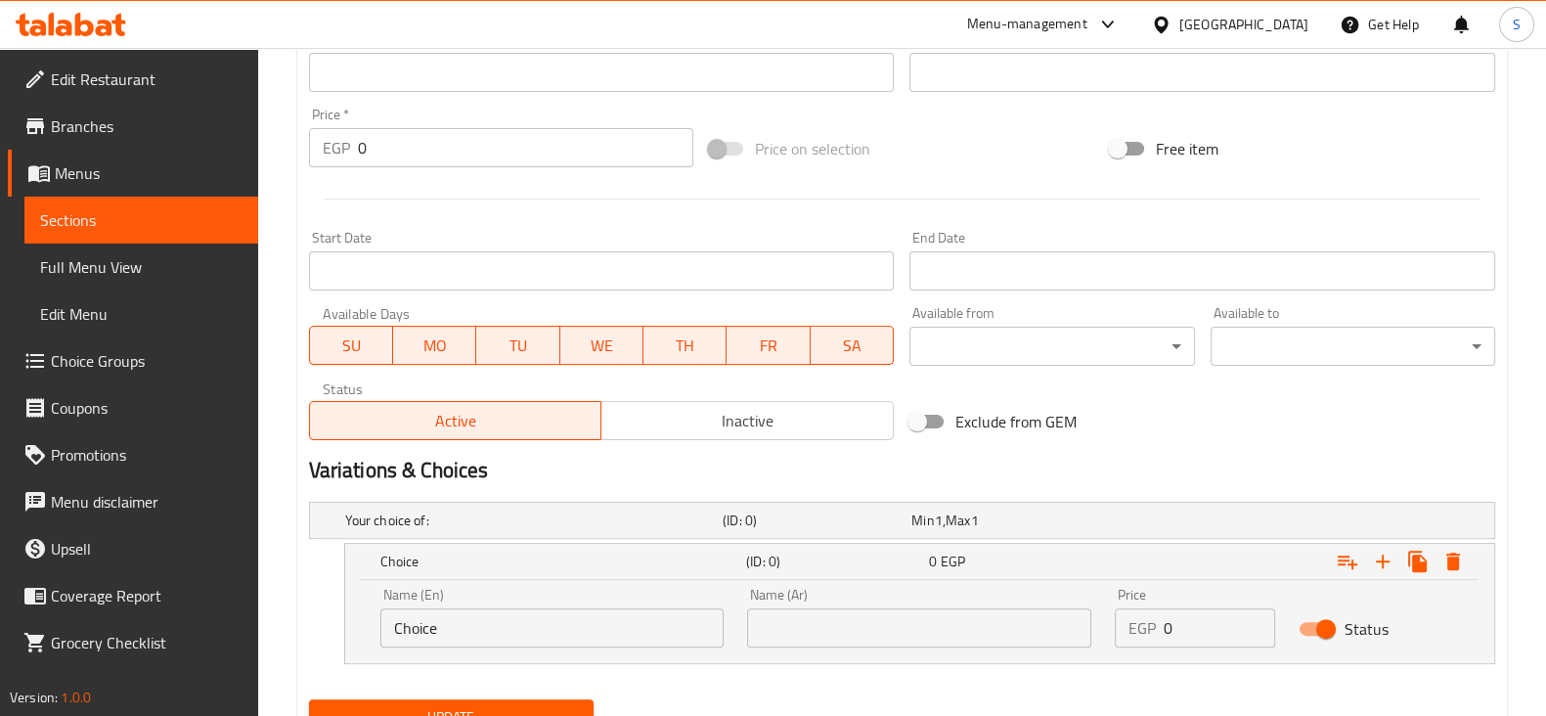
drag, startPoint x: 471, startPoint y: 623, endPoint x: 287, endPoint y: 628, distance: 183.9
click at [288, 628] on div "Home / Restaurants management / Menus / Sections / item / update Cheese section…" at bounding box center [902, 84] width 1288 height 1433
type input "}"
type input "Cumin"
type input "كمون"
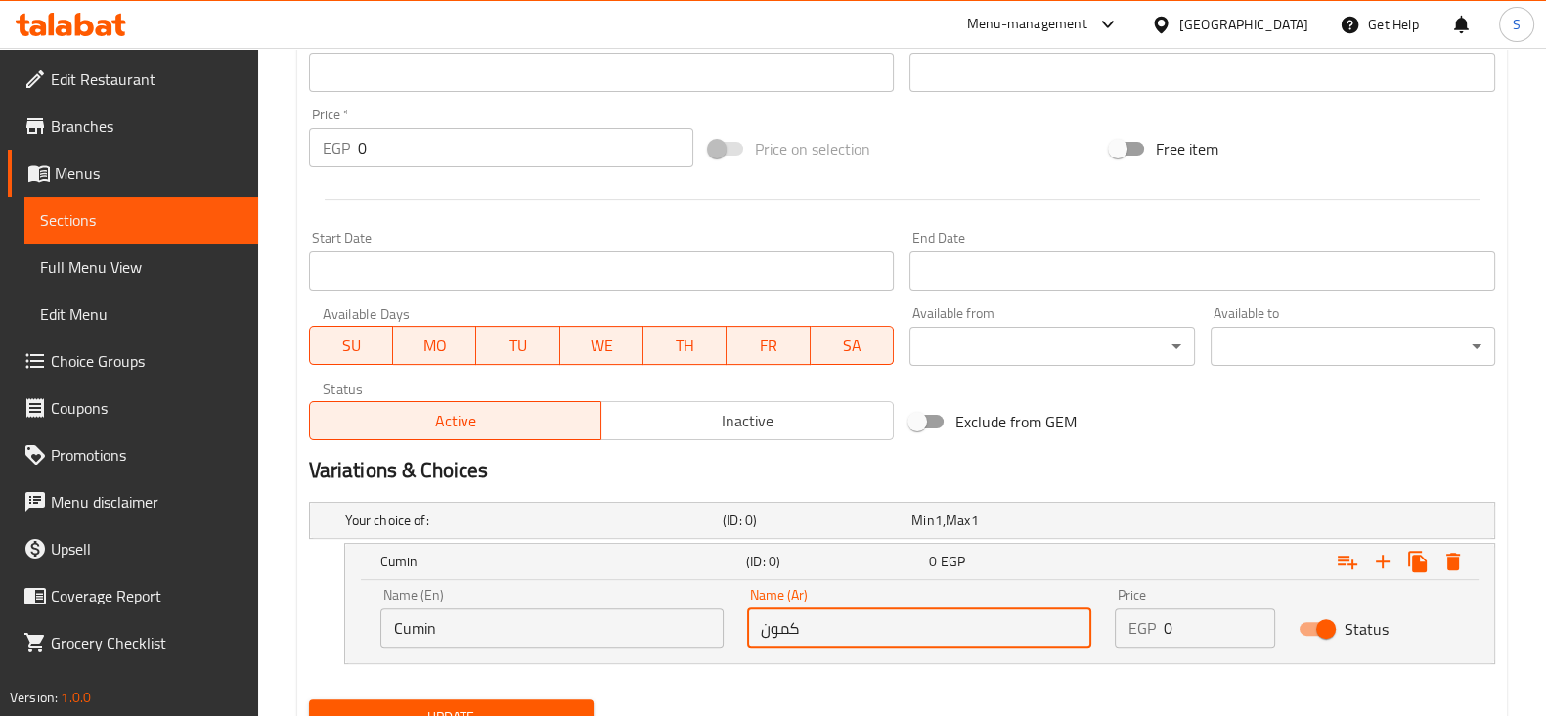
drag, startPoint x: 1193, startPoint y: 636, endPoint x: 1097, endPoint y: 632, distance: 95.9
click at [1119, 637] on div "EGP 0 Price" at bounding box center [1195, 627] width 160 height 39
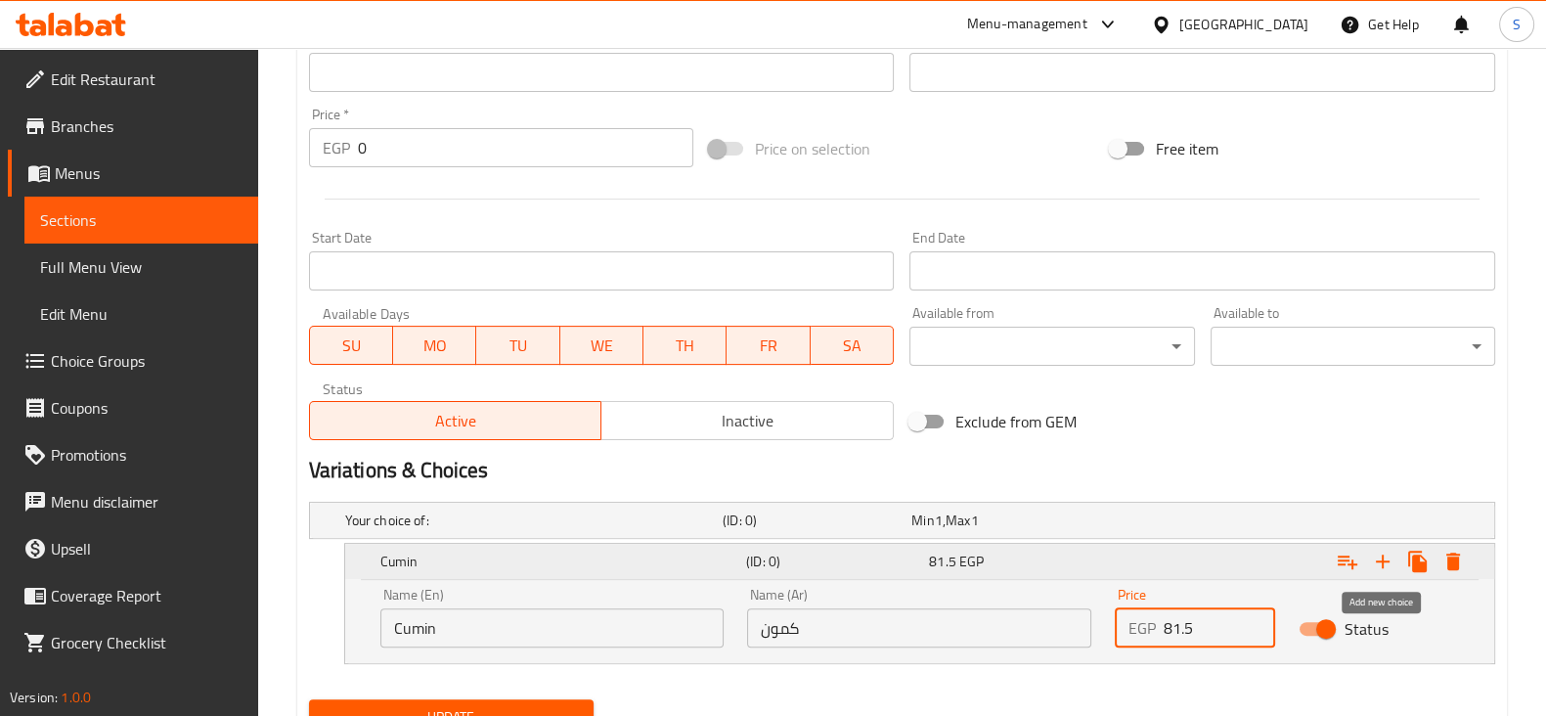
type input "81.5"
click at [1377, 561] on icon "Expand" at bounding box center [1382, 560] width 23 height 23
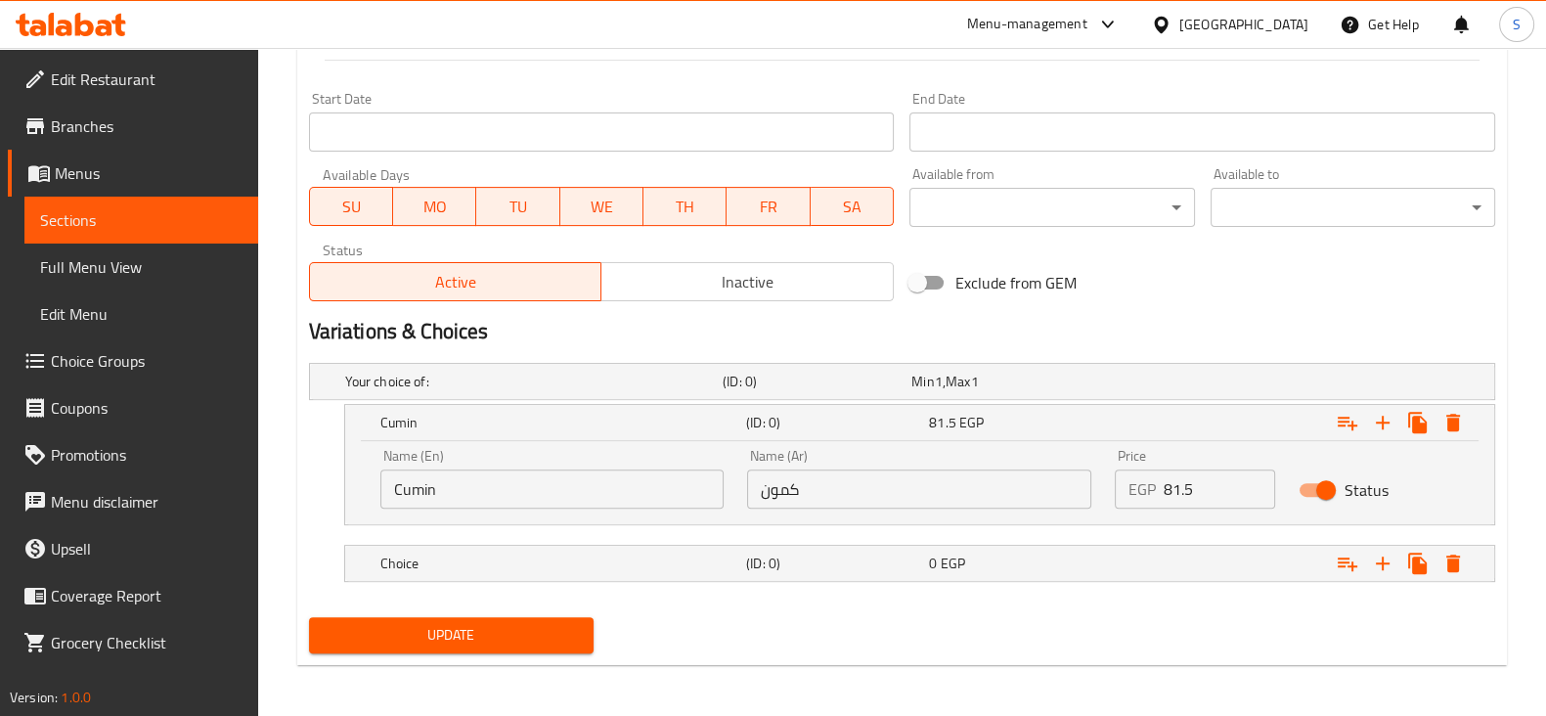
scroll to position [820, 0]
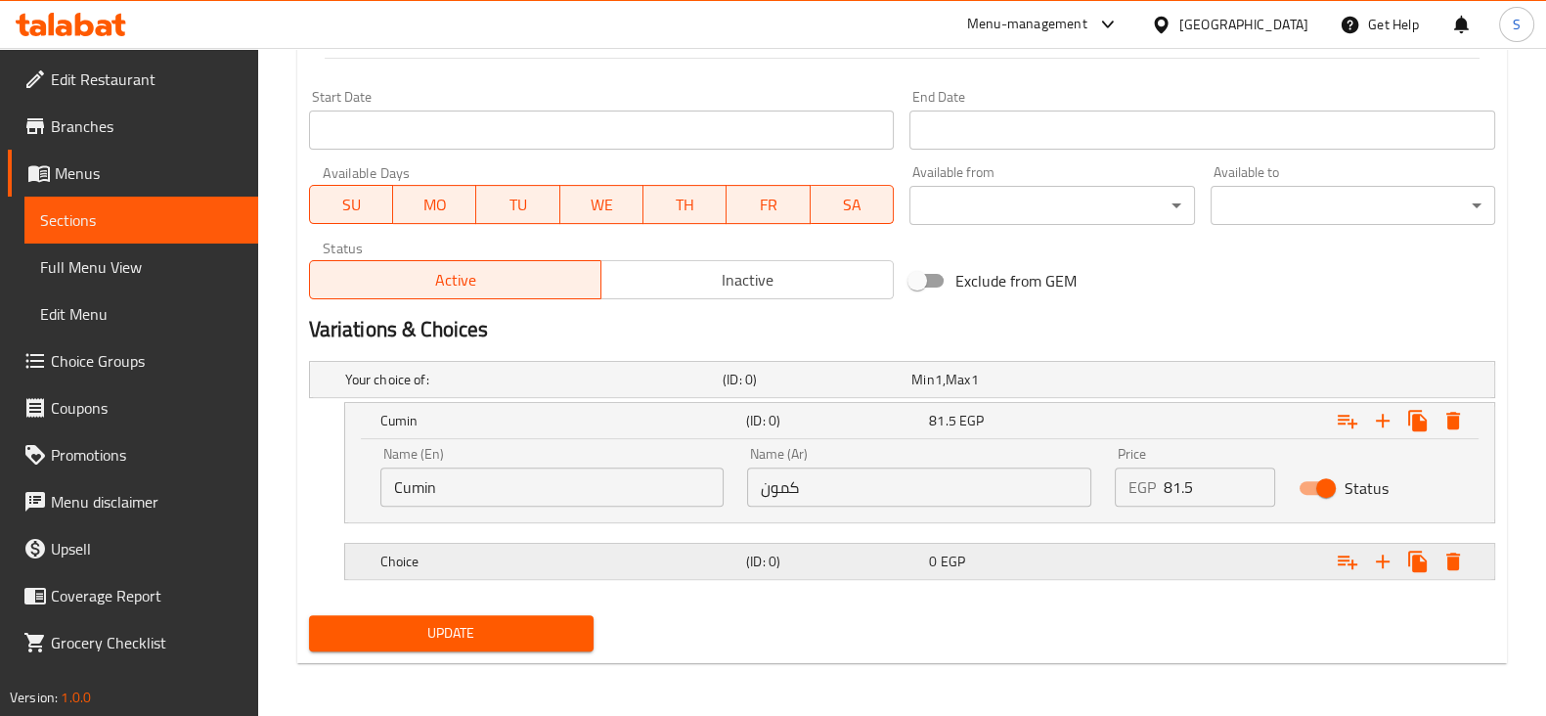
click at [493, 566] on h5 "Choice" at bounding box center [559, 561] width 358 height 20
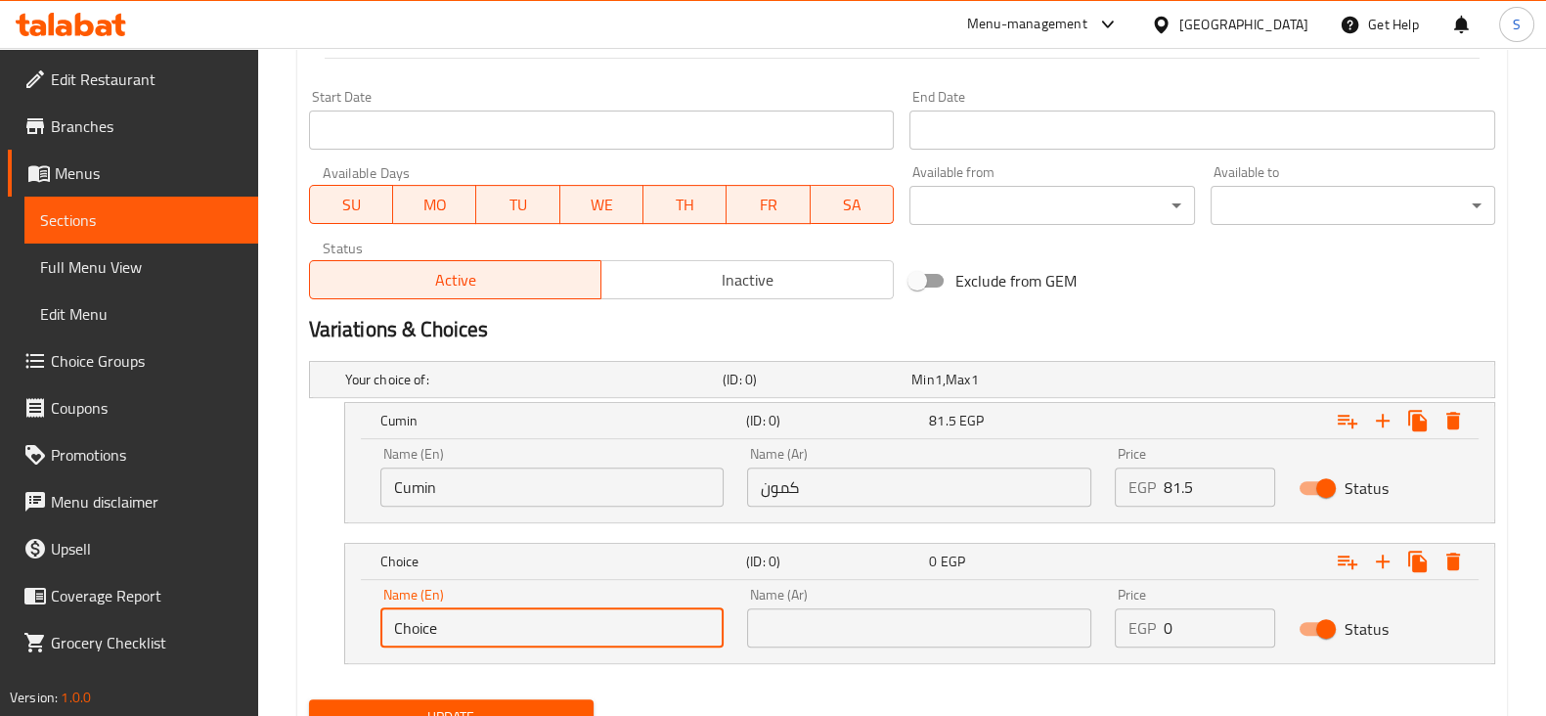
drag, startPoint x: 479, startPoint y: 632, endPoint x: 287, endPoint y: 625, distance: 191.7
click at [293, 630] on div "Home / Restaurants management / Menus / Sections / item / update Cheese section…" at bounding box center [902, 15] width 1288 height 1574
type input "ق"
type input "r"
type input "Red"
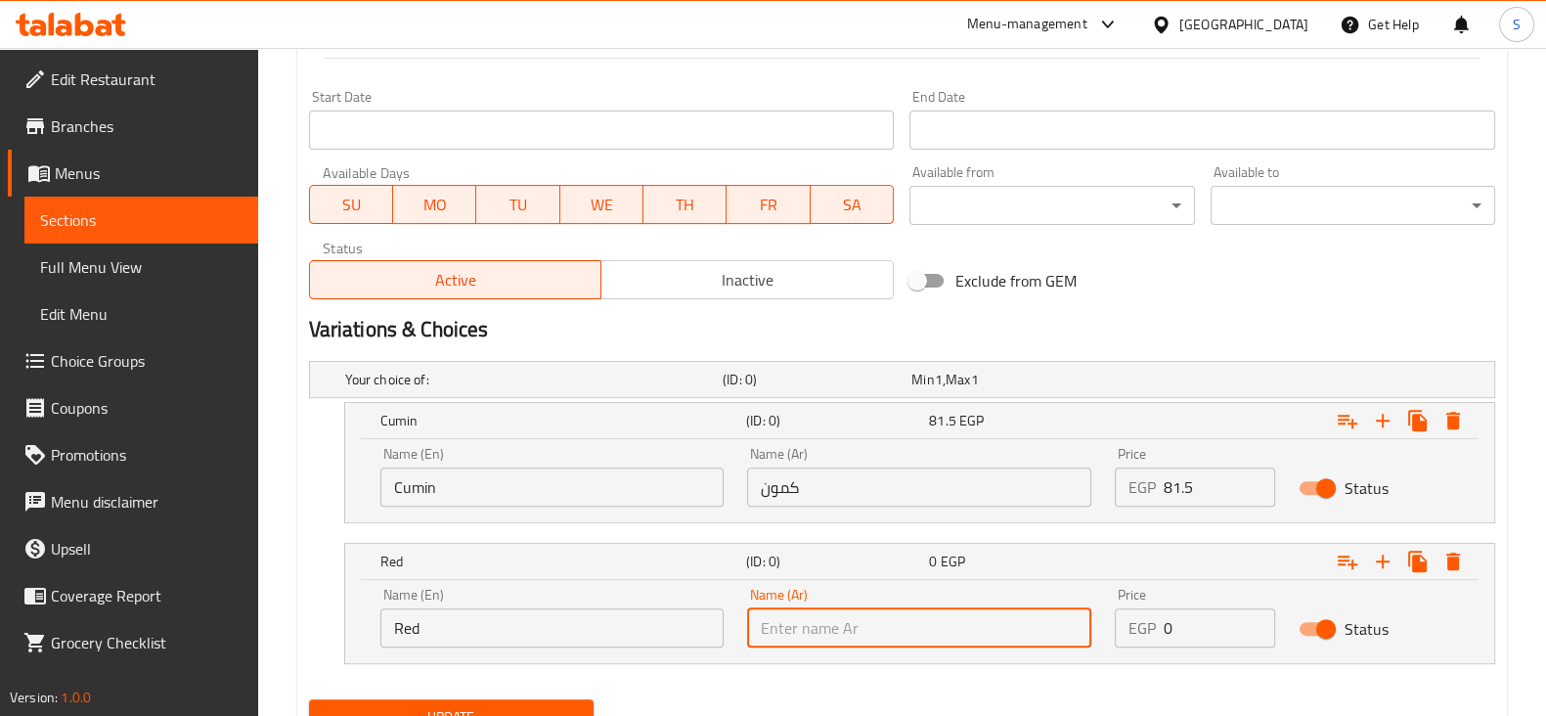
click at [893, 611] on input "text" at bounding box center [919, 627] width 344 height 39
type input "احمر"
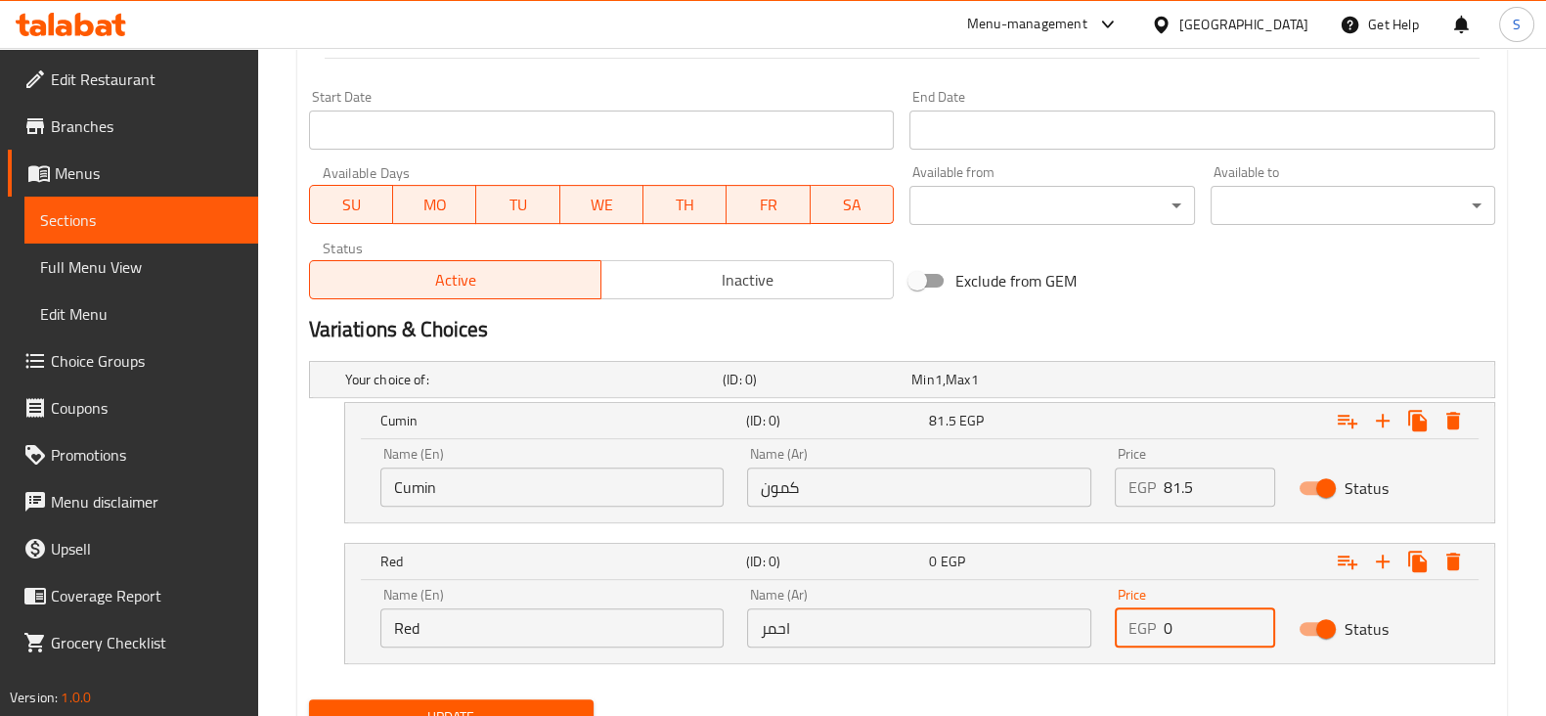
drag, startPoint x: 1178, startPoint y: 623, endPoint x: 1059, endPoint y: 625, distance: 119.3
click at [1085, 623] on div "Name (En) Red Name (En) Name (Ar) احمر Name (Ar) Price EGP 0 Price Status" at bounding box center [920, 617] width 1102 height 83
type input "81.5"
click at [1384, 560] on icon "Expand" at bounding box center [1382, 560] width 23 height 23
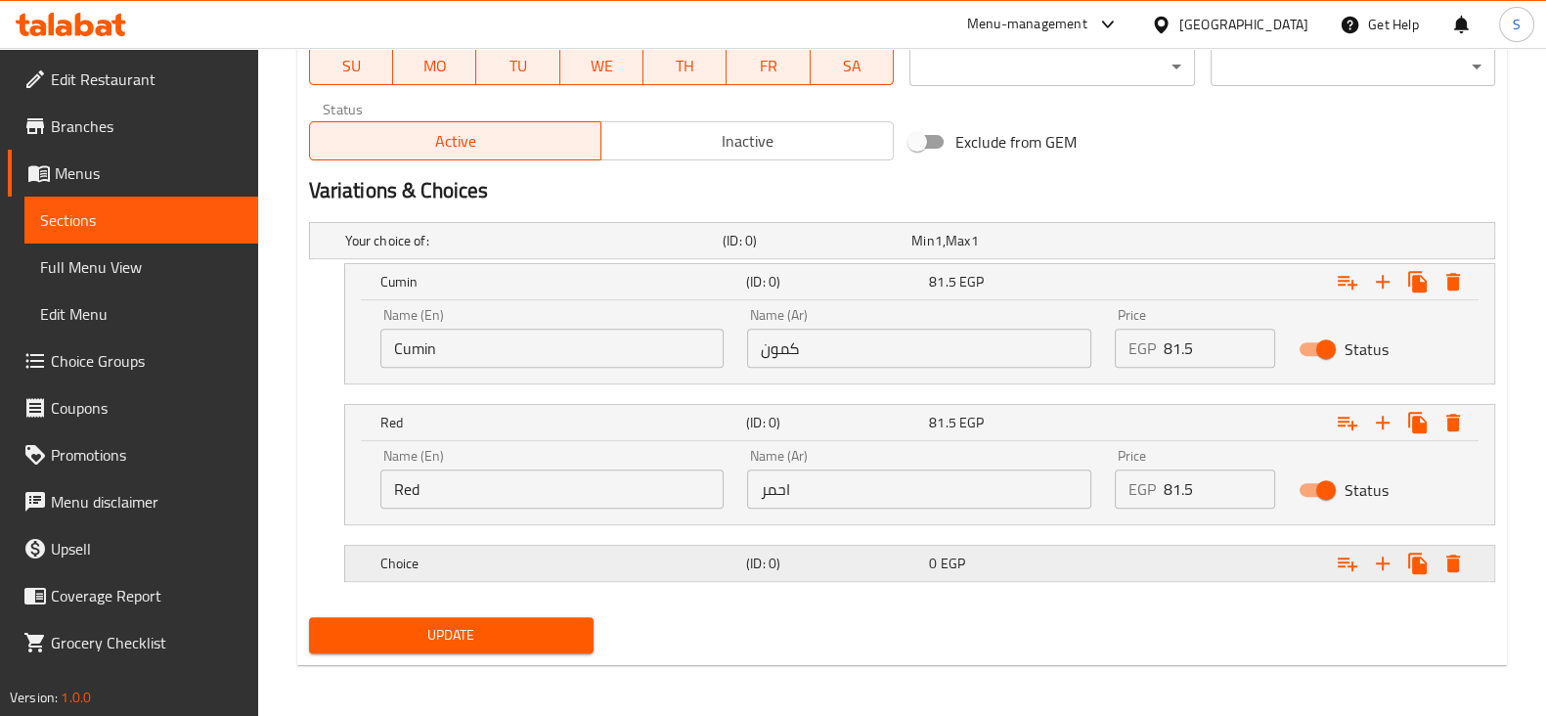
scroll to position [961, 0]
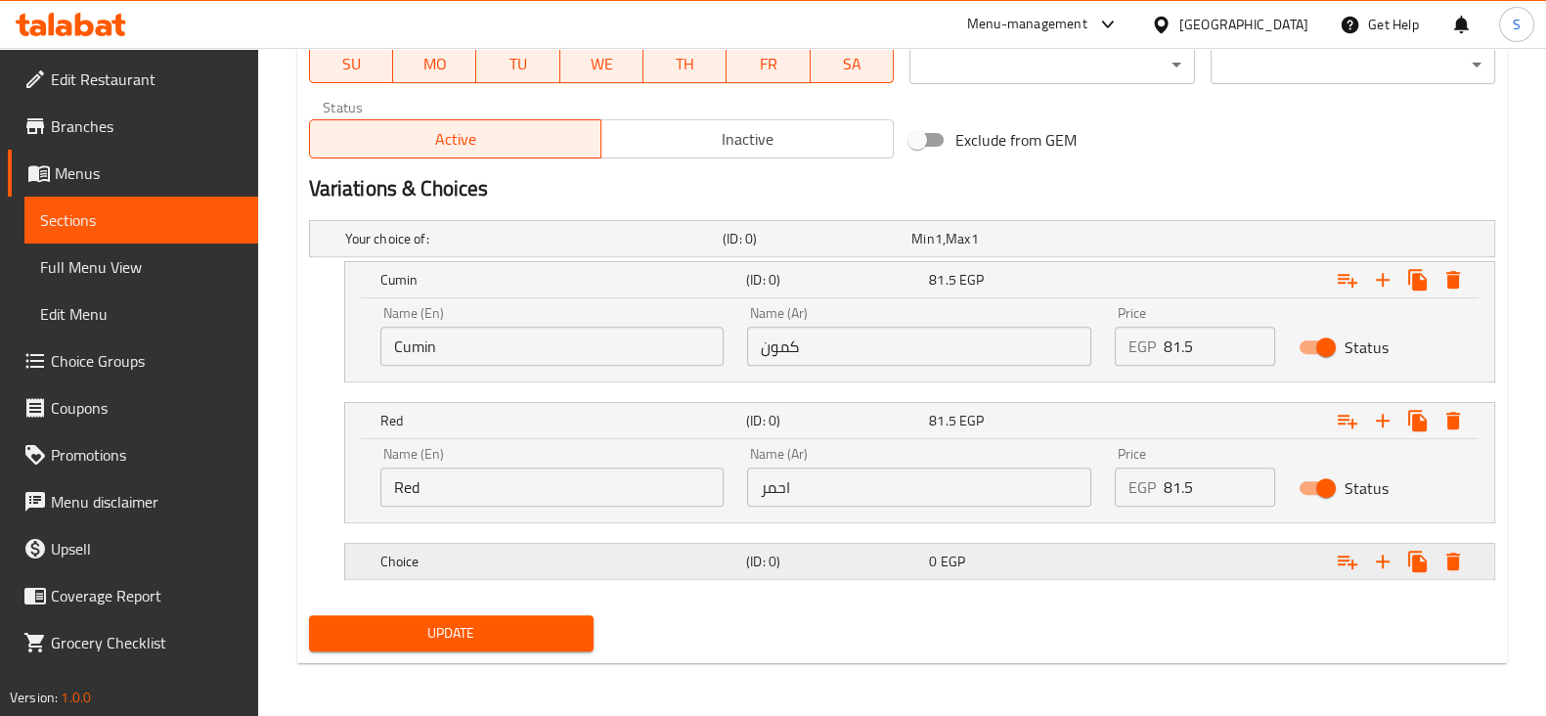
click at [534, 547] on div "Choice" at bounding box center [559, 560] width 366 height 27
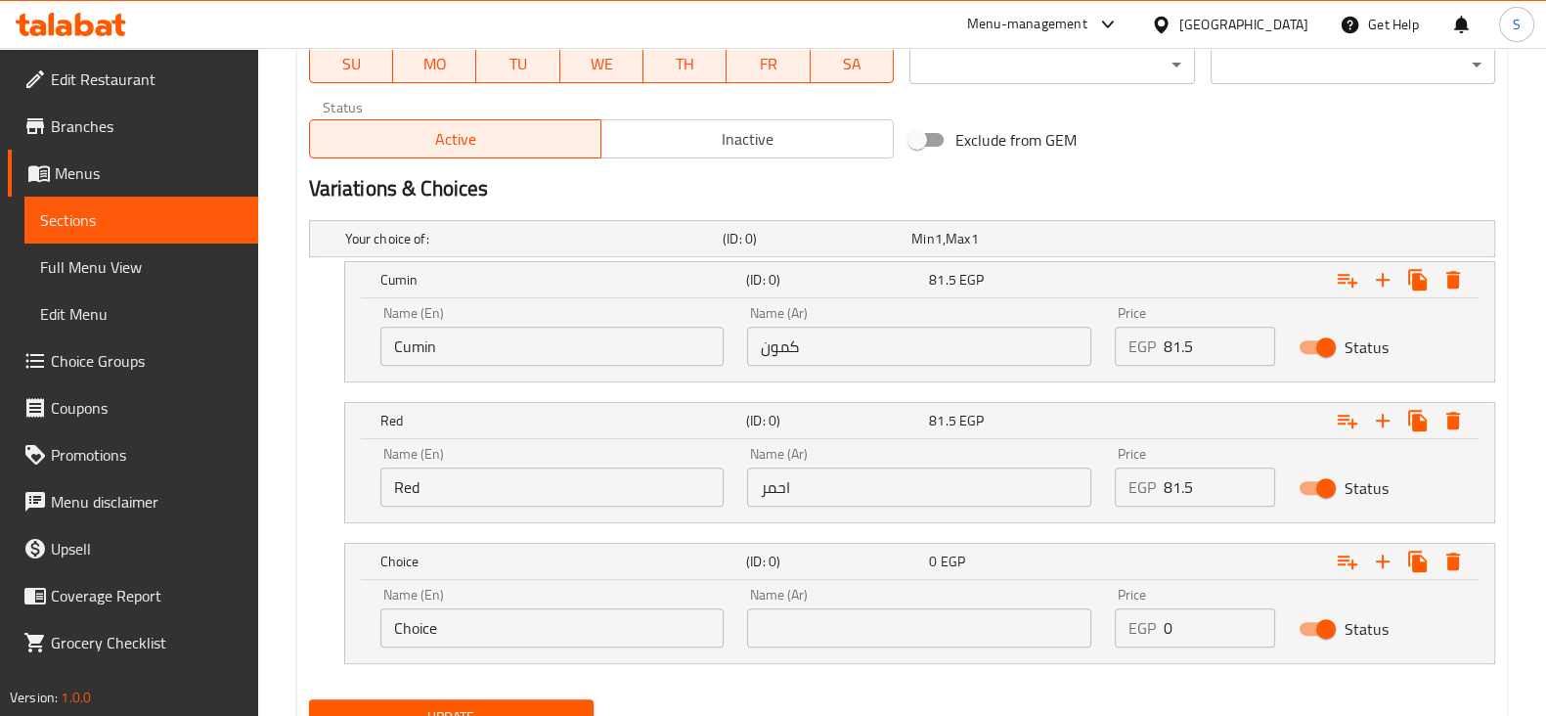
drag, startPoint x: 413, startPoint y: 626, endPoint x: 345, endPoint y: 622, distance: 67.6
click at [356, 623] on div "Name (En) Choice Name (En) Name (Ar) Name (Ar) Price EGP 0 Price Status" at bounding box center [919, 621] width 1149 height 83
type input "أ"
type input "ـ"
click at [398, 632] on input "jalapeno" at bounding box center [552, 627] width 344 height 39
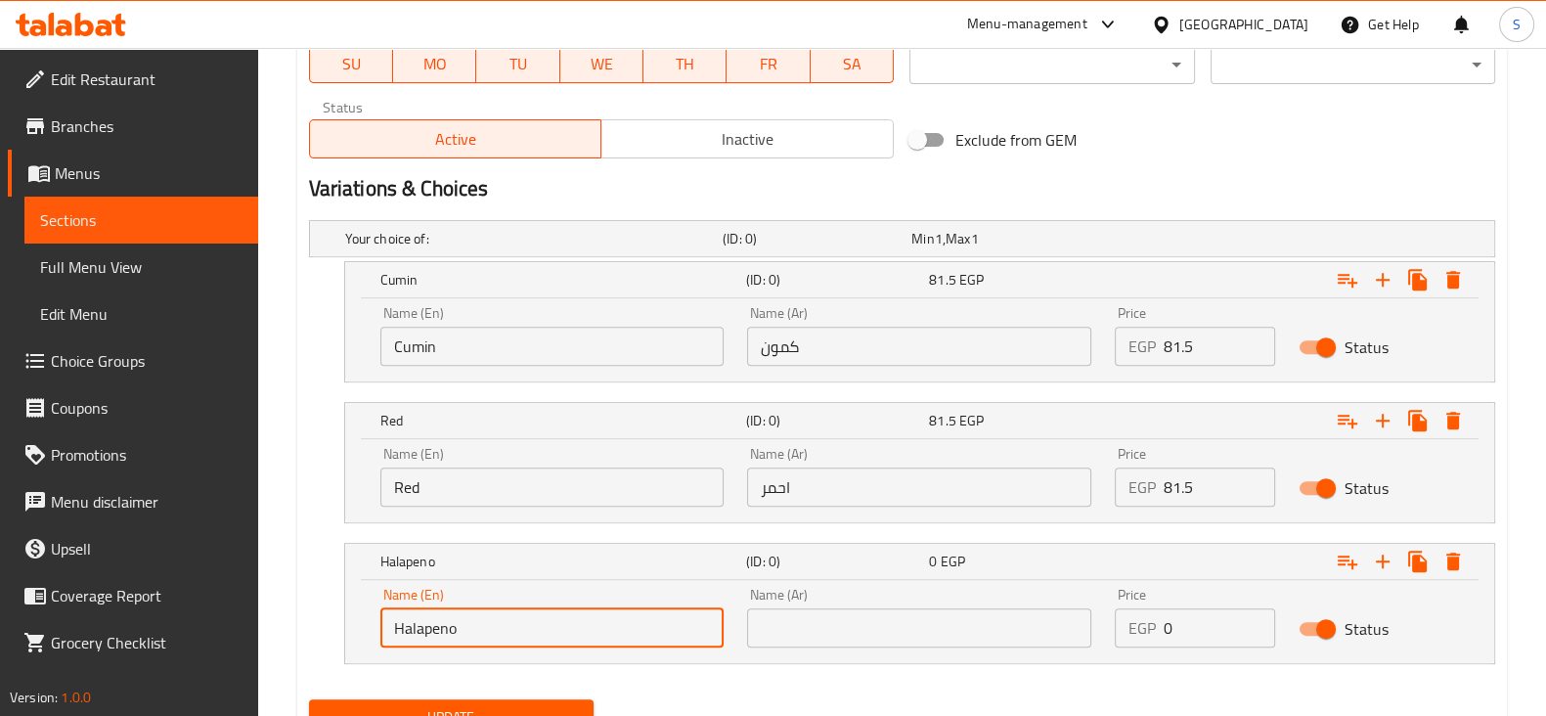
type input "Halapeno"
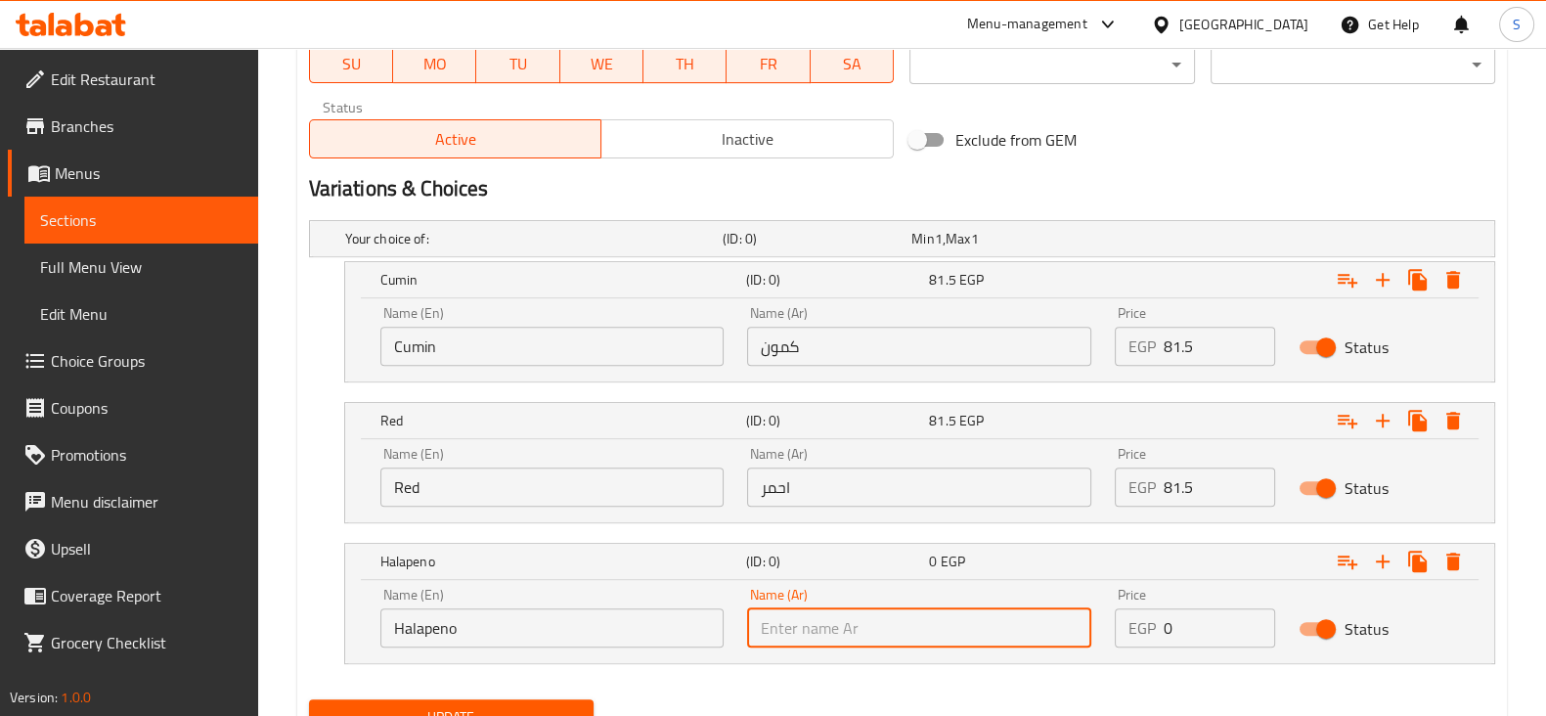
click at [865, 610] on input "text" at bounding box center [919, 627] width 344 height 39
type input "هالابينو"
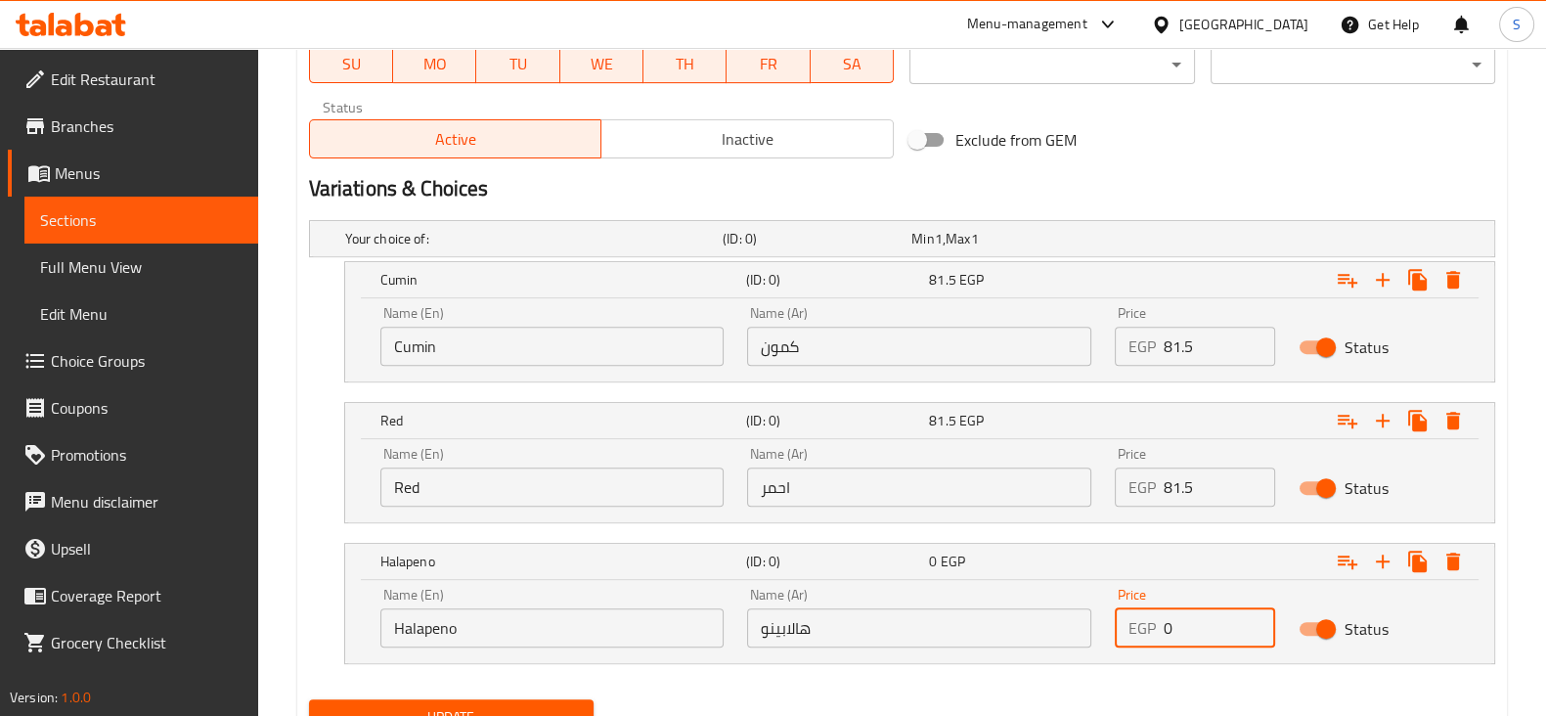
drag, startPoint x: 1173, startPoint y: 633, endPoint x: 1029, endPoint y: 588, distance: 151.5
click at [1034, 602] on div "Name (En) Halapeno Name (En) Name (Ar) هالابينو Name (Ar) Price EGP 0 Price Sta…" at bounding box center [920, 617] width 1102 height 83
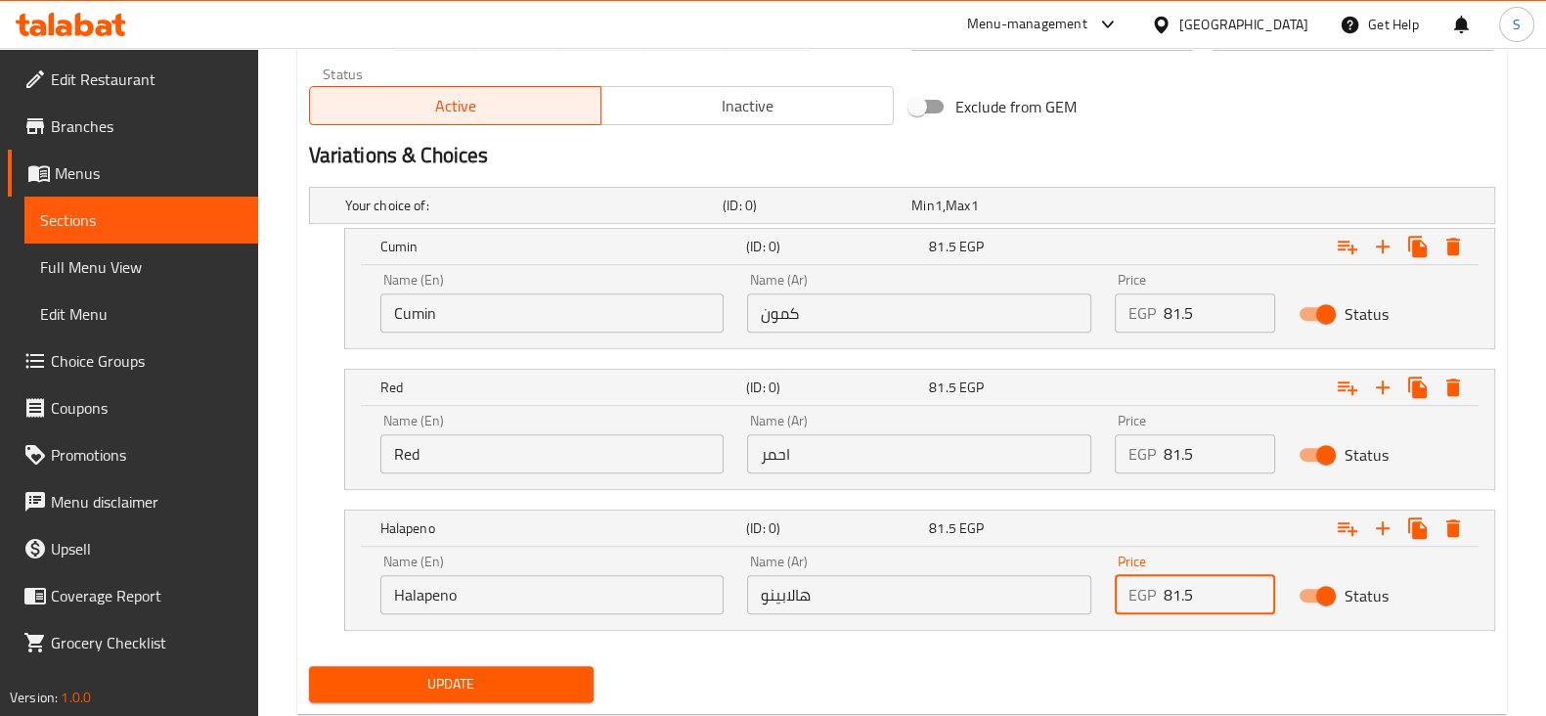
scroll to position [1045, 0]
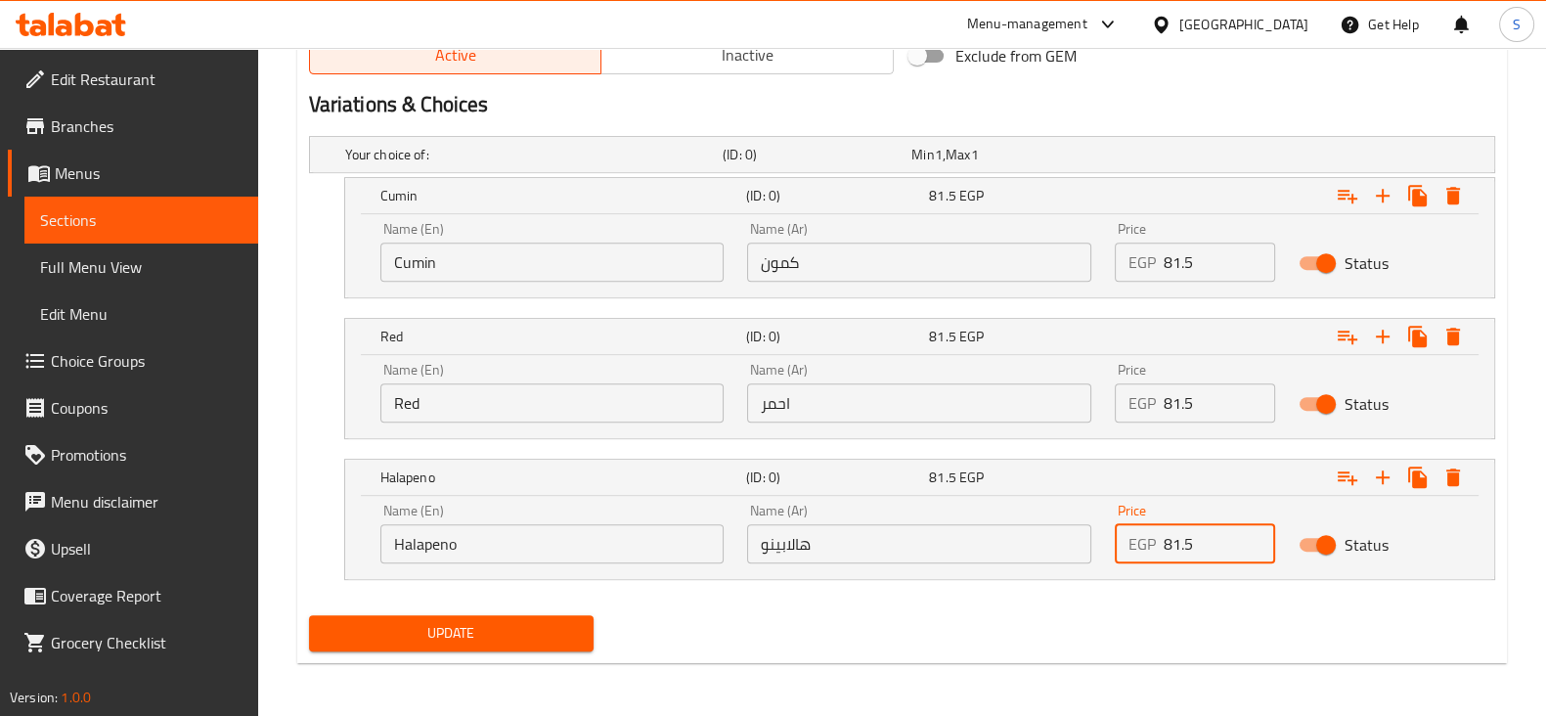
type input "81.5"
click at [489, 639] on span "Update" at bounding box center [451, 633] width 253 height 24
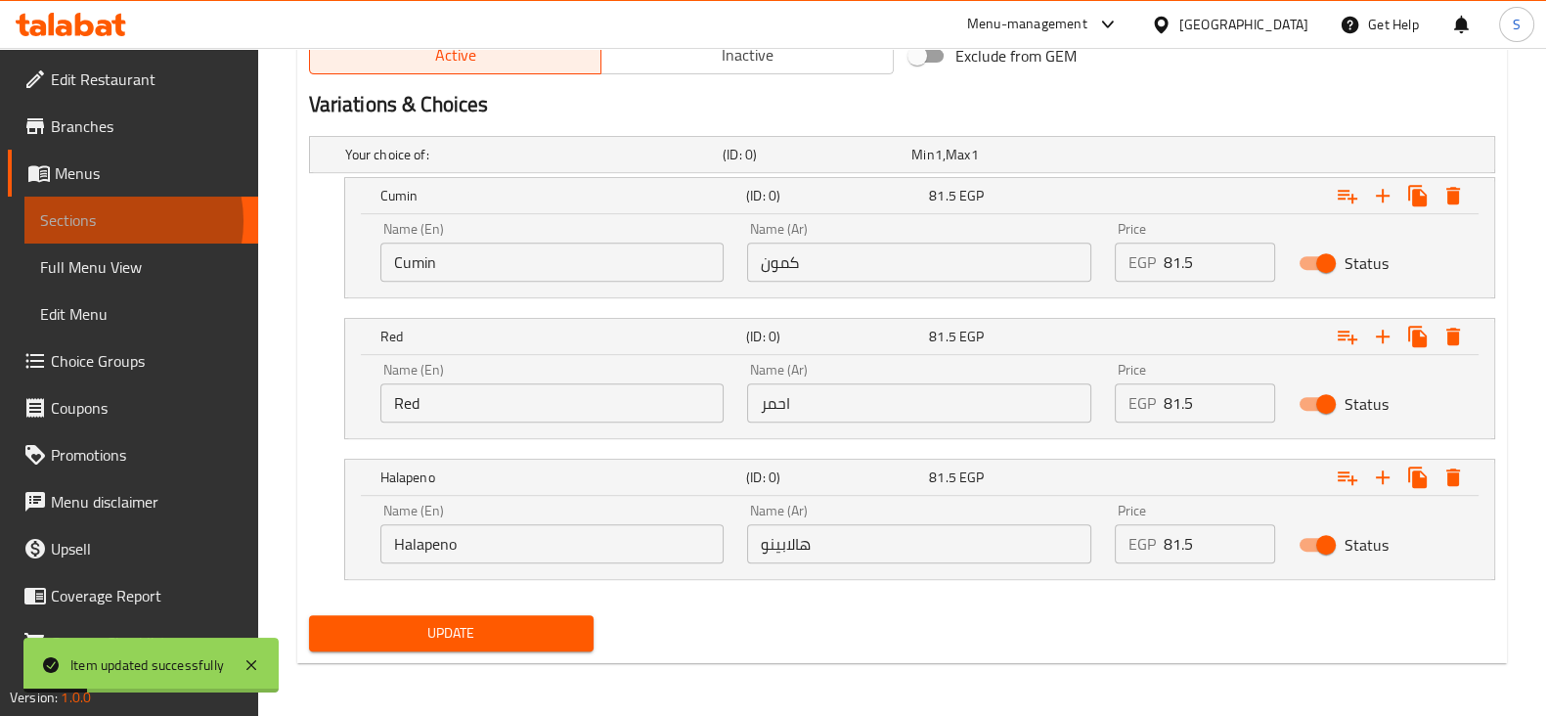
click at [114, 221] on span "Sections" at bounding box center [141, 219] width 202 height 23
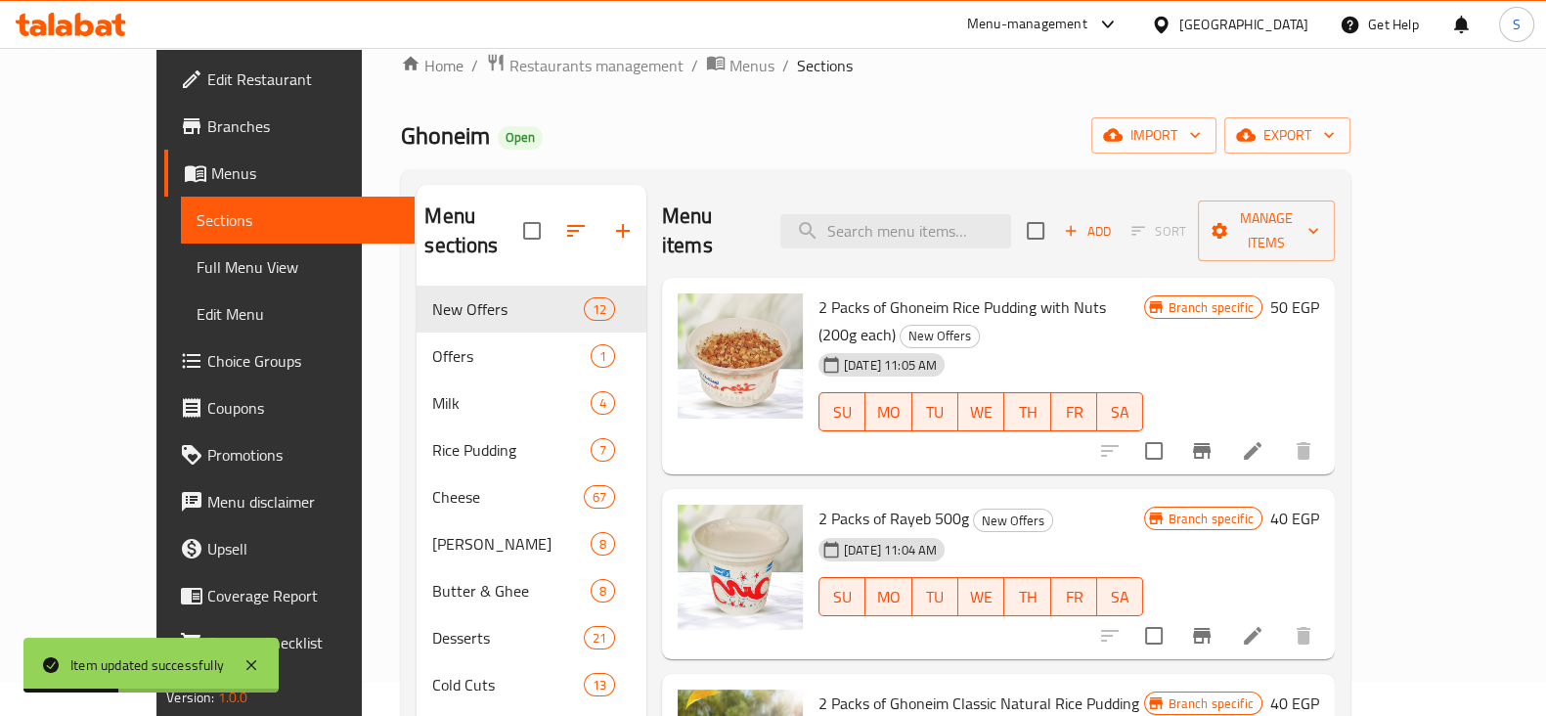
scroll to position [28, 0]
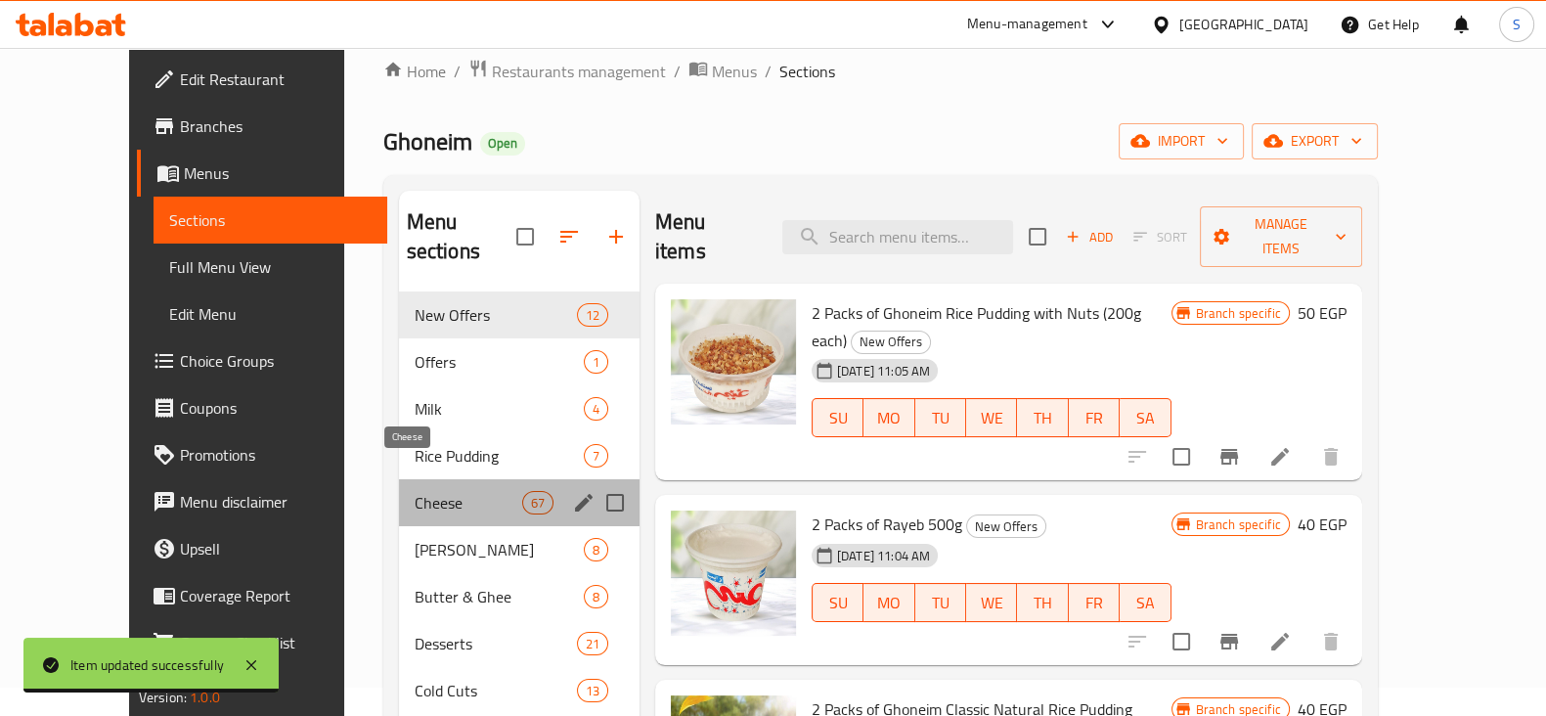
click at [415, 491] on span "Cheese" at bounding box center [469, 502] width 108 height 23
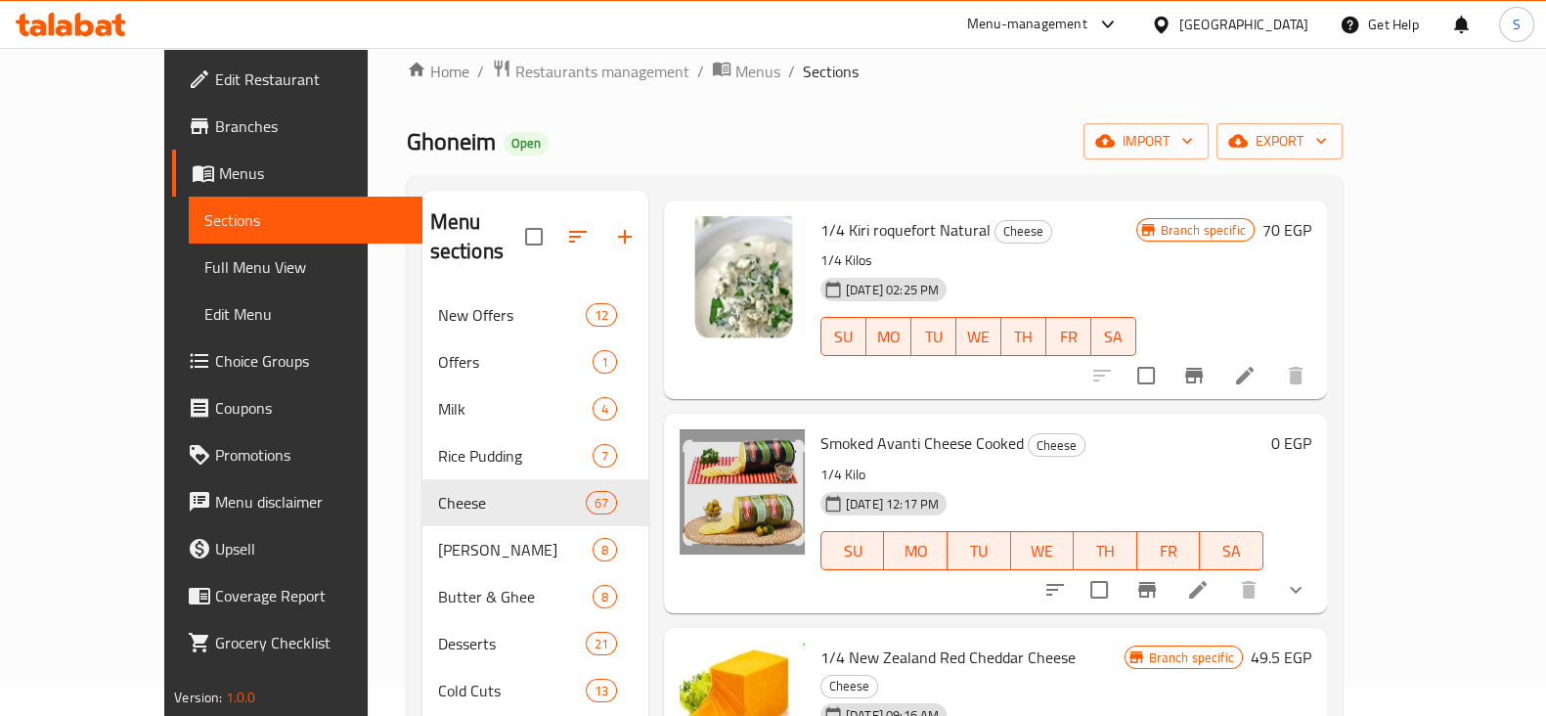
scroll to position [121, 0]
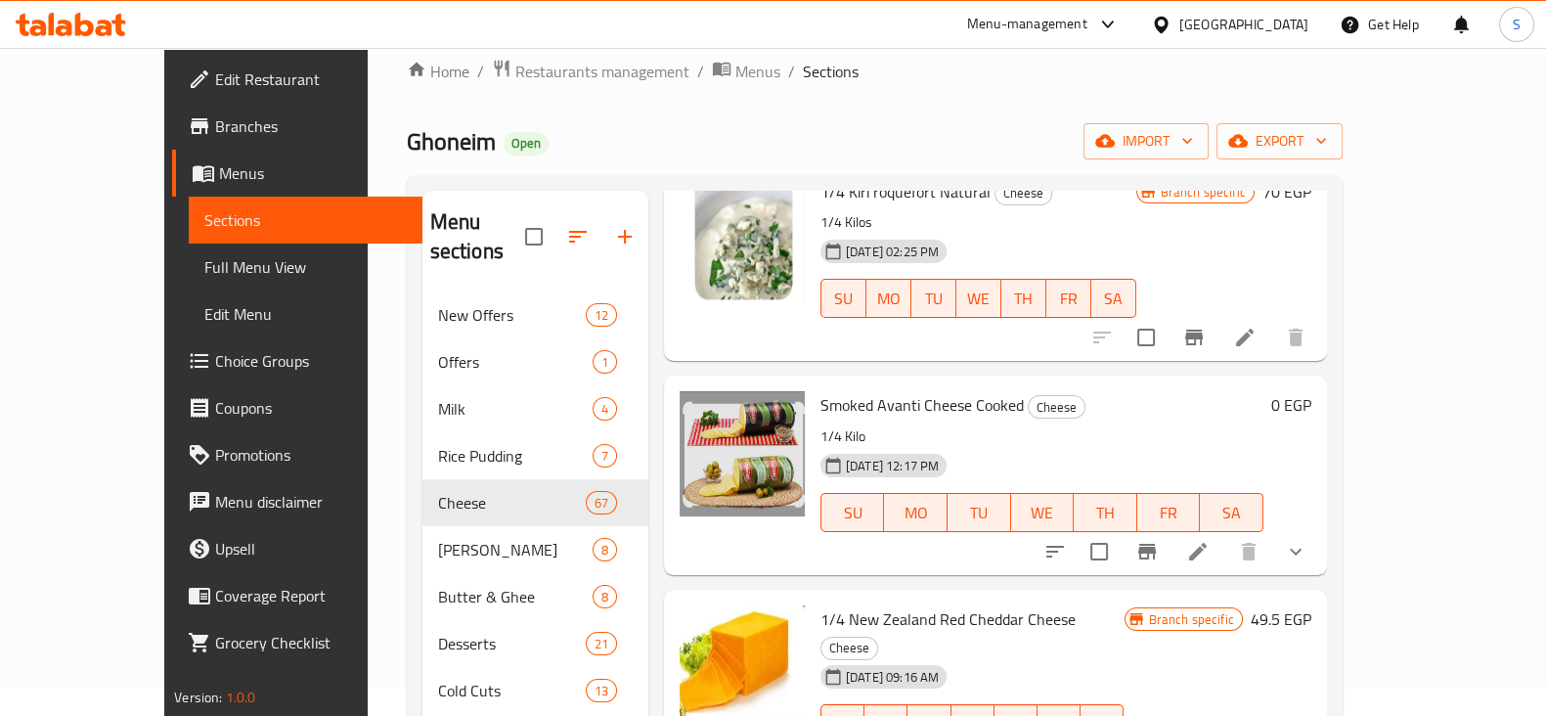
click at [1159, 540] on icon "Branch-specific-item" at bounding box center [1146, 551] width 23 height 23
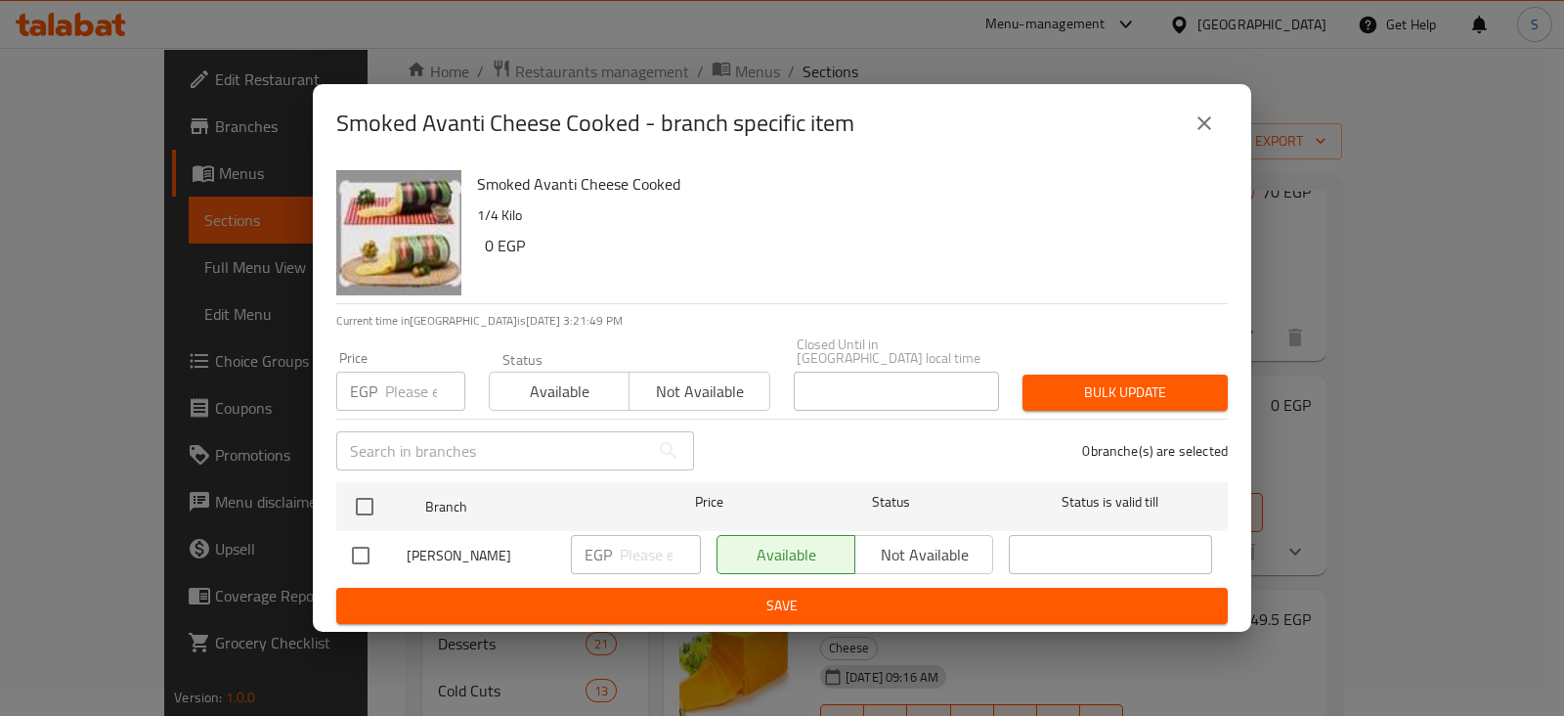
drag, startPoint x: 402, startPoint y: 398, endPoint x: 411, endPoint y: 406, distance: 11.8
click at [405, 399] on input "number" at bounding box center [425, 391] width 80 height 39
type input "0"
click at [553, 377] on span "Available" at bounding box center [560, 391] width 124 height 28
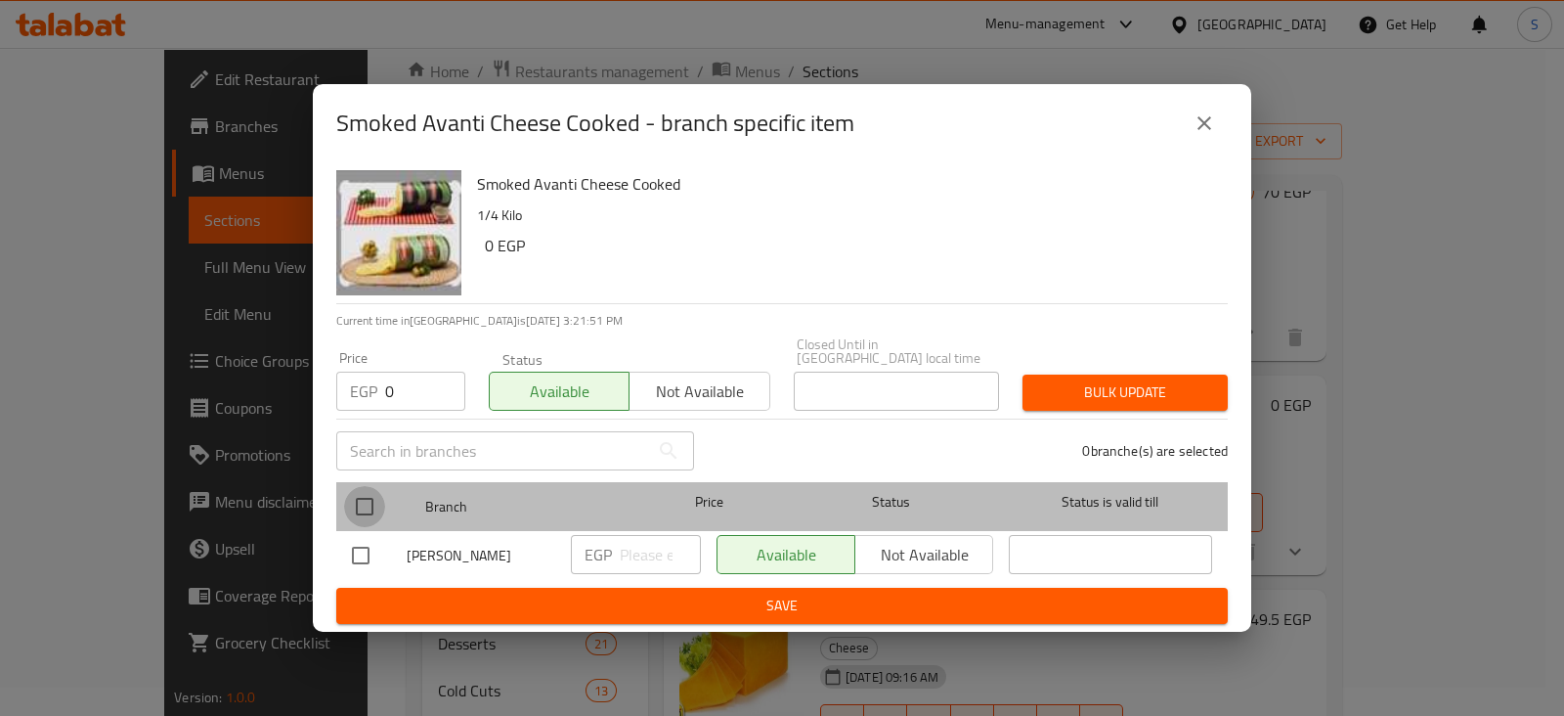
click at [368, 496] on input "checkbox" at bounding box center [364, 506] width 41 height 41
checkbox input "true"
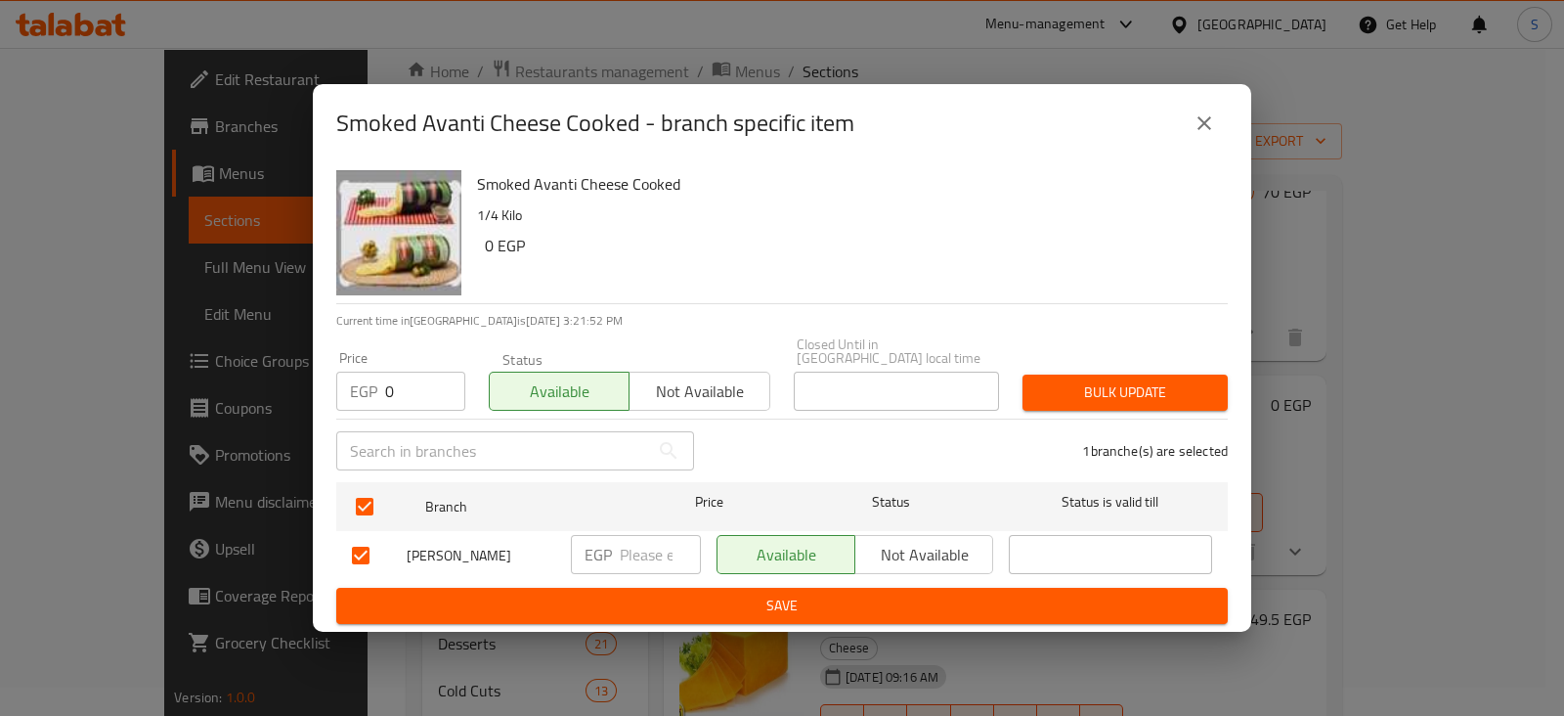
click at [1180, 416] on div "1 branche(s) are selected" at bounding box center [973, 451] width 534 height 70
click at [1183, 374] on button "Bulk update" at bounding box center [1125, 392] width 205 height 36
